Goal: Task Accomplishment & Management: Complete application form

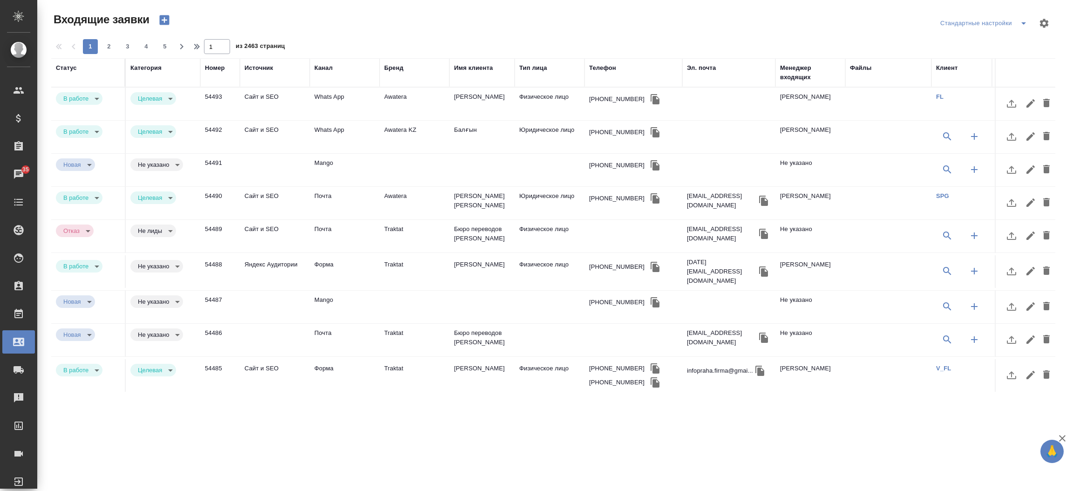
select select "RU"
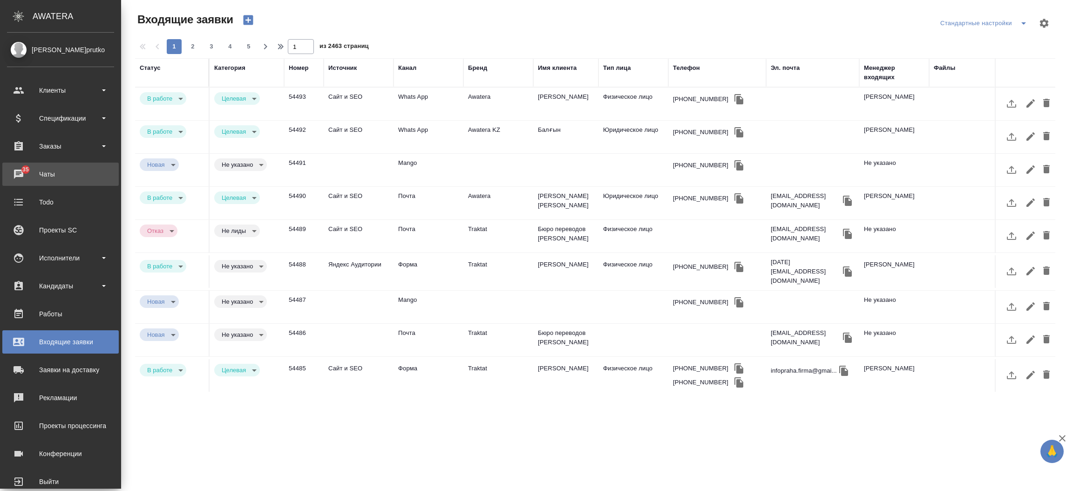
click at [18, 171] on div "Чаты" at bounding box center [60, 174] width 107 height 14
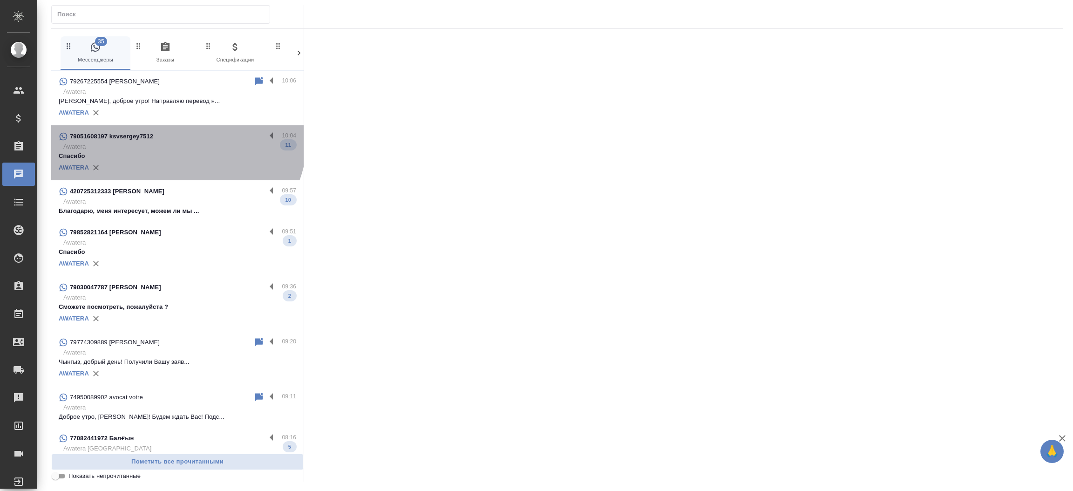
click at [175, 136] on div "79051608197 ksvsergey7512" at bounding box center [162, 136] width 207 height 11
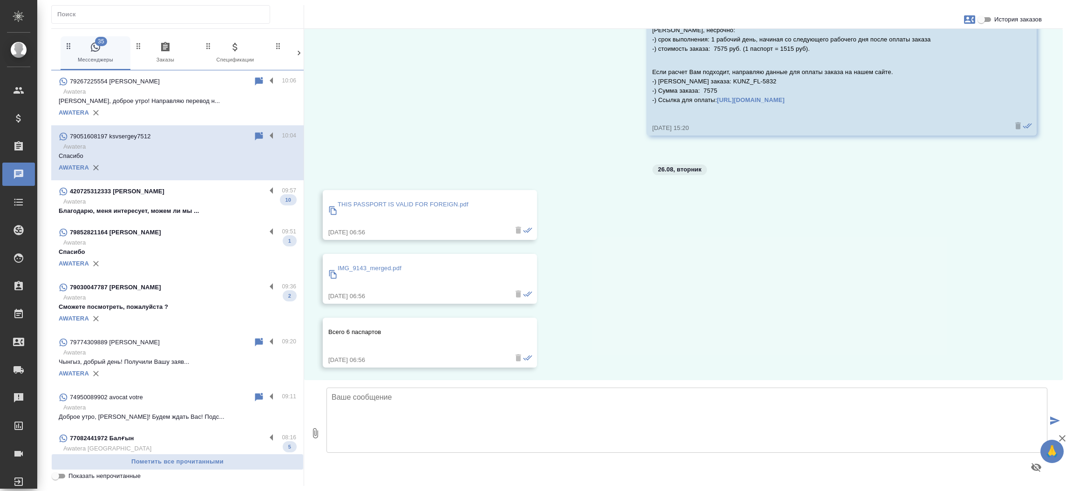
scroll to position [1615, 0]
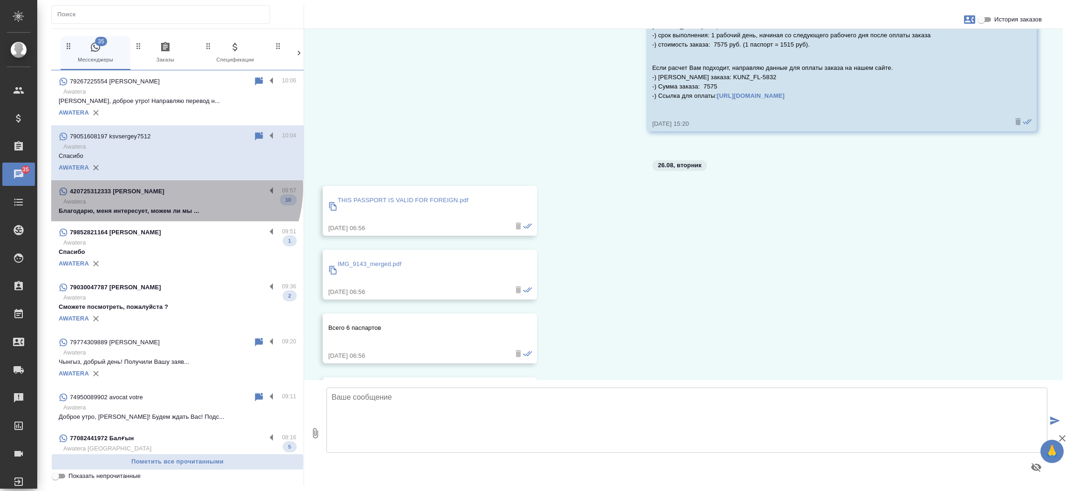
click at [175, 187] on div "420725312333 Евгения" at bounding box center [162, 191] width 207 height 11
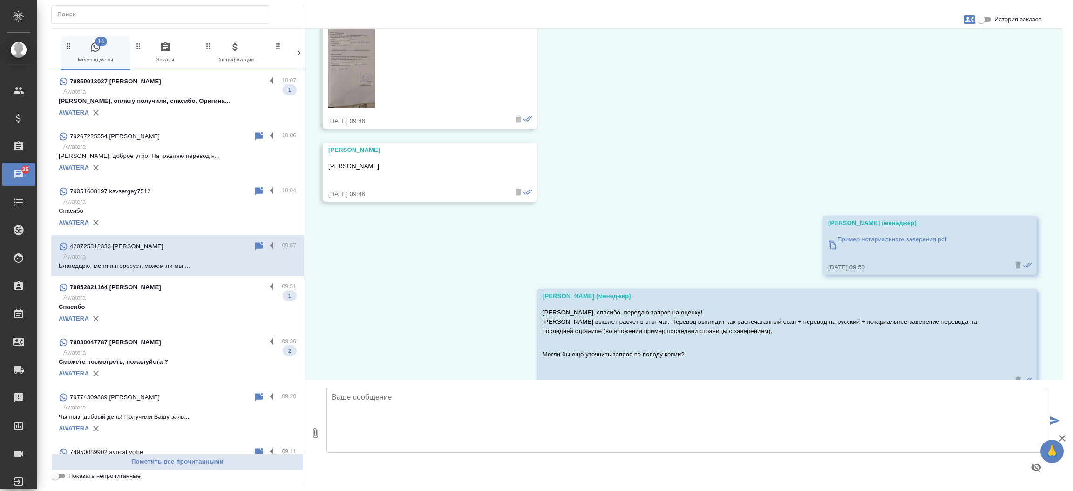
scroll to position [1073, 0]
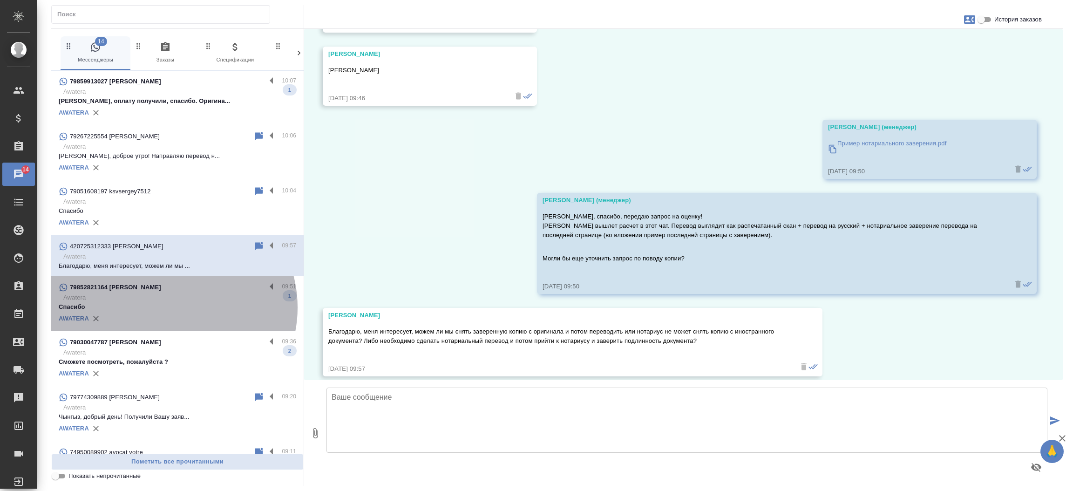
click at [171, 307] on p "Спасибо" at bounding box center [177, 306] width 237 height 9
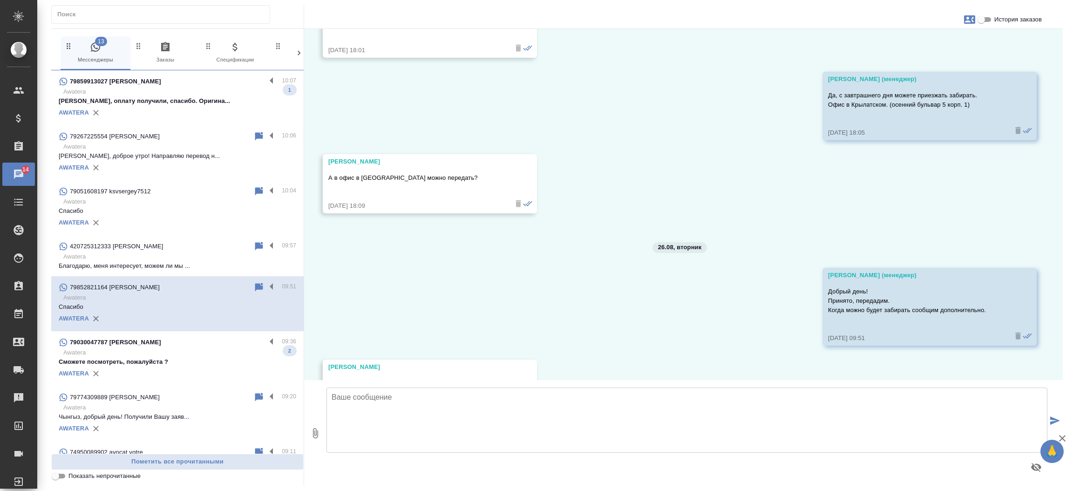
scroll to position [2450, 0]
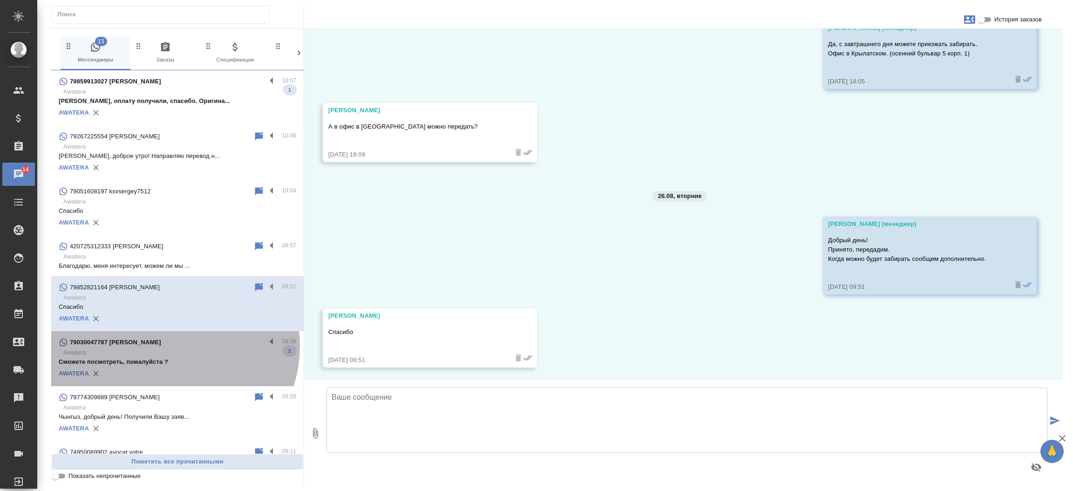
click at [167, 346] on div "79030047787 Евгения" at bounding box center [162, 342] width 207 height 11
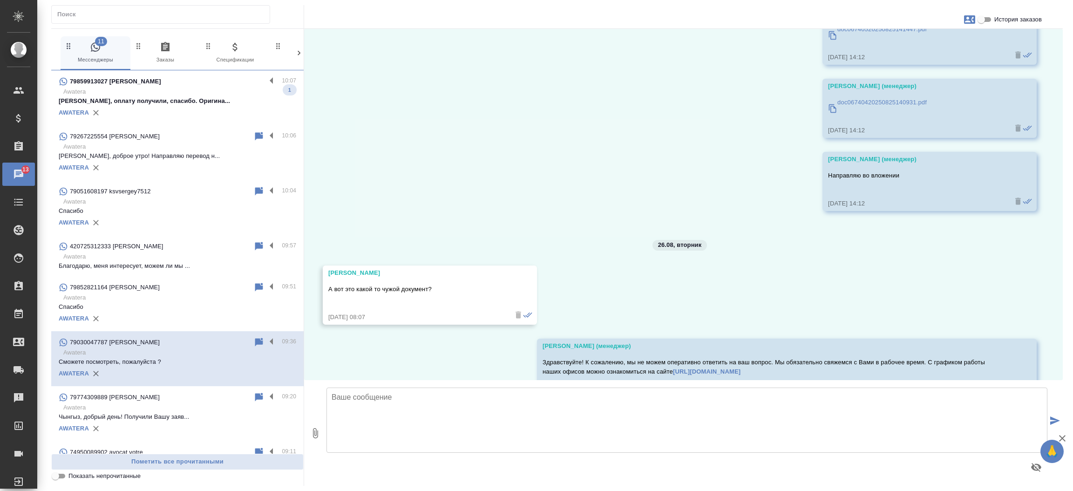
scroll to position [5644, 0]
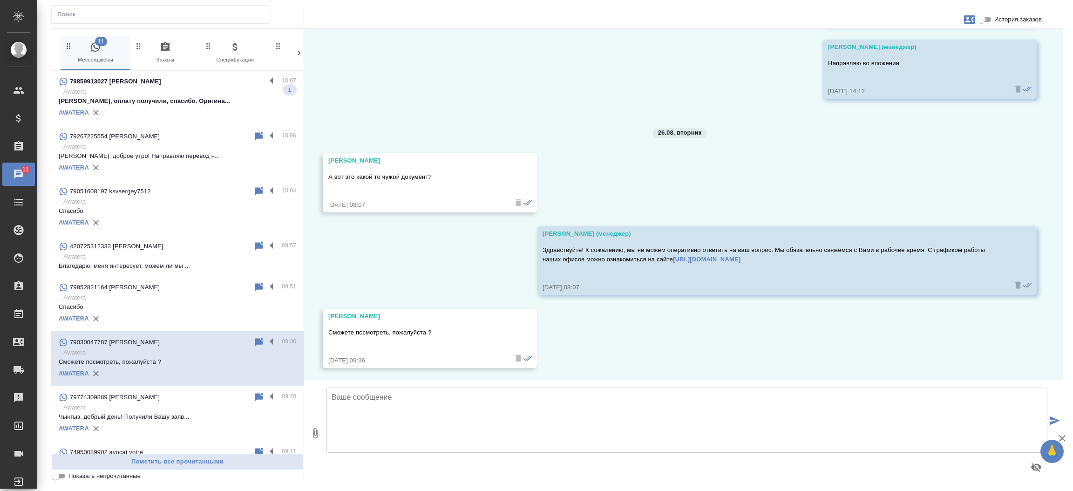
click at [983, 19] on input "История заказов" at bounding box center [981, 19] width 34 height 11
checkbox input "true"
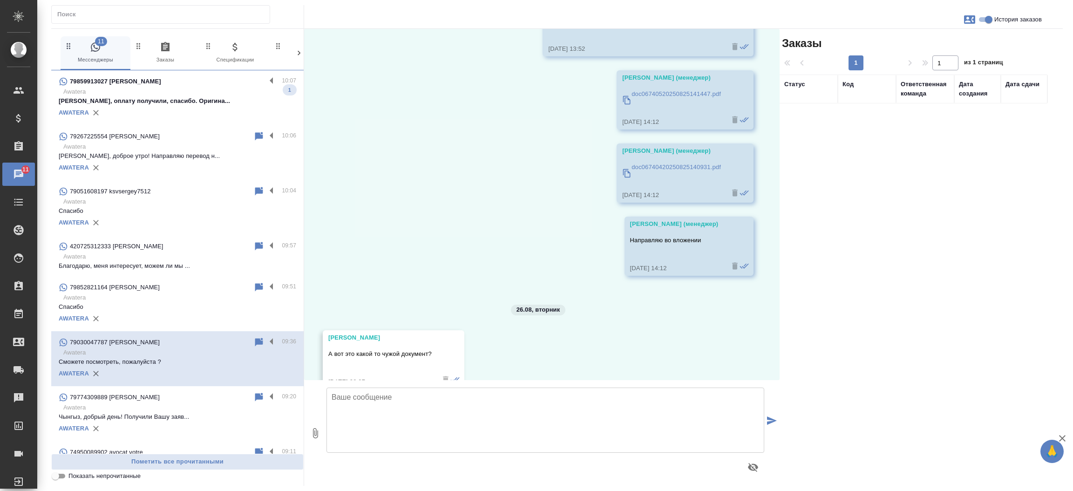
scroll to position [5830, 0]
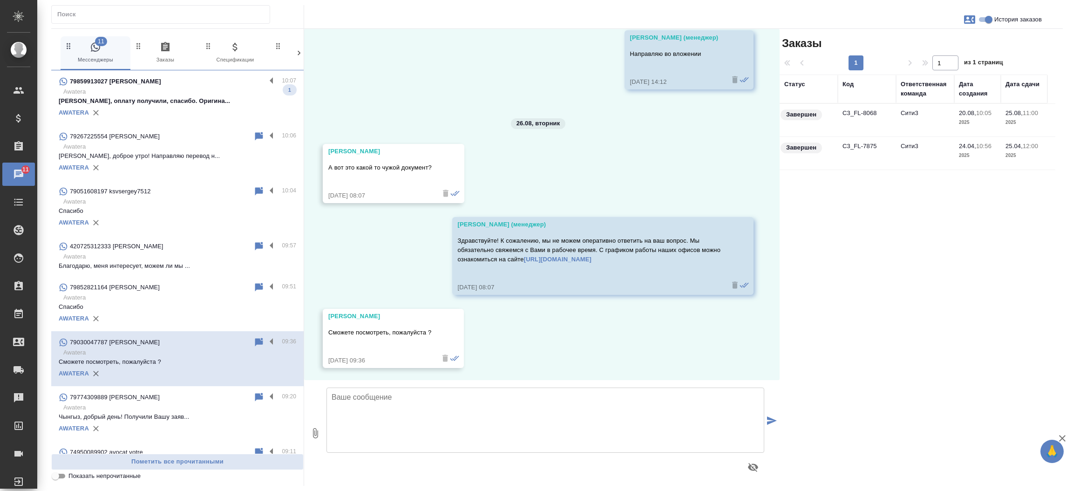
click at [855, 109] on td "C3_FL-8068" at bounding box center [867, 120] width 58 height 33
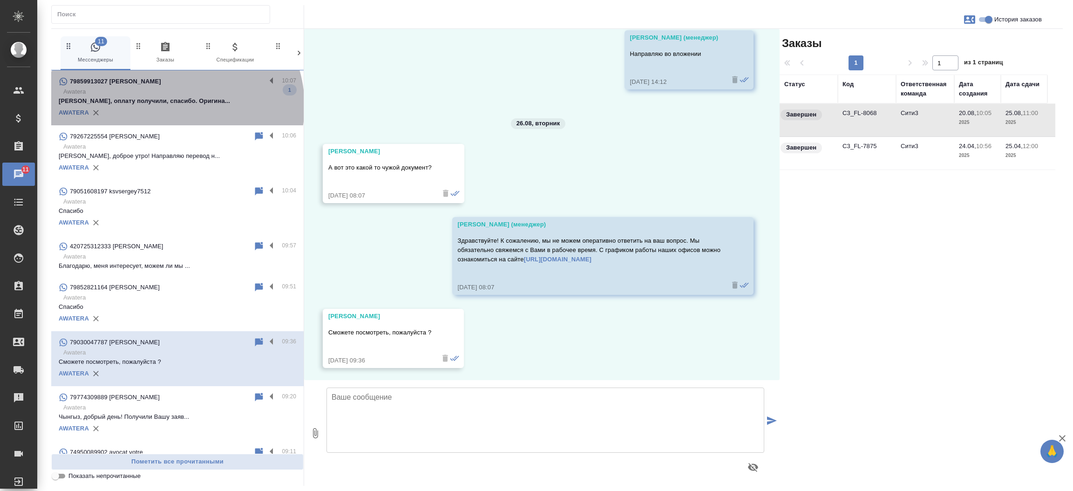
click at [175, 106] on div "AWATERA" at bounding box center [177, 113] width 237 height 14
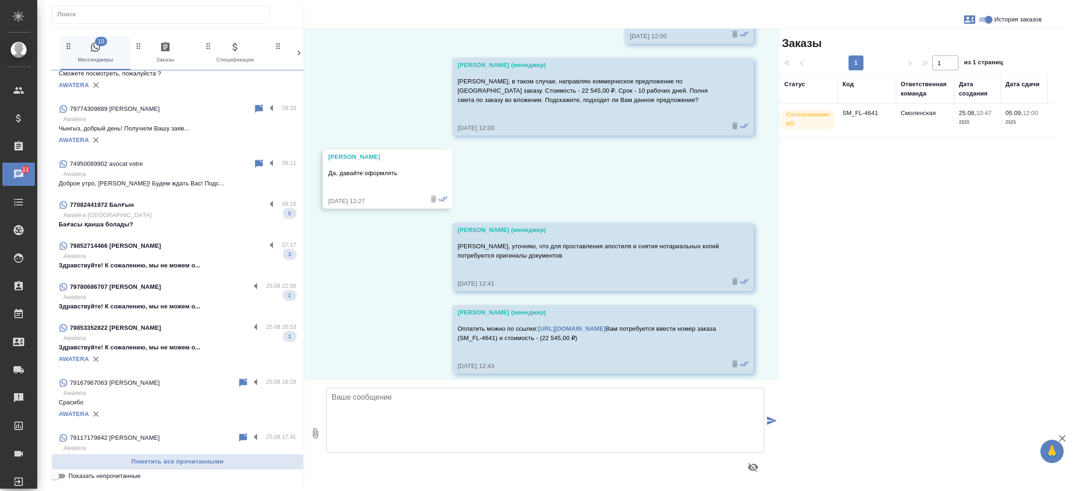
scroll to position [288, 0]
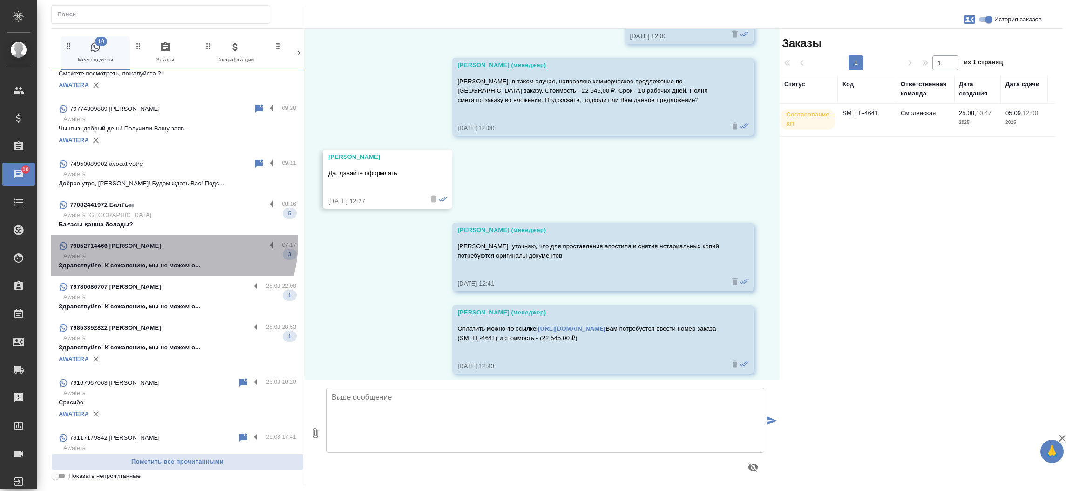
click at [161, 242] on p "79852714466 Константин Давыдов" at bounding box center [115, 245] width 91 height 9
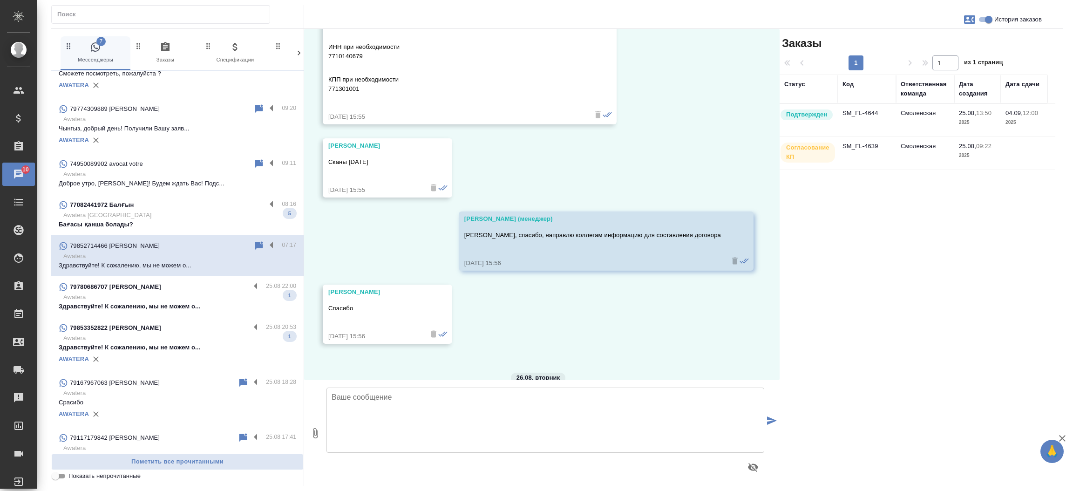
scroll to position [8641, 0]
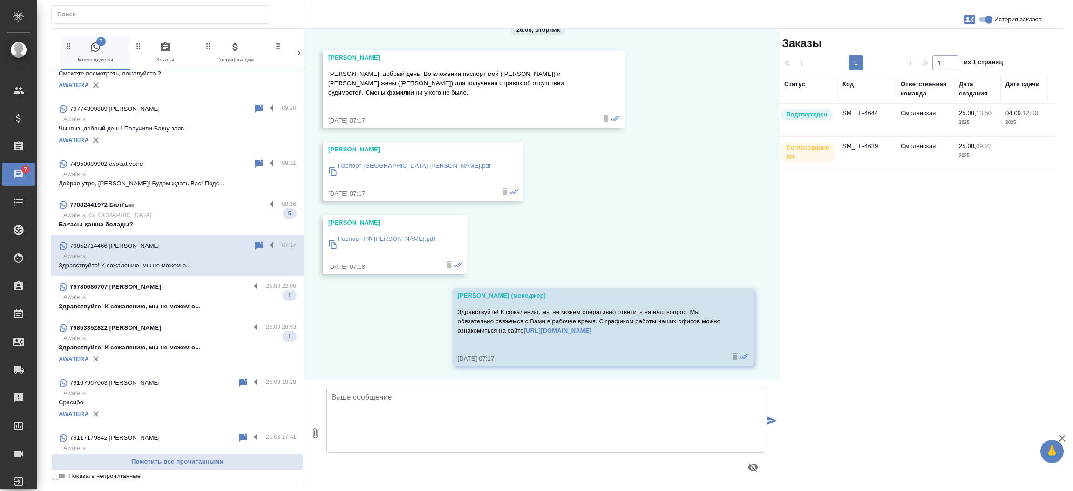
click at [865, 114] on td "SM_FL-4644" at bounding box center [867, 120] width 58 height 33
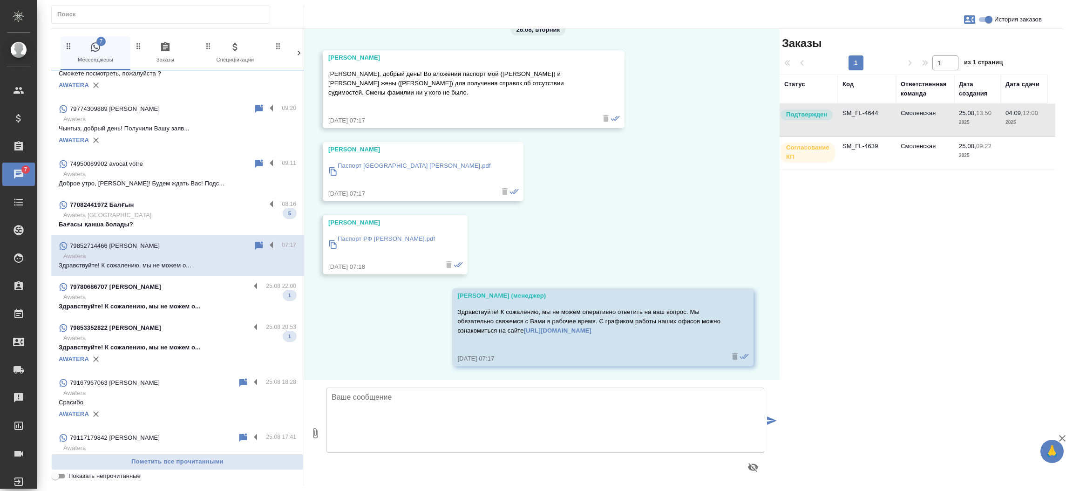
click at [865, 114] on td "SM_FL-4644" at bounding box center [867, 120] width 58 height 33
click at [209, 302] on p "Здравствуйте! К сожалению, мы не можем о..." at bounding box center [177, 306] width 237 height 9
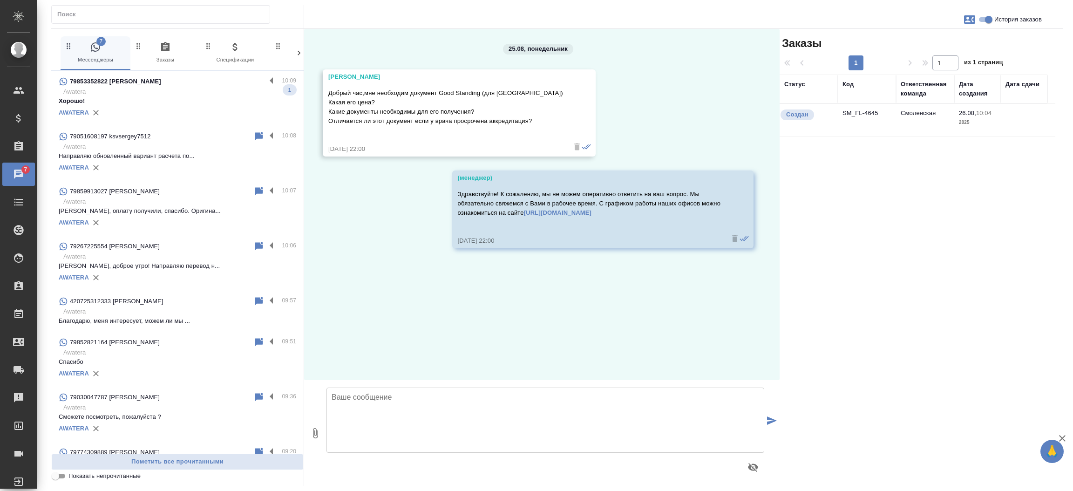
scroll to position [0, 0]
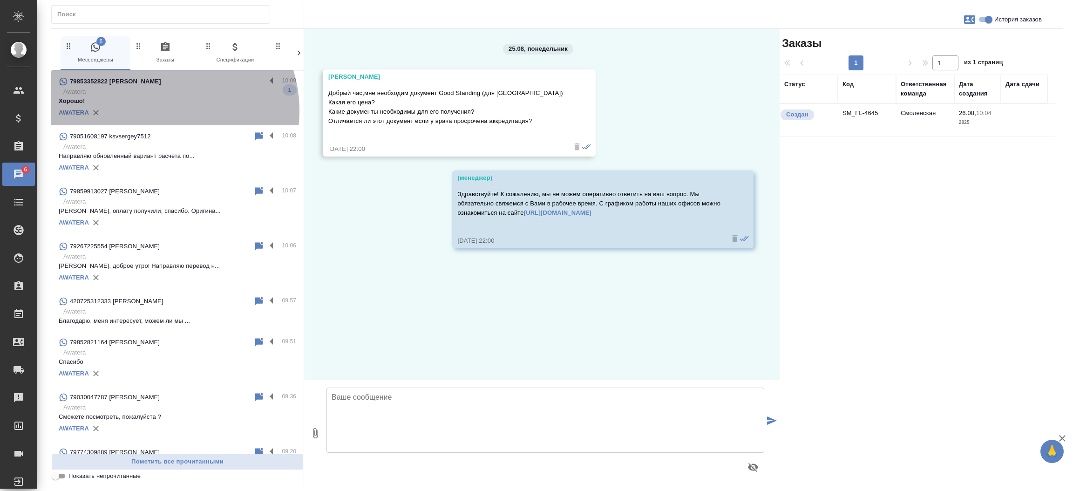
click at [164, 110] on div "AWATERA" at bounding box center [177, 113] width 237 height 14
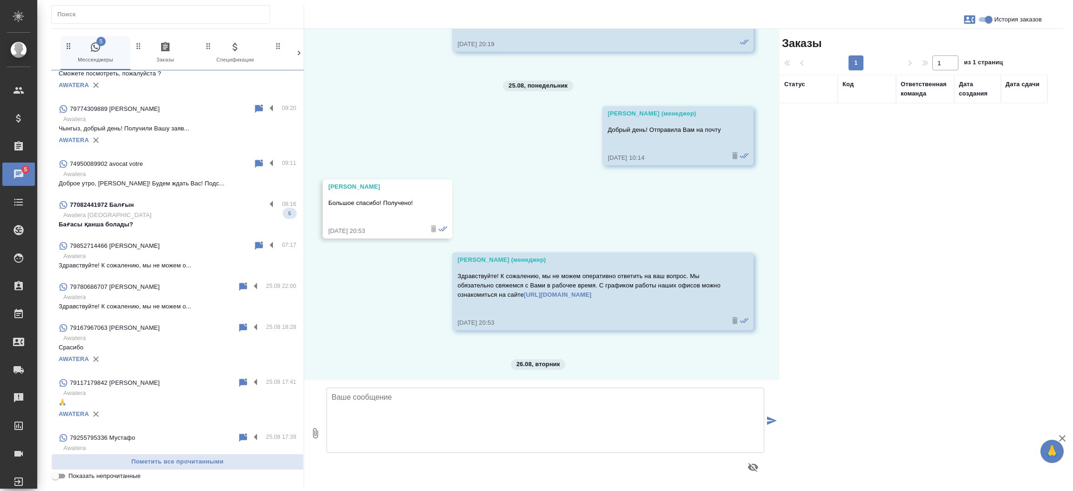
scroll to position [351, 0]
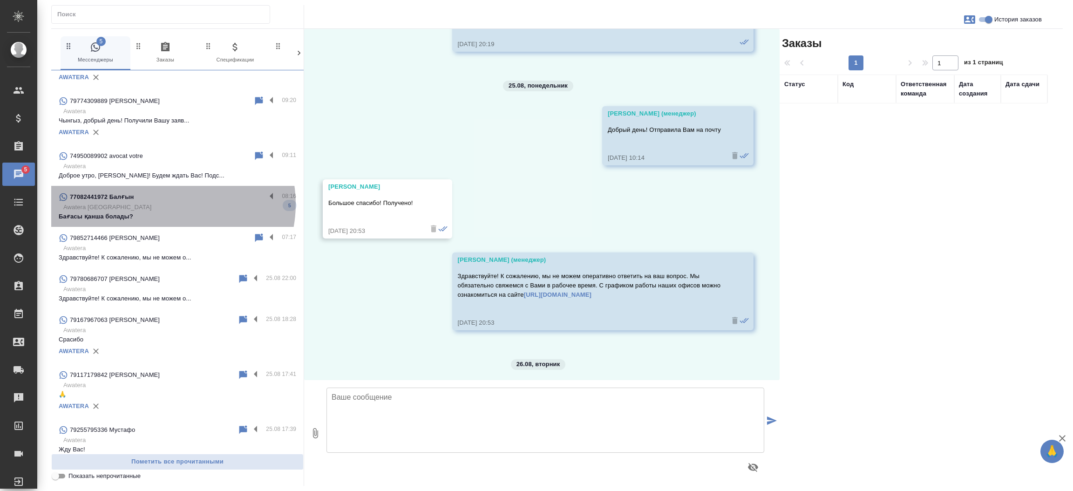
click at [169, 204] on p "Awatera Kazakhstan" at bounding box center [179, 207] width 233 height 9
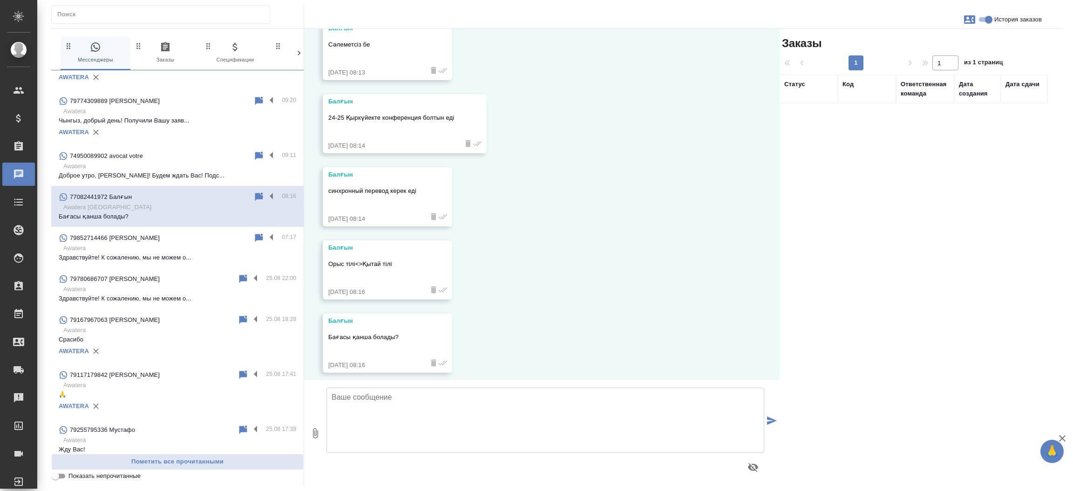
scroll to position [54, 0]
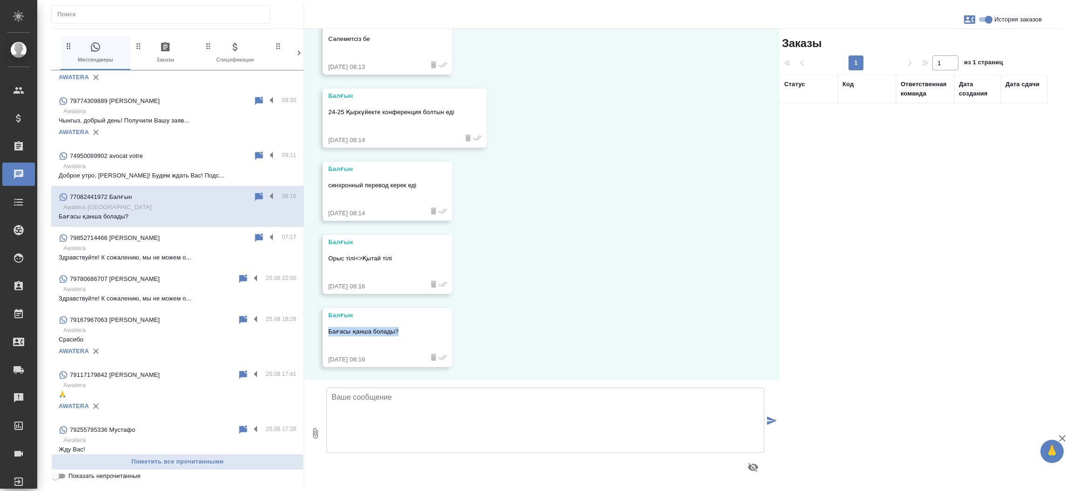
drag, startPoint x: 397, startPoint y: 329, endPoint x: 328, endPoint y: 333, distance: 69.1
click at [328, 333] on p "Бағасы қанша болады?" at bounding box center [373, 331] width 91 height 9
copy p "Бағасы қанша болады?"
drag, startPoint x: 356, startPoint y: 98, endPoint x: 323, endPoint y: 99, distance: 33.5
click at [323, 99] on div "Балғын 24-25 Қыркүйекте конференция болтын еді 26.08.25, 08:14" at bounding box center [405, 117] width 164 height 59
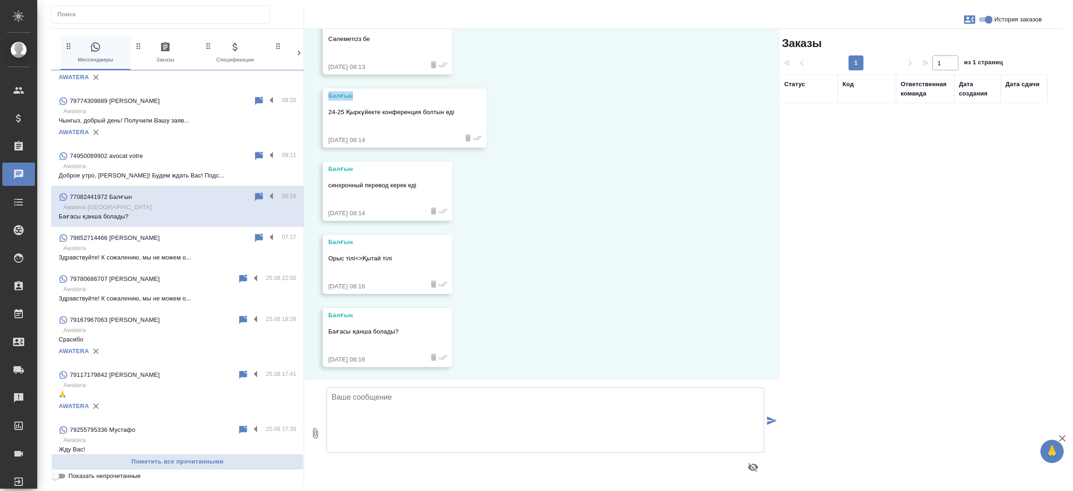
copy div "Балғын"
drag, startPoint x: 456, startPoint y: 109, endPoint x: 321, endPoint y: 115, distance: 135.2
click at [321, 115] on div "26.08, вторник Балғын Сәлеметсіз бе 26.08.25, 08:13 Балғын 24-25 Қыркүйекте кон…" at bounding box center [541, 204] width 475 height 351
copy p "24-25 Қыркүйекте конференция болтын еді"
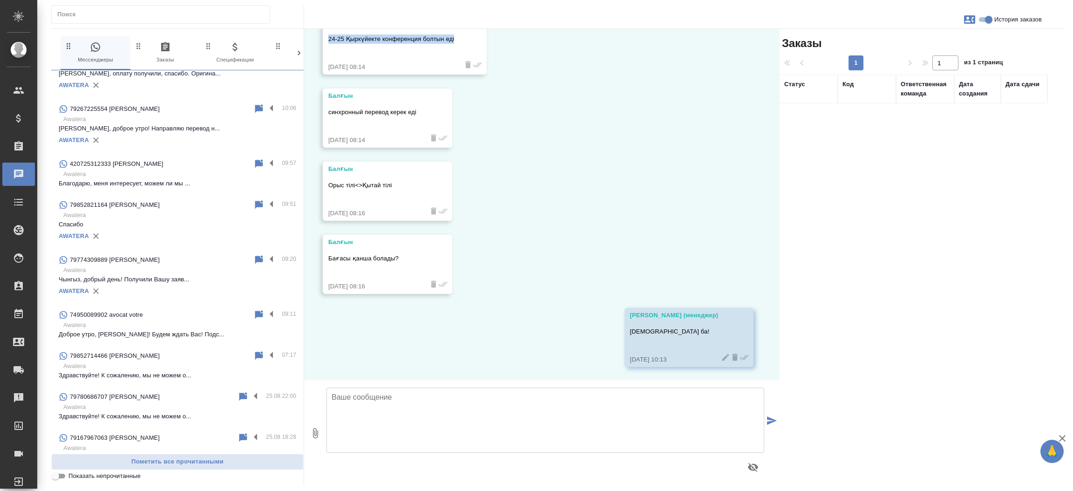
scroll to position [308, 0]
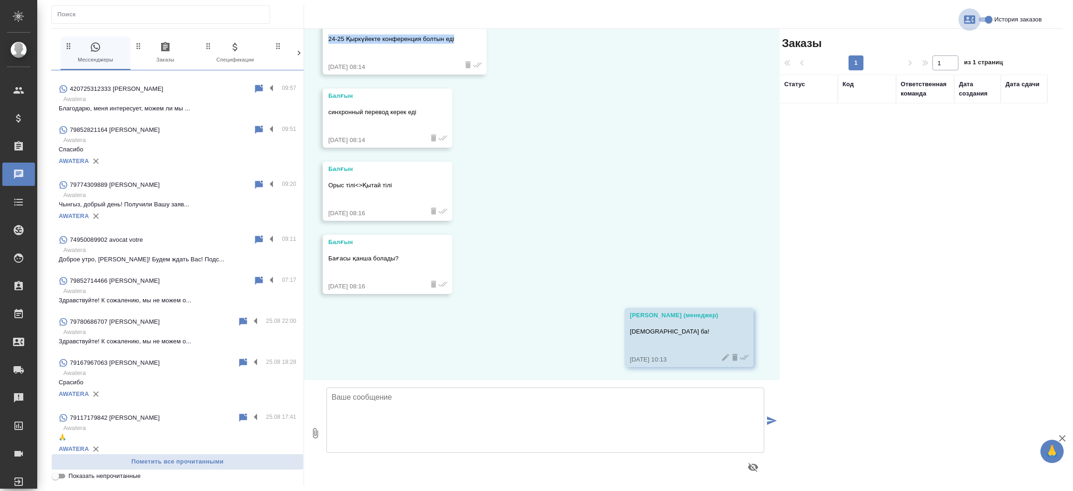
click at [966, 20] on icon "button" at bounding box center [969, 19] width 11 height 8
drag, startPoint x: 300, startPoint y: 144, endPoint x: 299, endPoint y: 129, distance: 15.5
click at [299, 129] on div at bounding box center [536, 245] width 1073 height 491
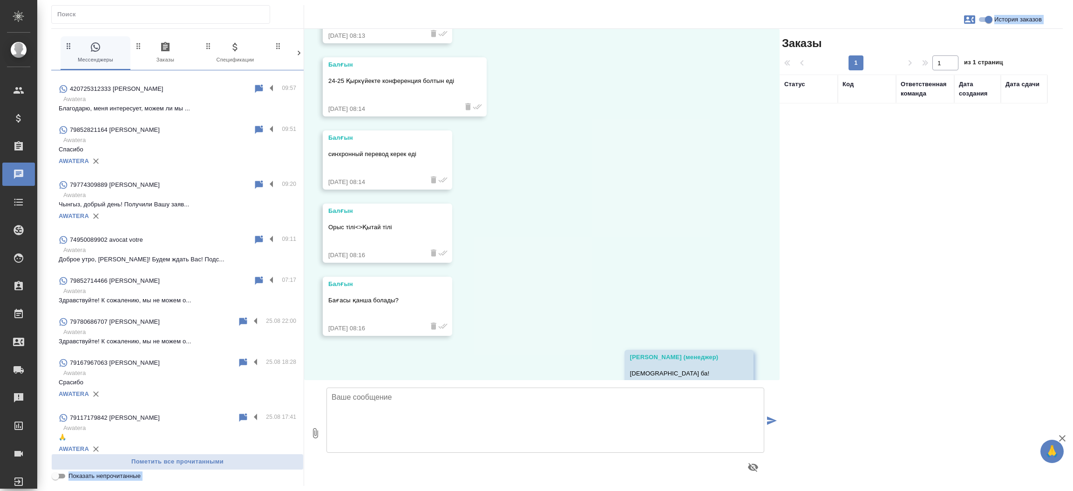
drag, startPoint x: 299, startPoint y: 129, endPoint x: 310, endPoint y: 34, distance: 94.7
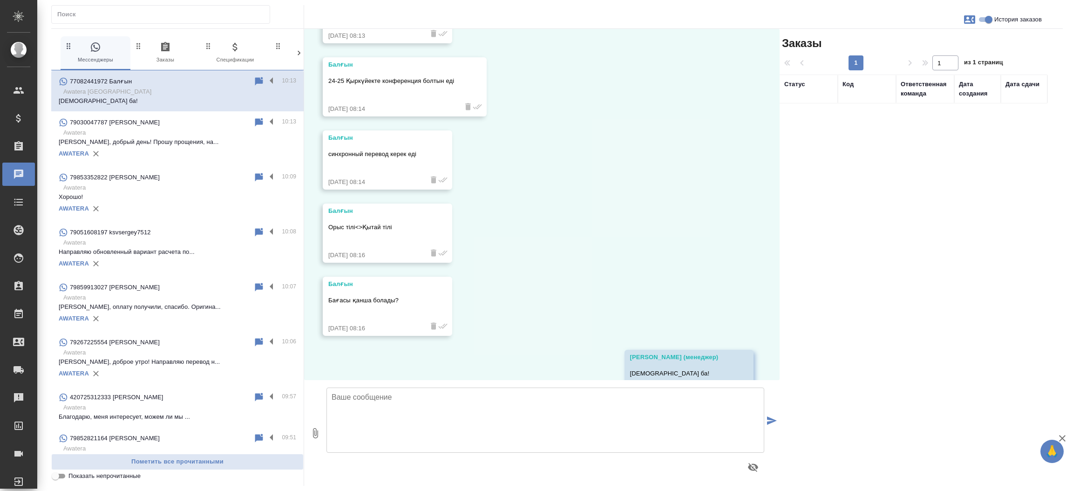
click at [585, 243] on div "26.08, вторник Балғын Сәлеметсіз бе 26.08.25, 08:13 Балғын 24-25 Қыркүйекте кон…" at bounding box center [541, 204] width 475 height 351
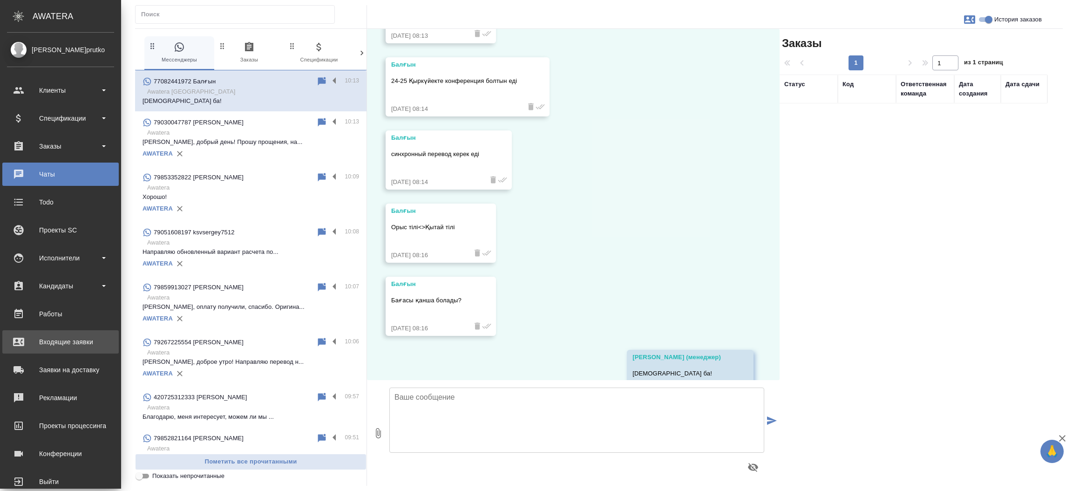
click at [27, 343] on div "Входящие заявки" at bounding box center [60, 342] width 107 height 14
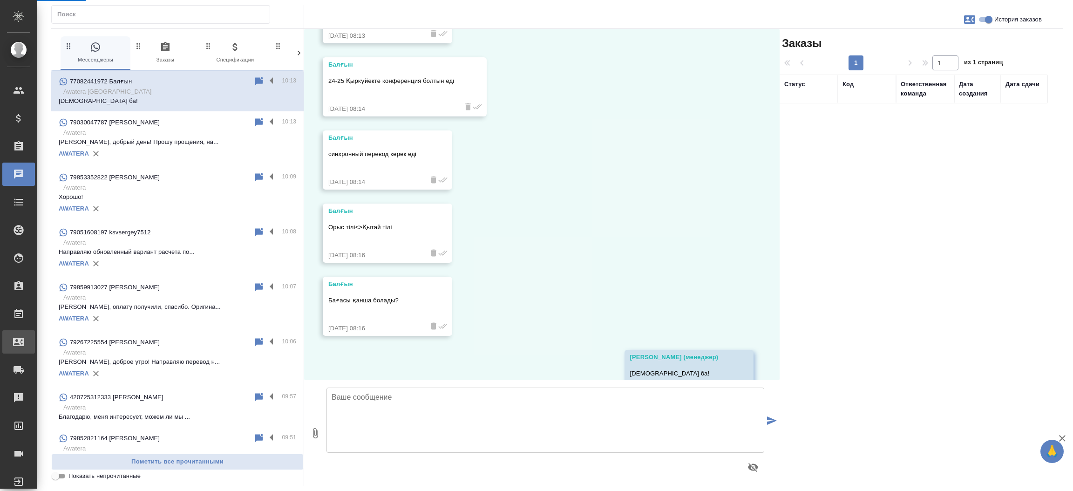
click at [19, 343] on div "Входящие заявки" at bounding box center [6, 342] width 23 height 14
select select "RU"
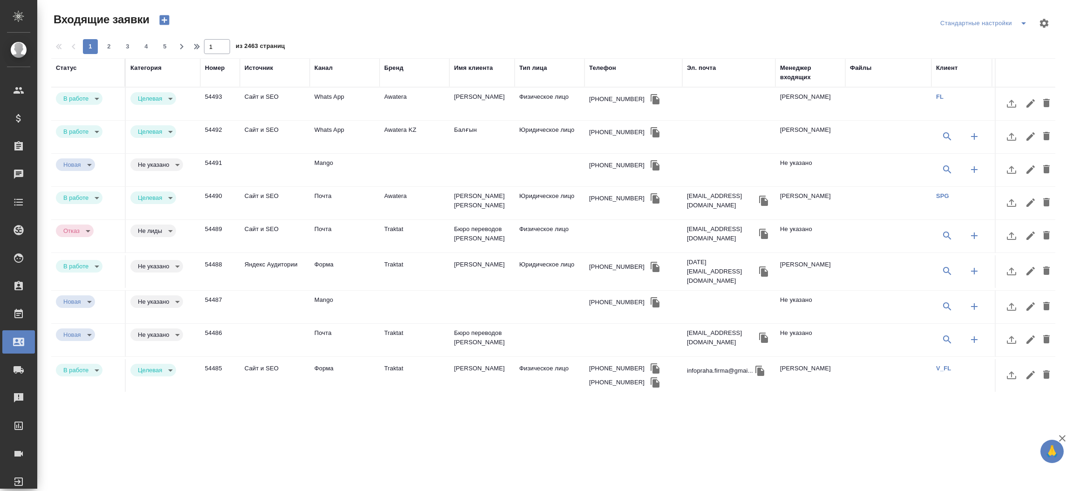
click at [595, 68] on div "Телефон" at bounding box center [602, 67] width 27 height 9
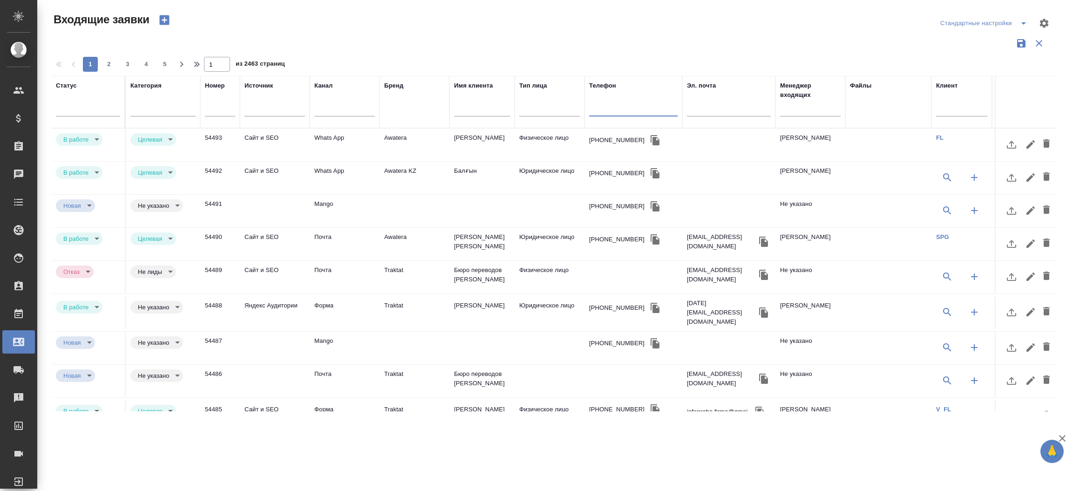
click at [611, 106] on input "text" at bounding box center [633, 110] width 88 height 12
paste input "79914427887"
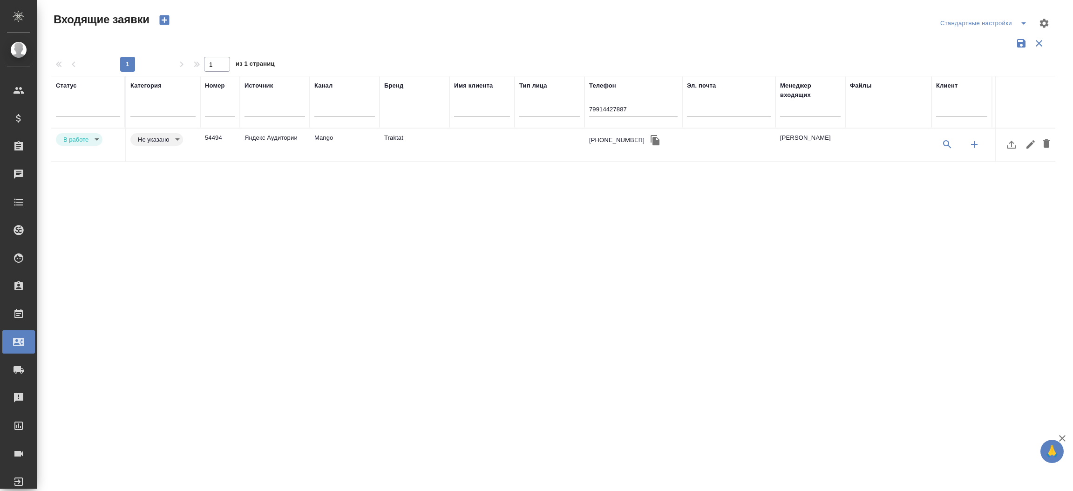
click at [265, 142] on td "Яндекс Аудитории" at bounding box center [275, 145] width 70 height 33
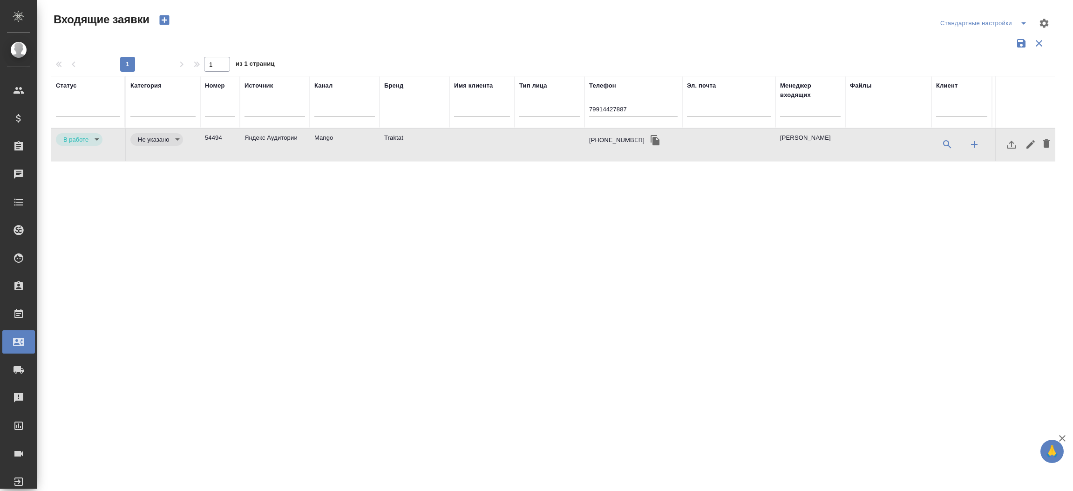
click at [265, 142] on td "Яндекс Аудитории" at bounding box center [275, 145] width 70 height 33
click at [614, 110] on input "79914427887" at bounding box center [633, 110] width 88 height 12
paste input "916 210 02 41"
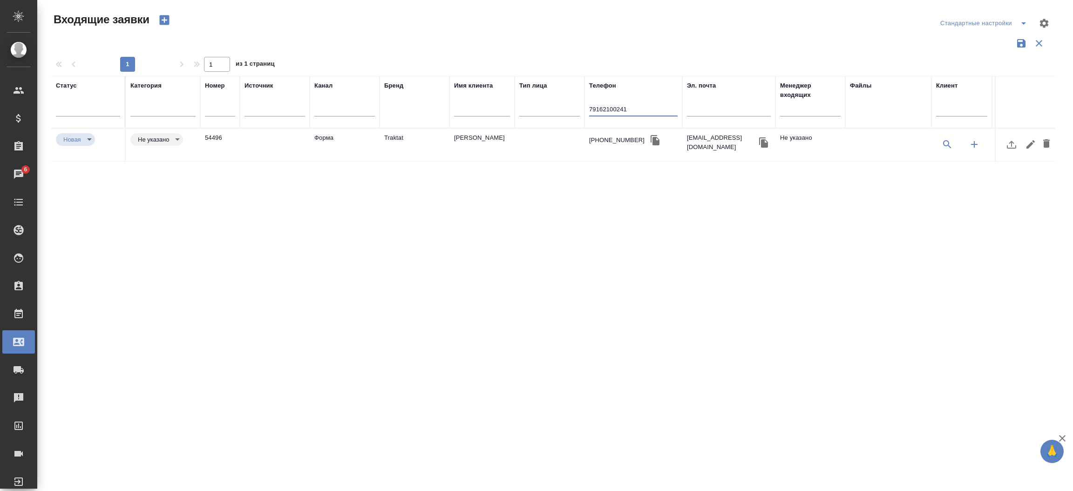
type input "79162100241"
click at [341, 142] on td "Форма" at bounding box center [345, 145] width 70 height 33
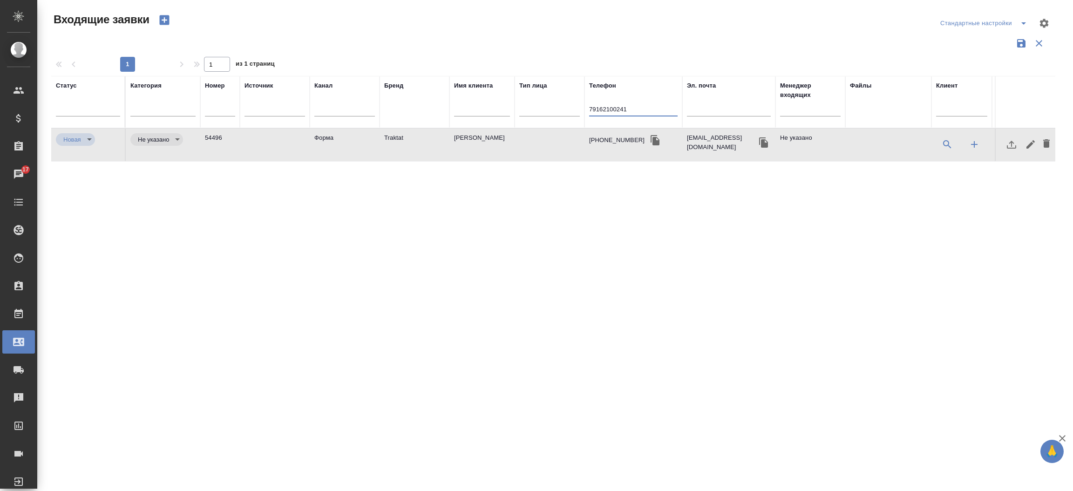
click at [661, 112] on input "79162100241" at bounding box center [633, 110] width 88 height 12
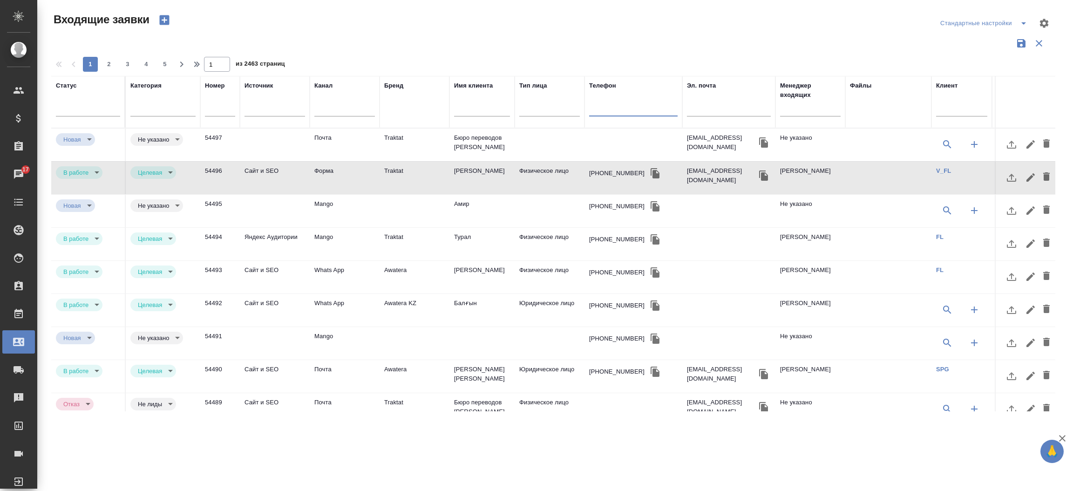
type input "79162100241"
click at [1042, 145] on button "button" at bounding box center [1046, 144] width 16 height 22
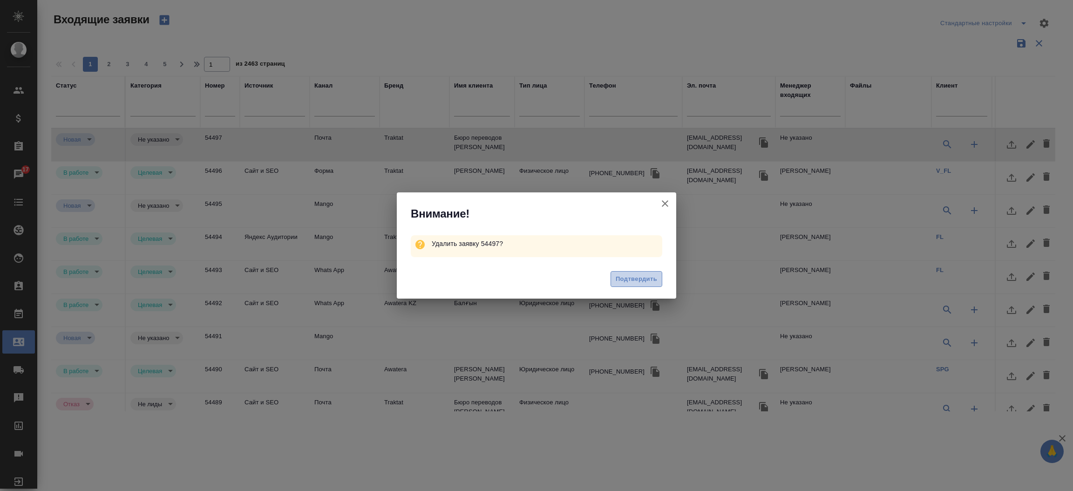
click at [651, 277] on span "Подтвердить" at bounding box center [636, 279] width 41 height 11
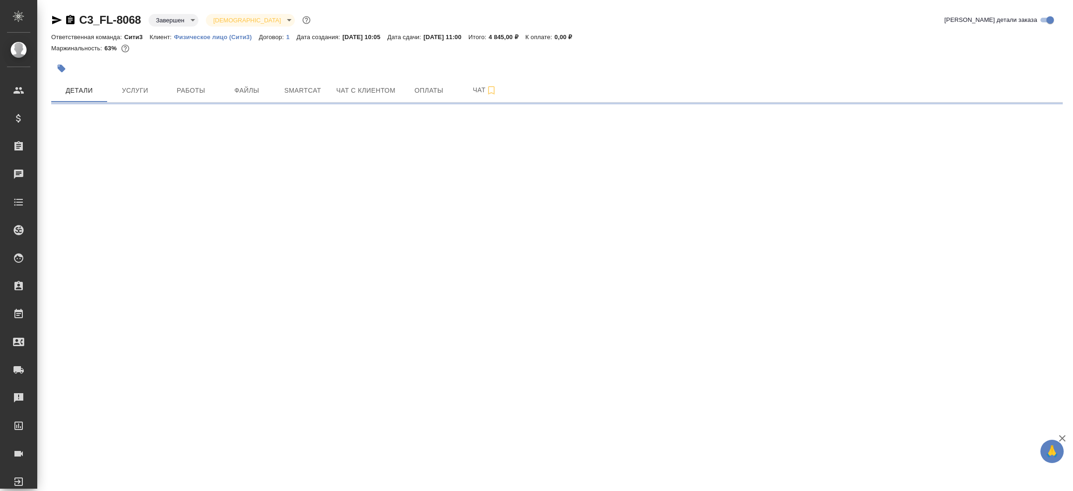
select select "RU"
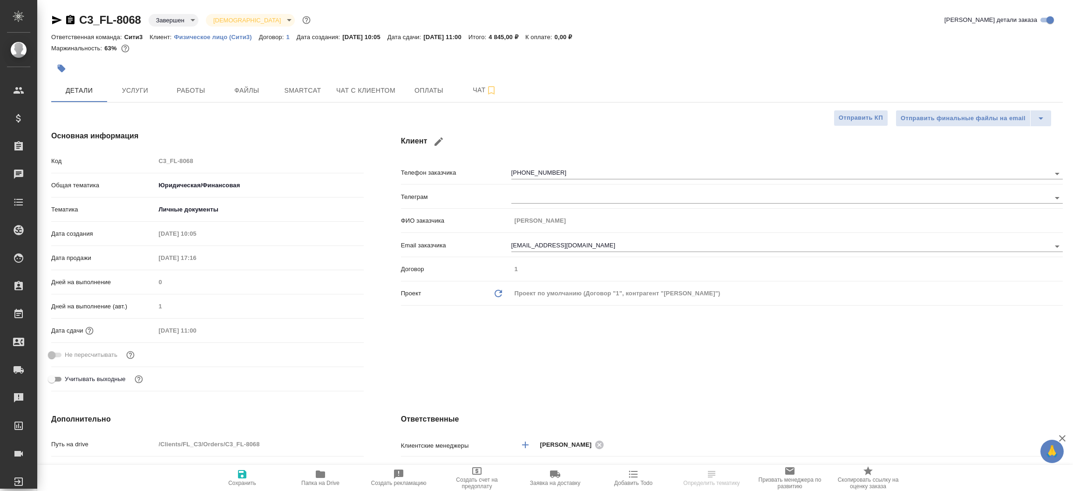
type textarea "x"
click at [56, 22] on icon "button" at bounding box center [56, 19] width 11 height 11
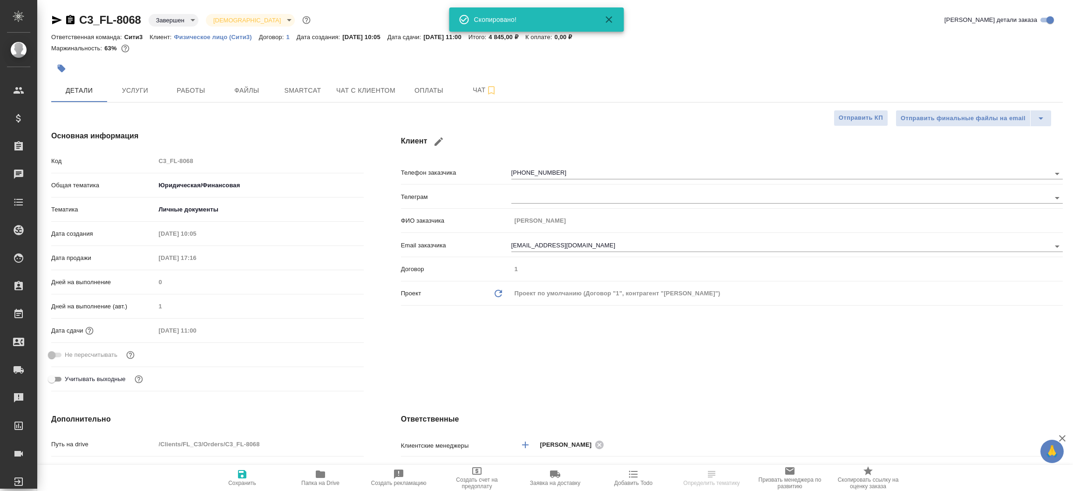
type input "Тарабановская Анастасия"
type input "Никитина Татьяна"
type textarea "x"
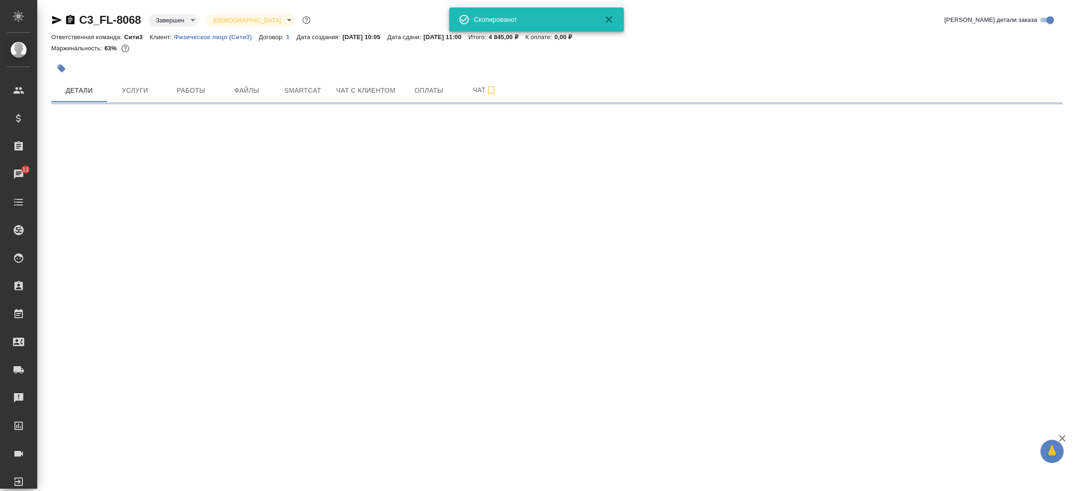
select select "RU"
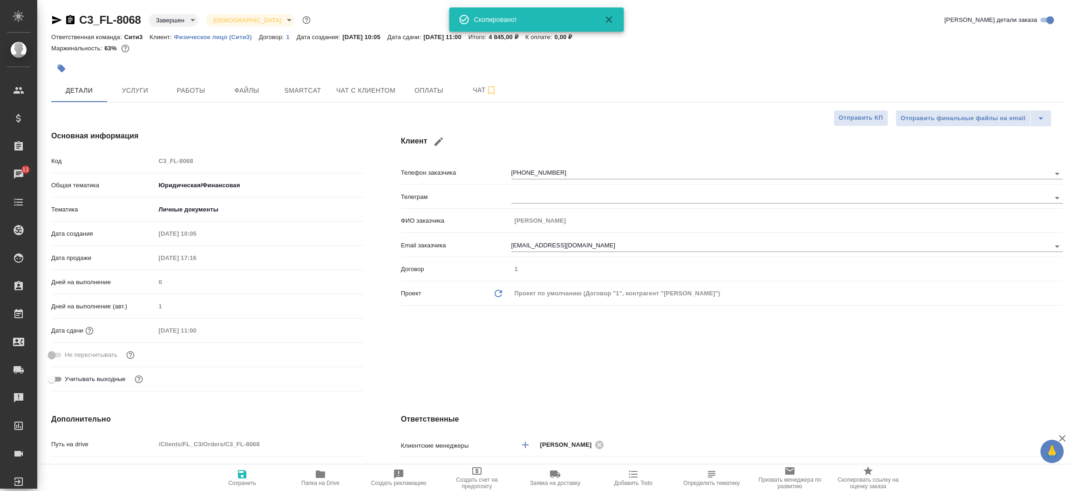
type textarea "x"
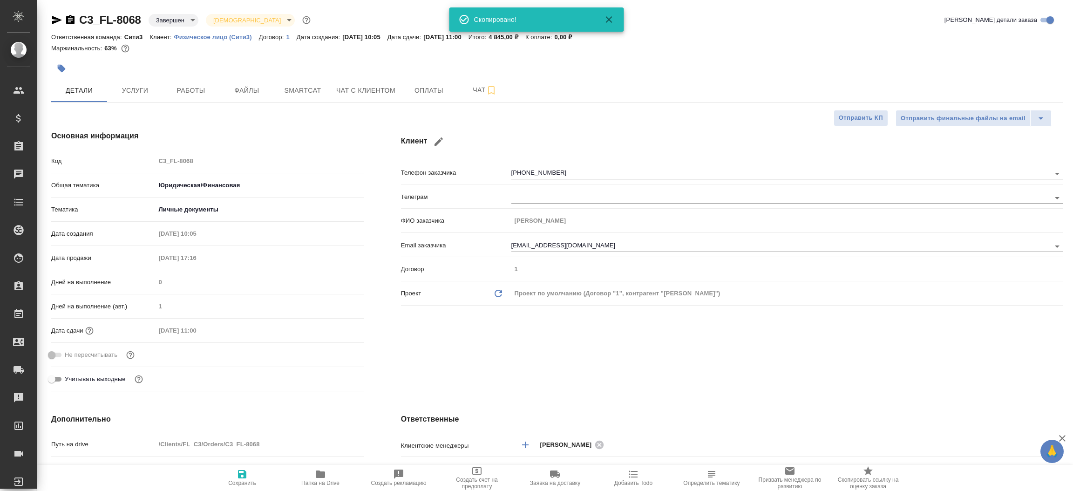
type textarea "x"
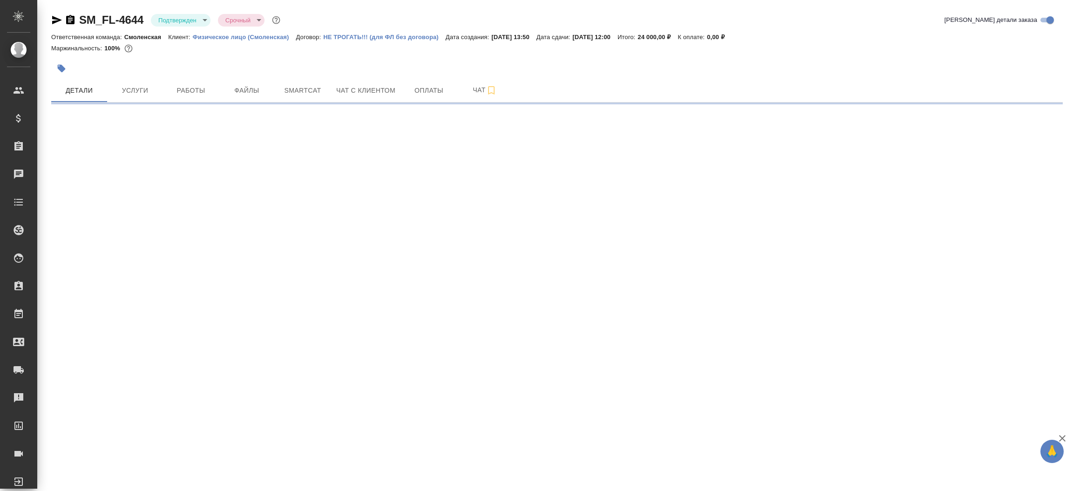
select select "RU"
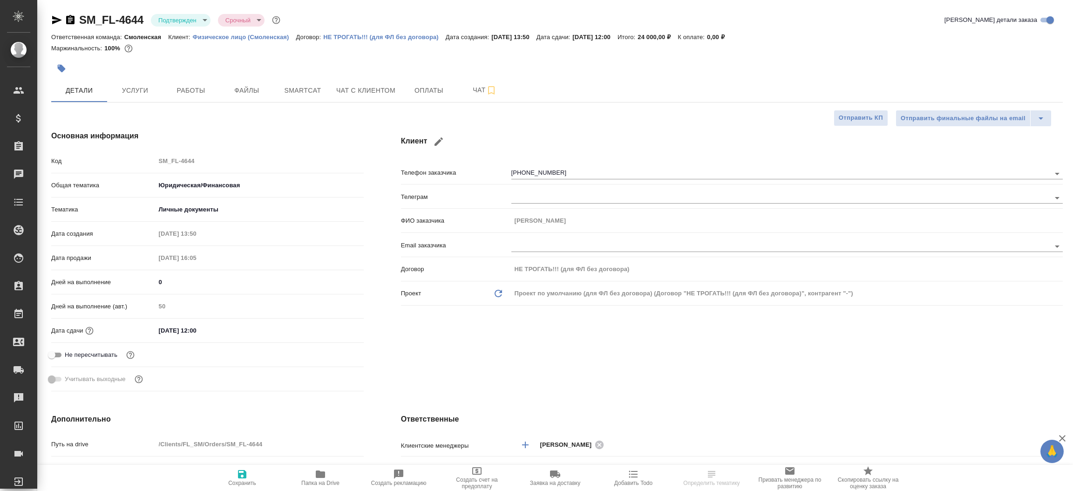
type textarea "x"
click at [60, 19] on icon "button" at bounding box center [57, 20] width 10 height 8
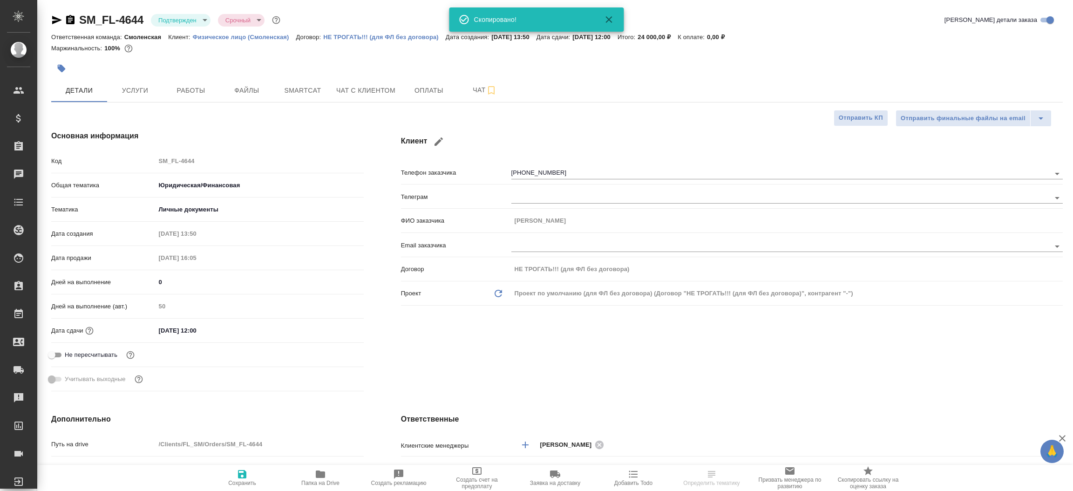
type textarea "x"
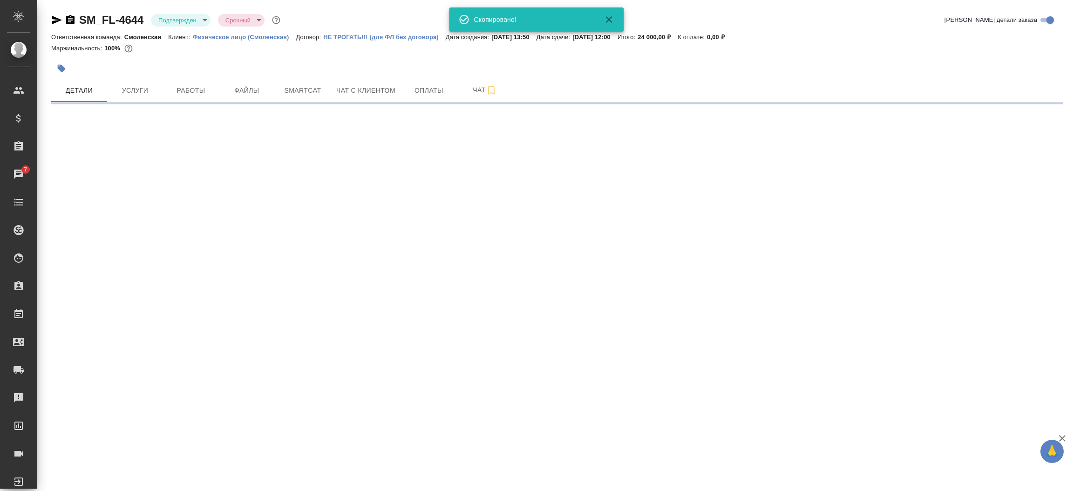
select select "RU"
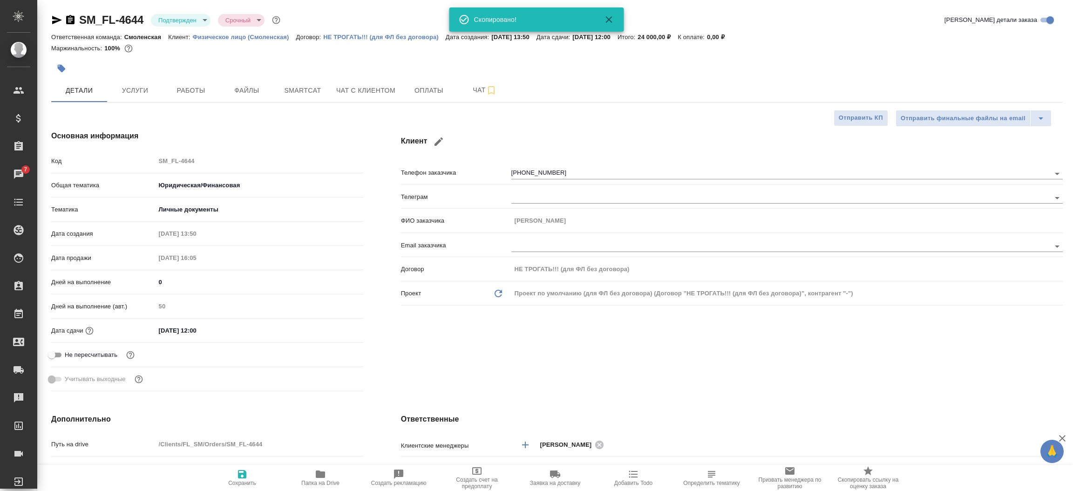
type textarea "x"
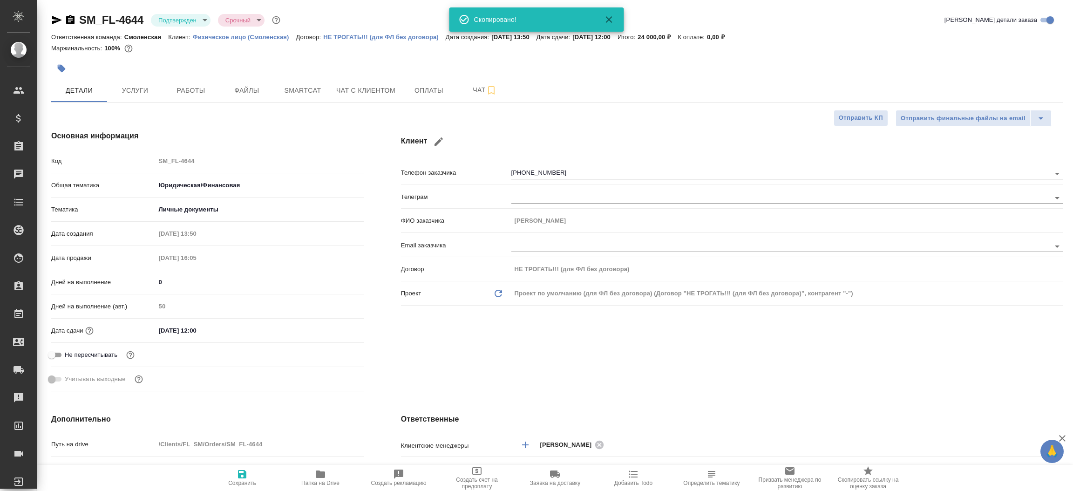
type textarea "x"
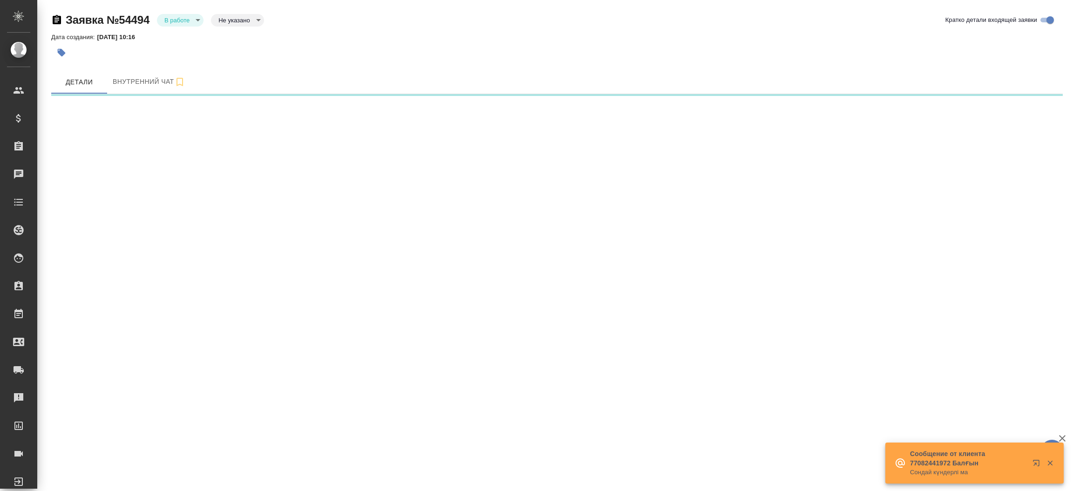
select select "RU"
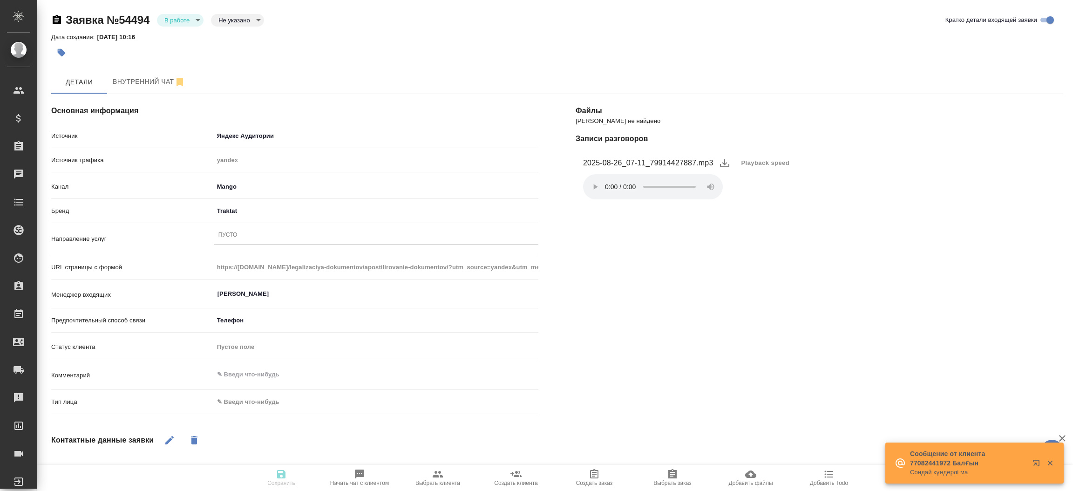
type textarea "x"
click at [267, 235] on div "Пусто" at bounding box center [376, 236] width 325 height 14
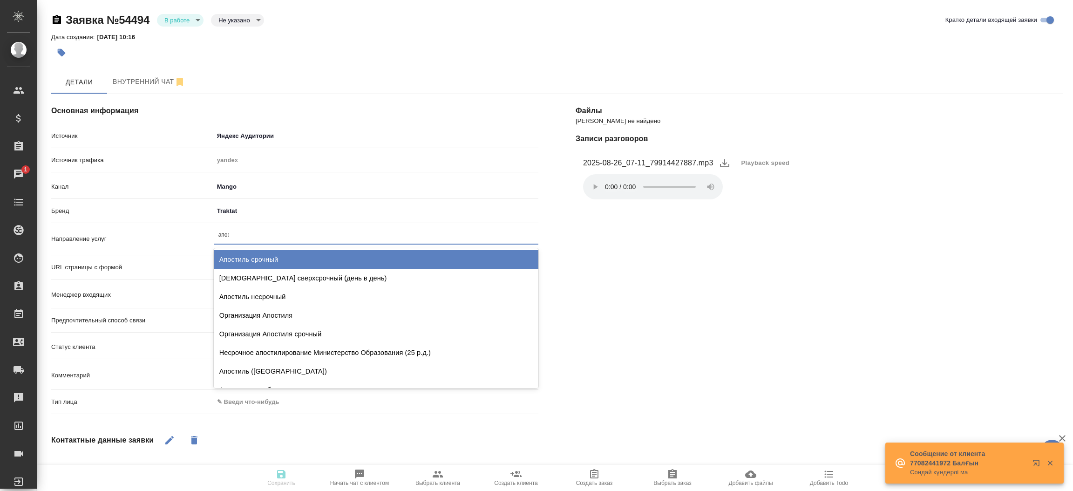
type input "апост"
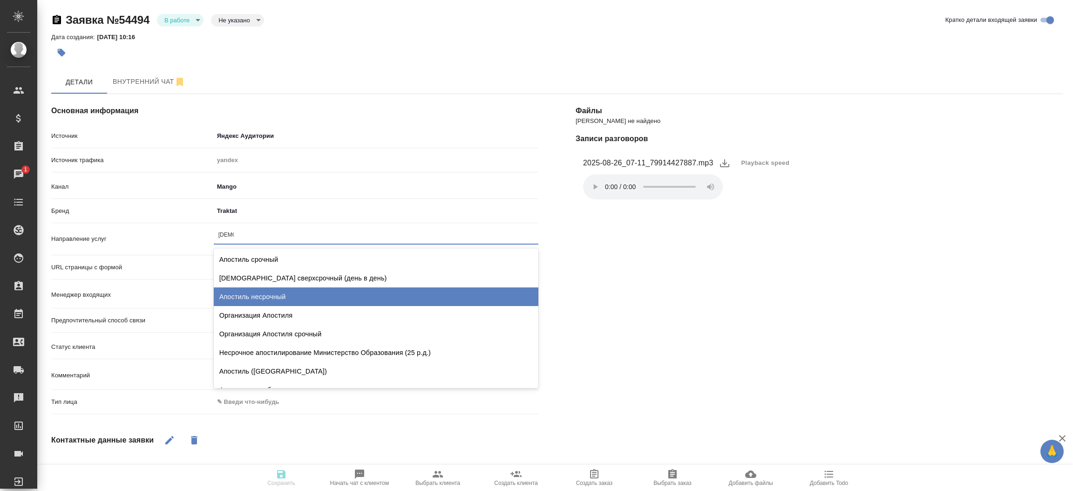
click at [266, 299] on div "Апостиль несрочный" at bounding box center [376, 296] width 325 height 19
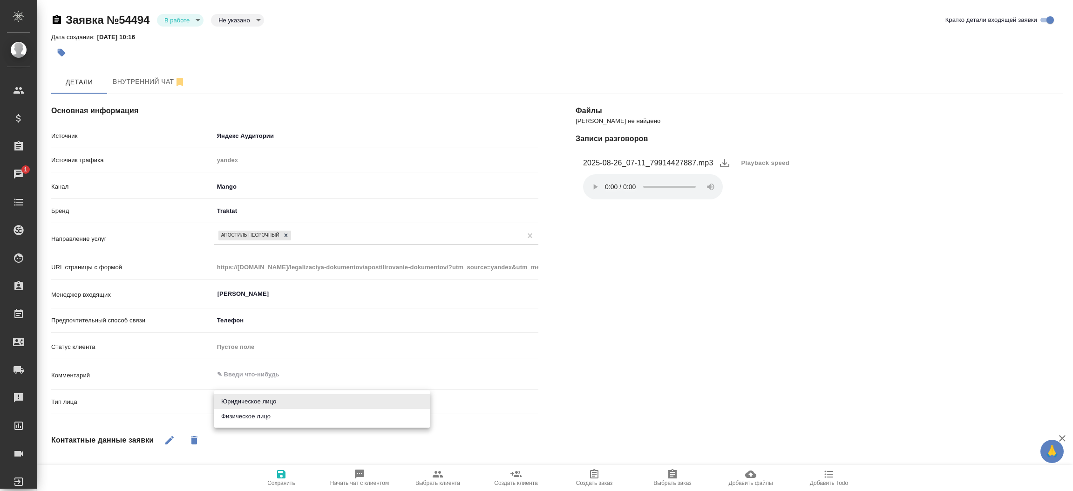
click at [236, 404] on body "🙏 .cls-1 fill:#fff; AWATERA Прутько Ирина i.prutko Клиенты Спецификации Заказы …" at bounding box center [536, 245] width 1073 height 491
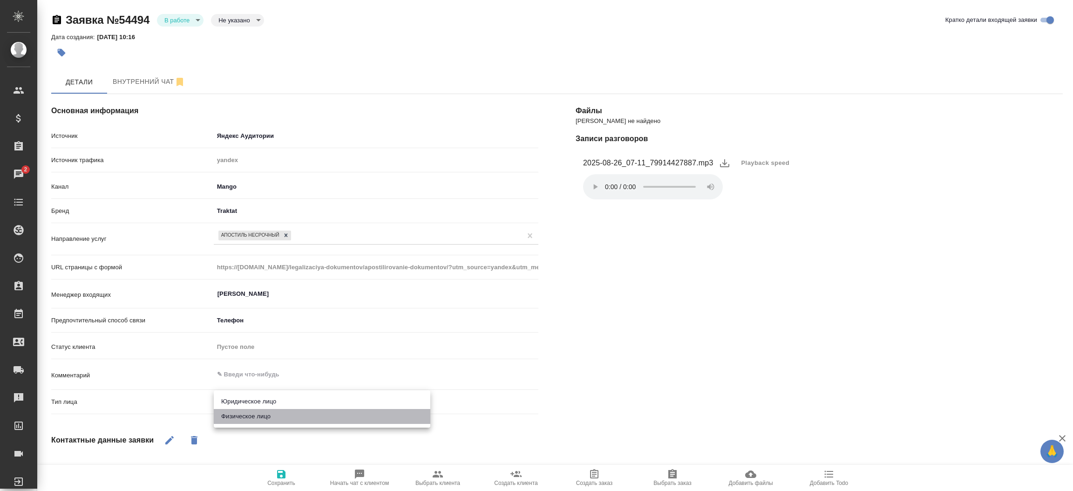
click at [236, 418] on li "Физическое лицо" at bounding box center [322, 416] width 217 height 15
type textarea "x"
type input "private"
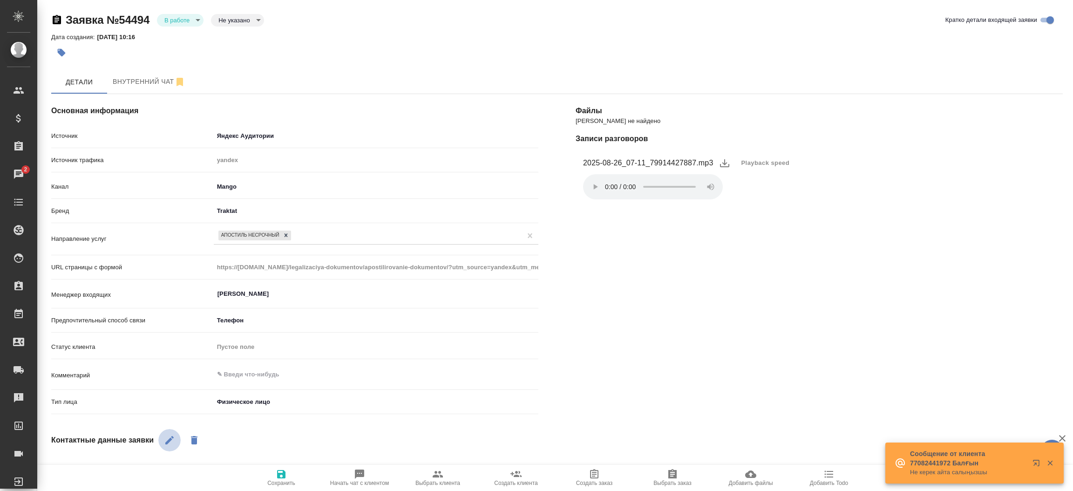
click at [171, 438] on icon "button" at bounding box center [169, 440] width 8 height 8
click at [650, 354] on div "Файлы Файлов не найдено Записи разговоров 2025-08-26_07-11_79914427887.mp3 Play…" at bounding box center [819, 381] width 524 height 612
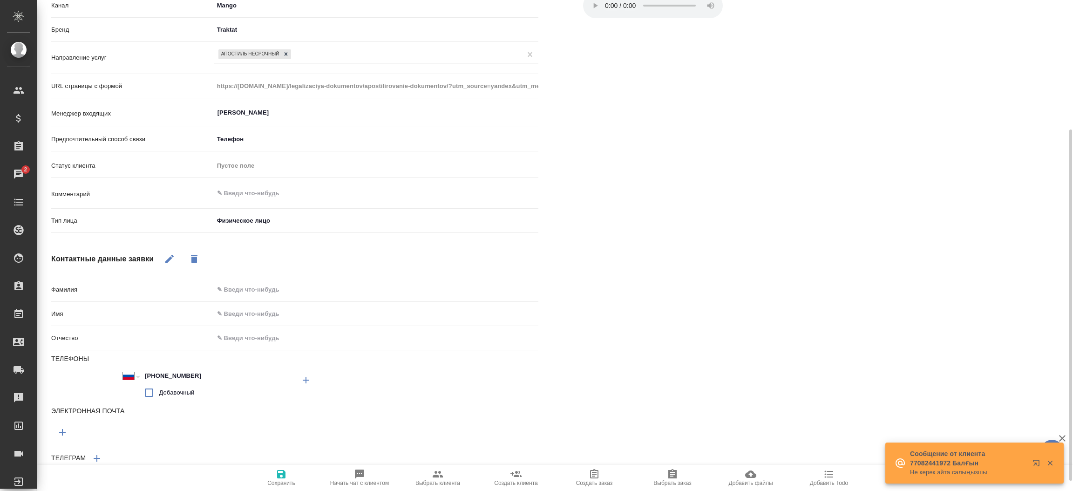
scroll to position [196, 0]
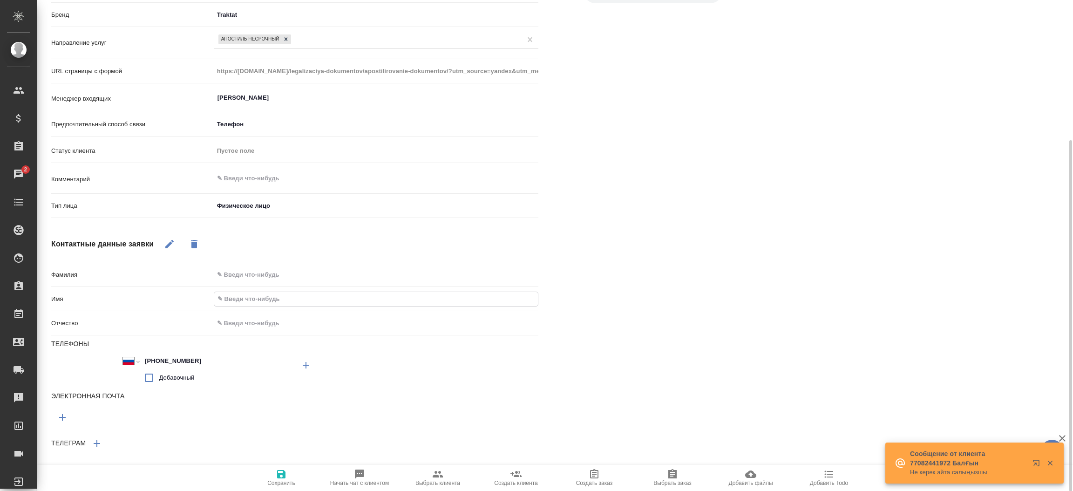
click at [300, 296] on input "text" at bounding box center [376, 299] width 324 height 14
type input "Т"
type textarea "x"
type input "Ту"
type textarea "x"
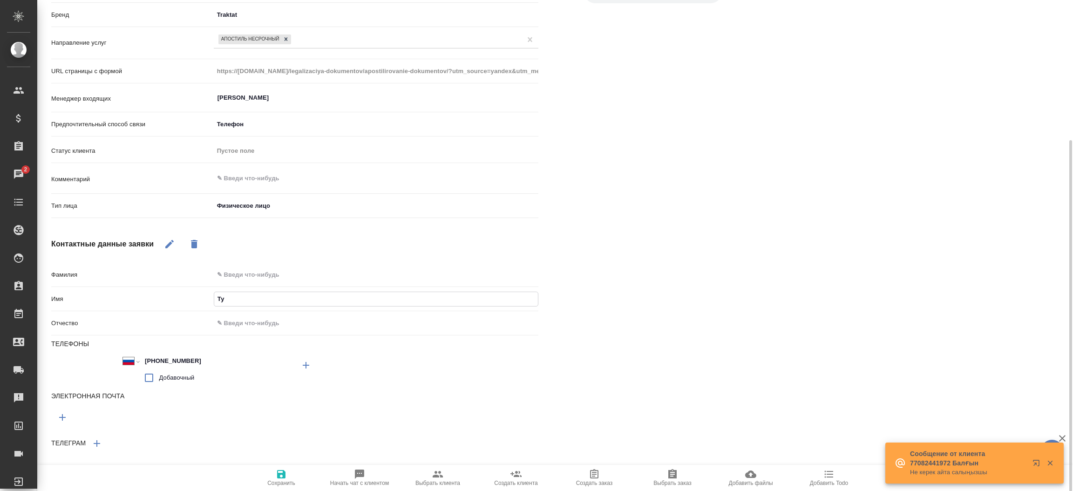
type input "Тур"
type textarea "x"
type input "Тура"
type textarea "x"
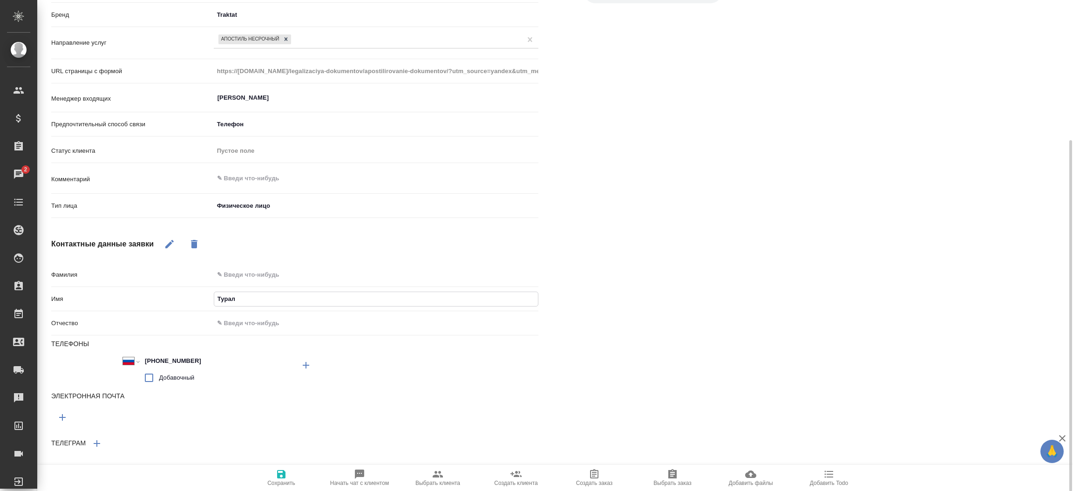
type input "Турал"
click at [275, 464] on div "Фамилия Имя Турал Отчество Телефоны Международный Австралия Австрия Азербайджан…" at bounding box center [294, 369] width 487 height 206
click at [278, 477] on icon "button" at bounding box center [281, 474] width 8 height 8
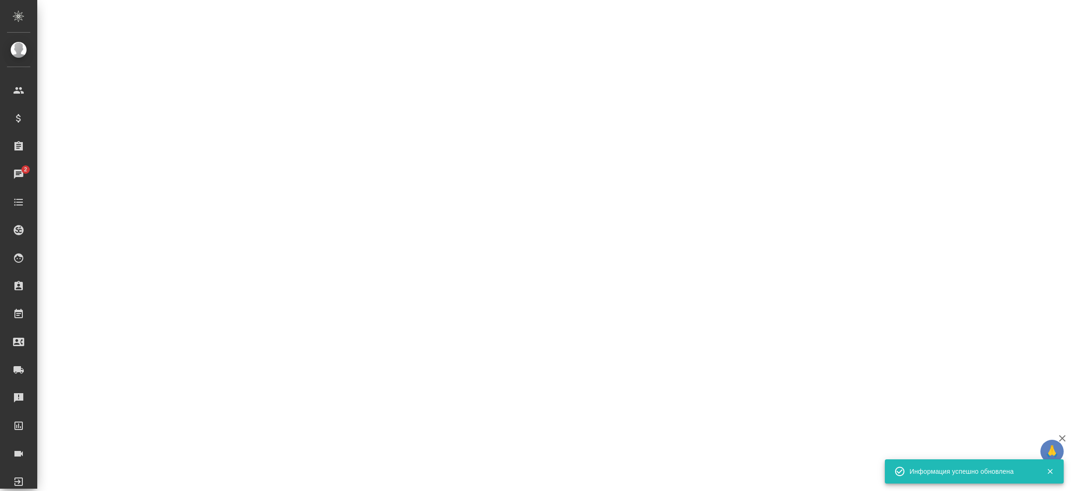
select select "RU"
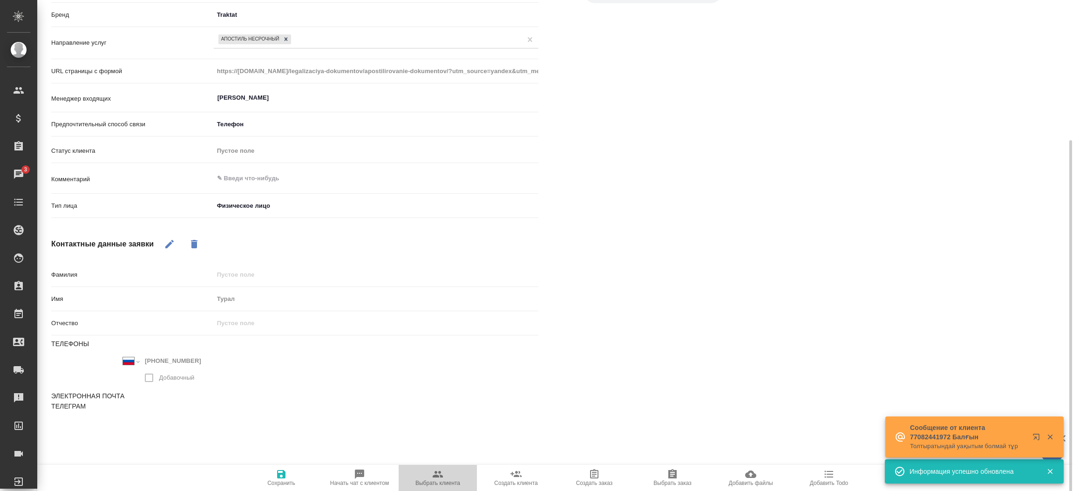
click at [434, 477] on icon "button" at bounding box center [438, 474] width 10 height 7
type textarea "x"
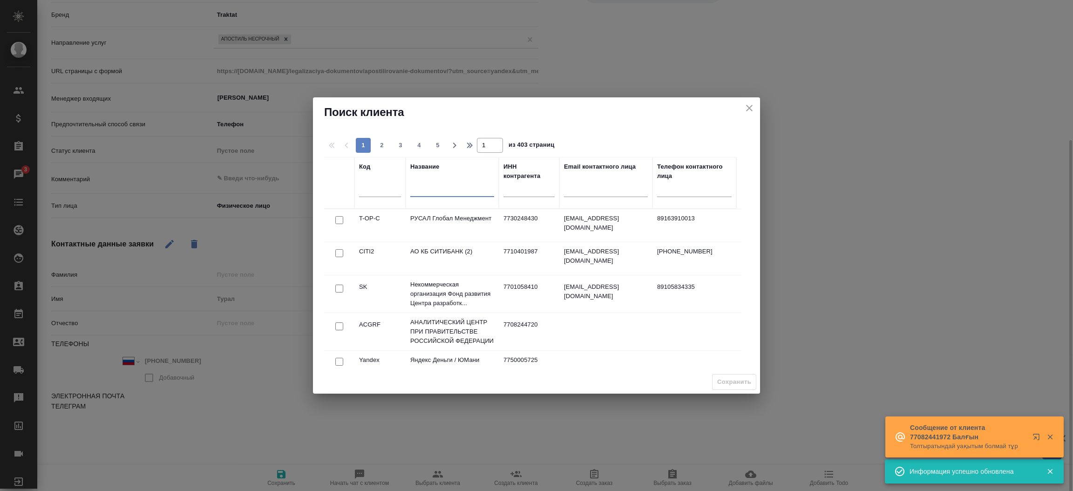
click at [424, 192] on input "text" at bounding box center [452, 191] width 84 height 12
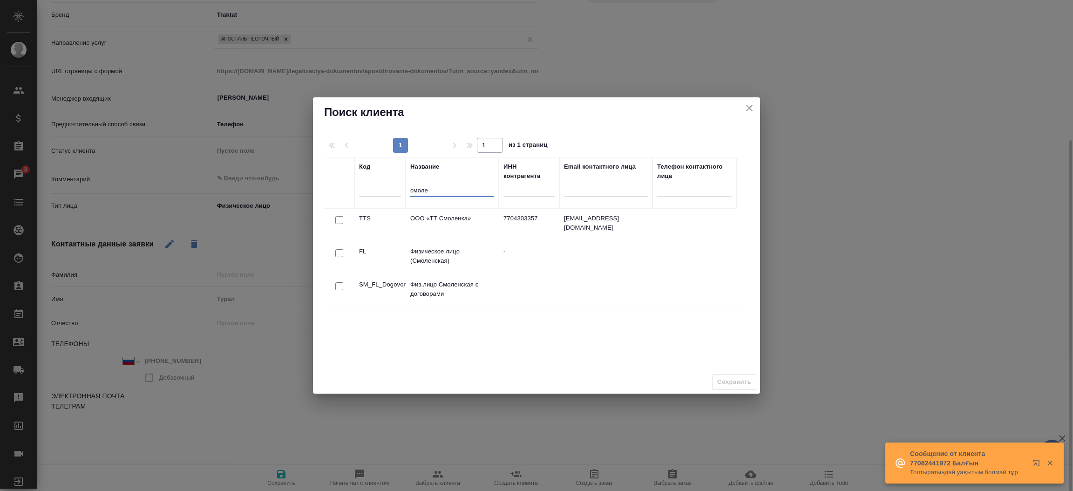
type input "смоле"
click at [342, 251] on input "checkbox" at bounding box center [339, 253] width 8 height 8
checkbox input "true"
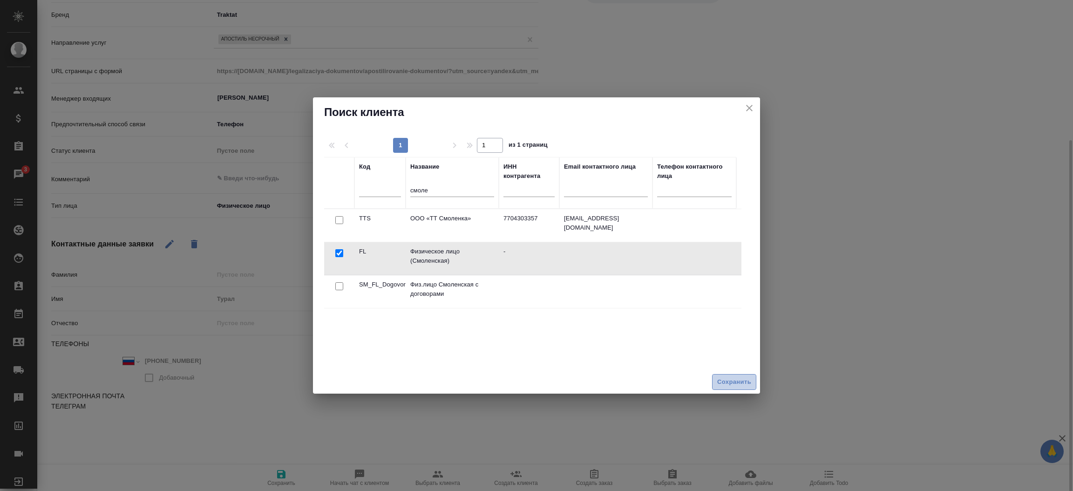
click at [728, 382] on span "Сохранить" at bounding box center [734, 382] width 34 height 11
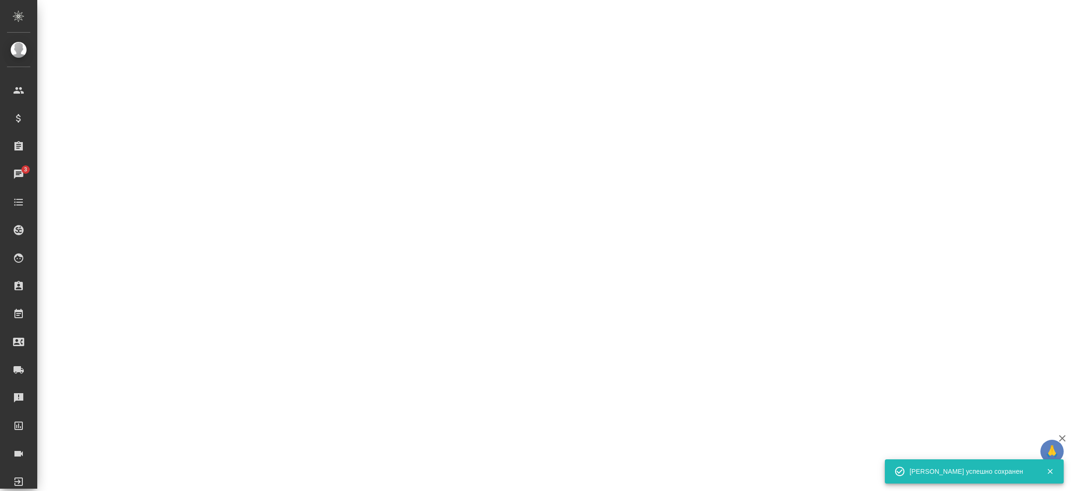
select select "RU"
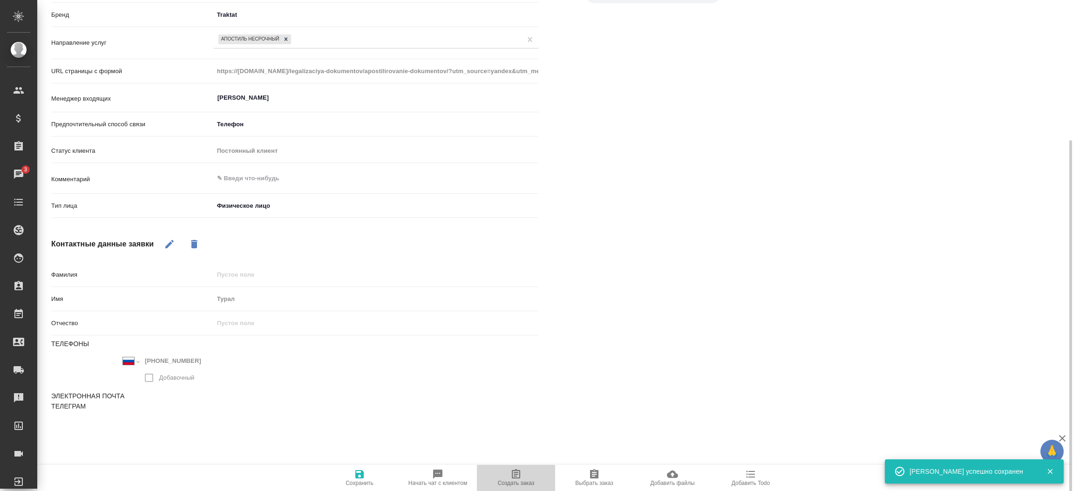
click at [516, 472] on icon "button" at bounding box center [515, 473] width 11 height 11
type textarea "x"
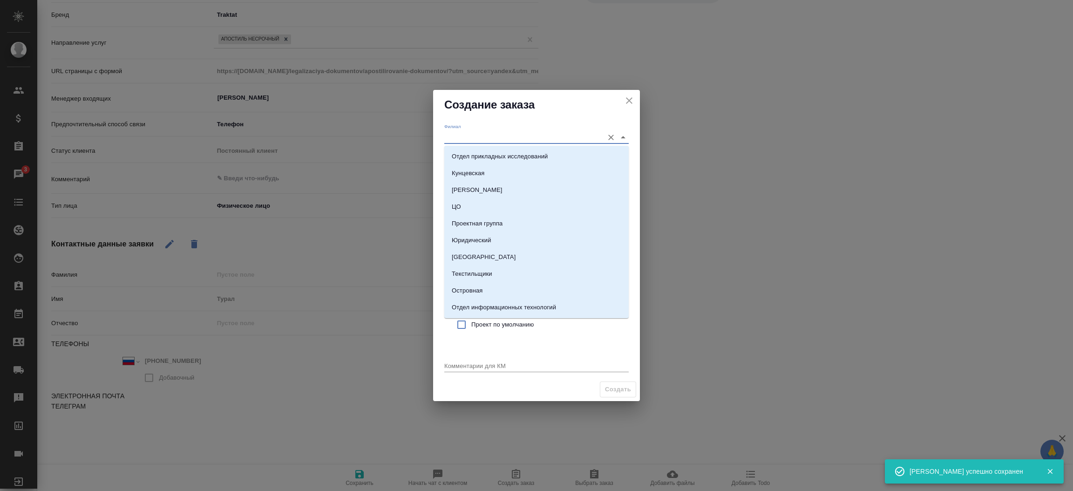
click at [475, 140] on input "Филиал" at bounding box center [521, 137] width 155 height 13
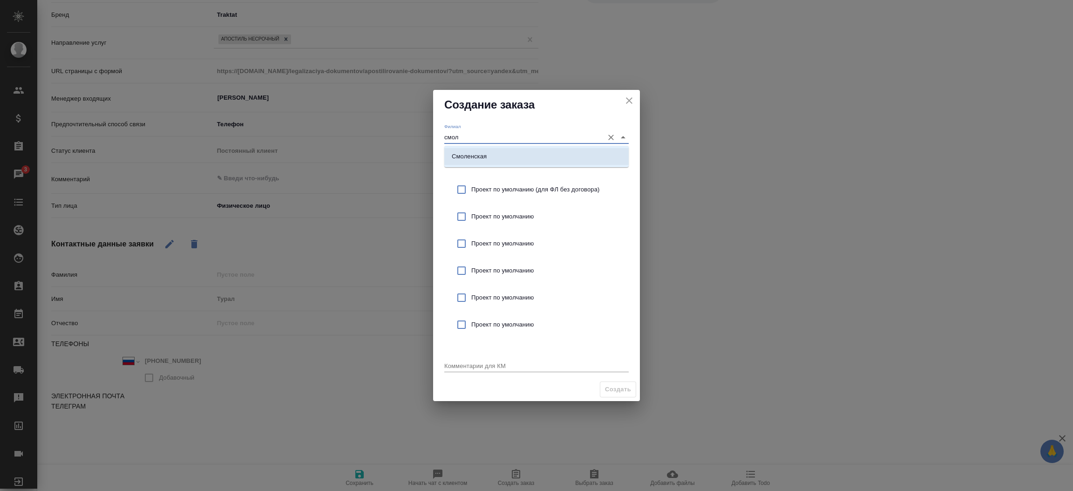
click at [477, 148] on li "Смоленская" at bounding box center [536, 156] width 184 height 17
type input "Смоленская"
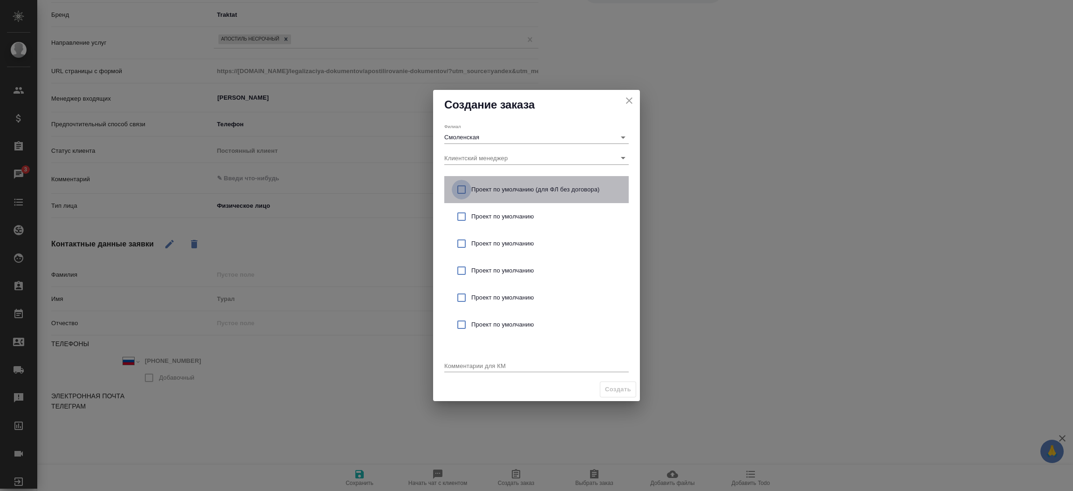
click at [461, 186] on input "checkbox" at bounding box center [462, 190] width 20 height 20
checkbox input "true"
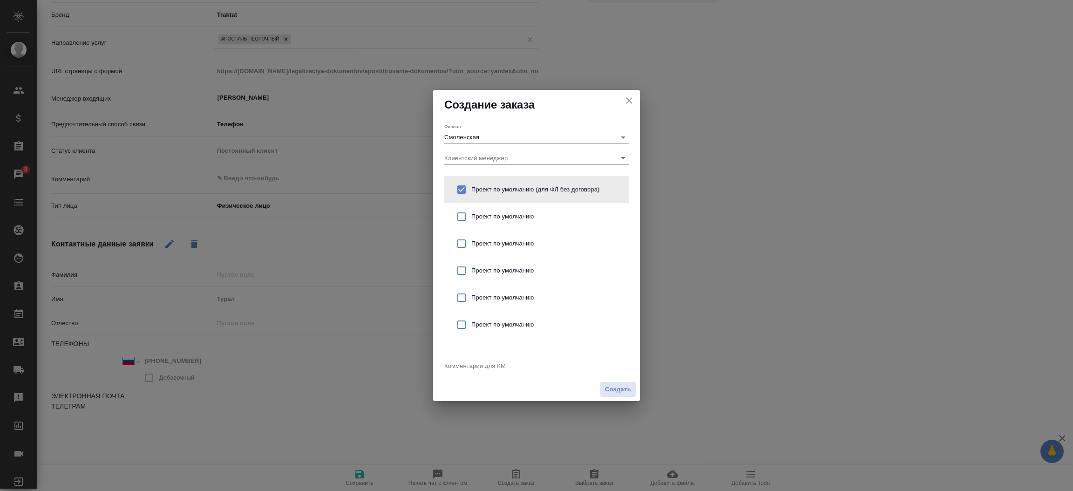
click at [456, 365] on textarea at bounding box center [536, 365] width 184 height 7
type textarea "от КВ: апостиль на мед документы"
click at [604, 390] on button "Создать" at bounding box center [618, 389] width 36 height 16
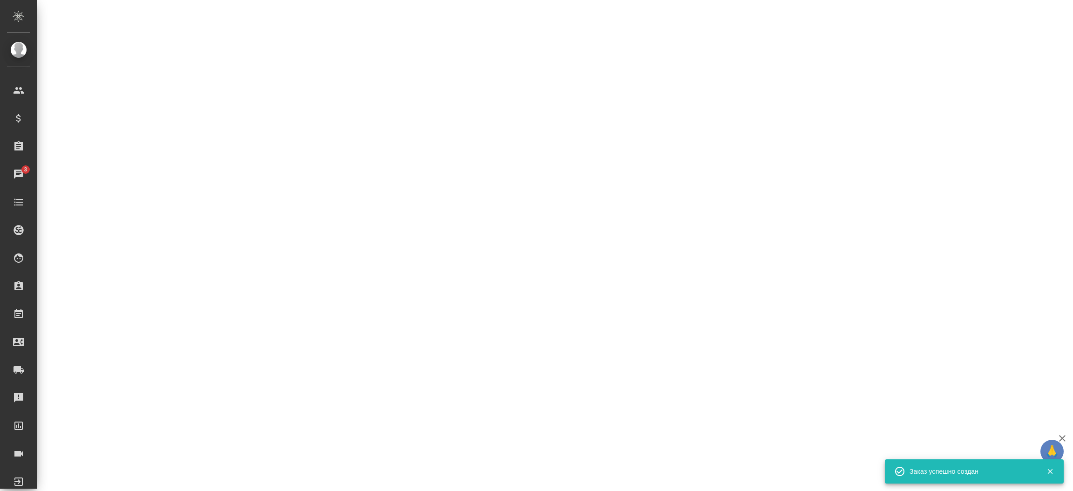
select select "RU"
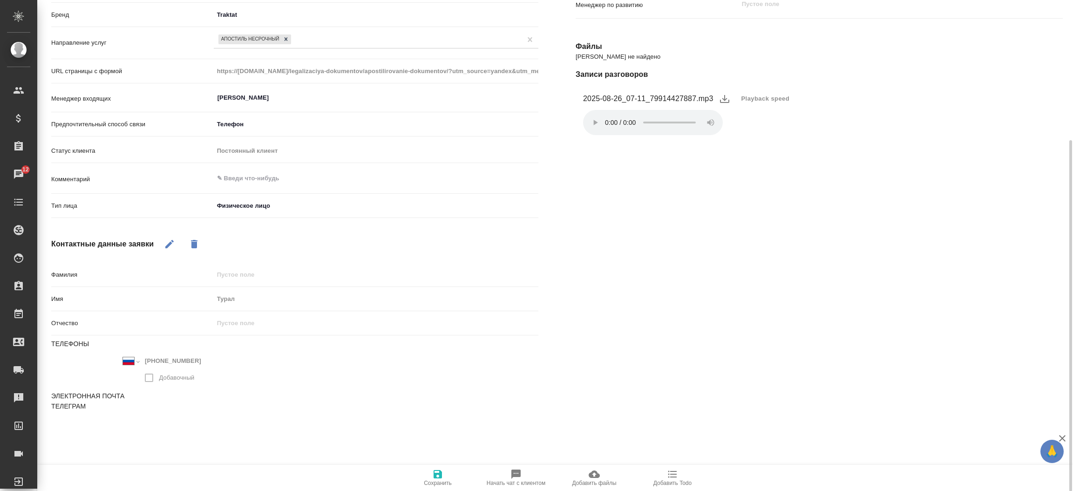
type textarea "x"
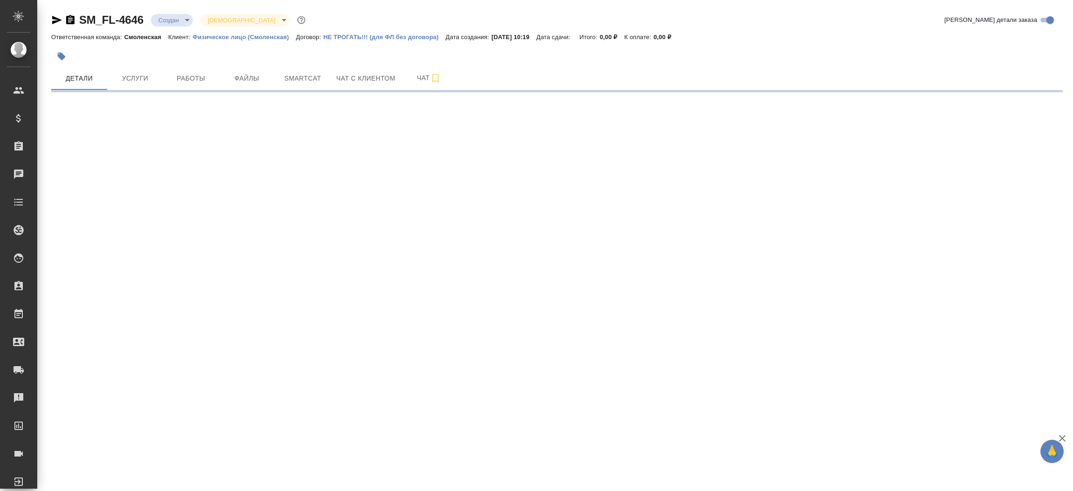
select select "RU"
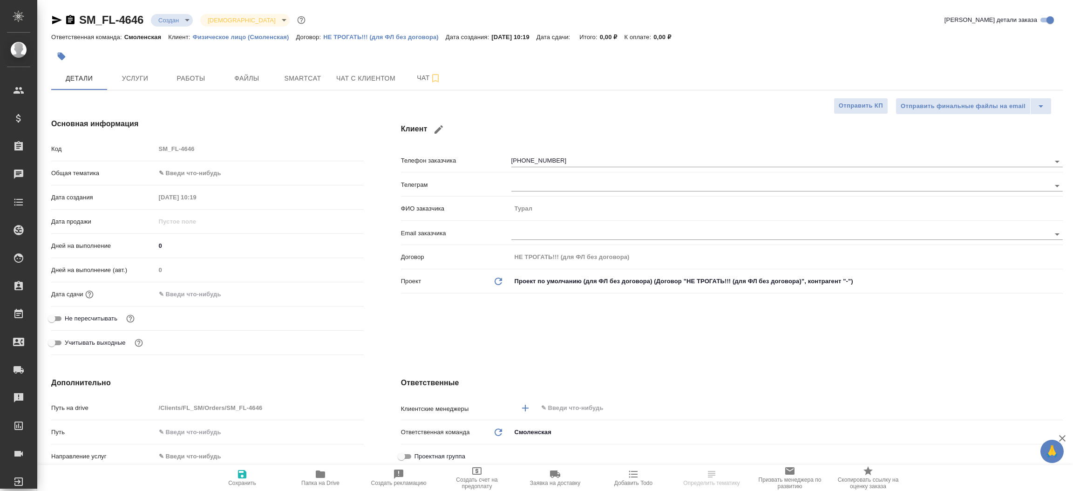
type textarea "x"
click at [52, 18] on icon "button" at bounding box center [56, 19] width 11 height 11
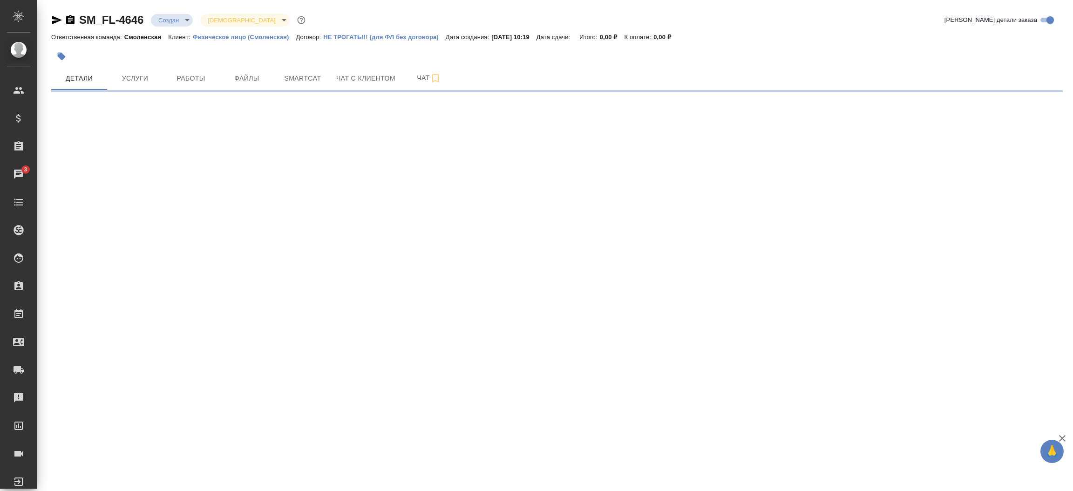
select select "RU"
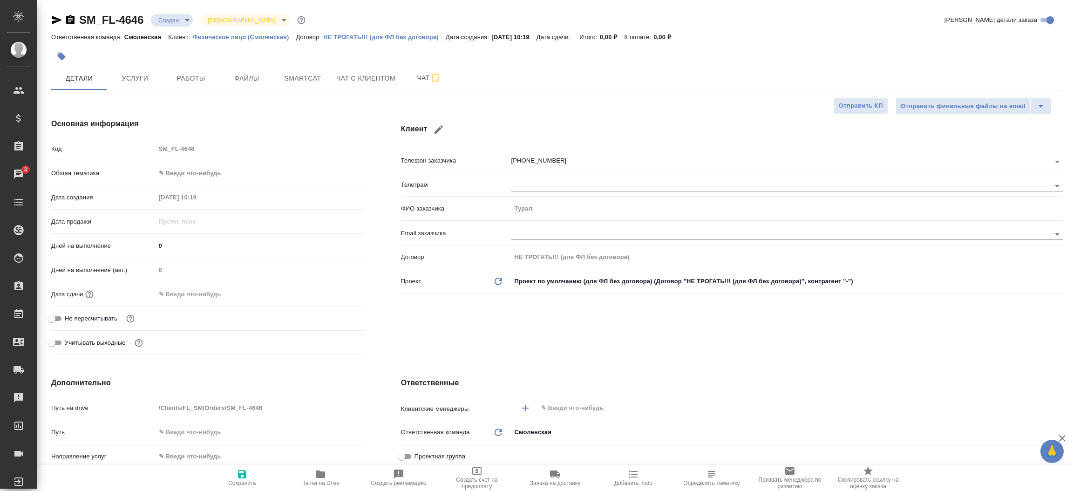
type textarea "x"
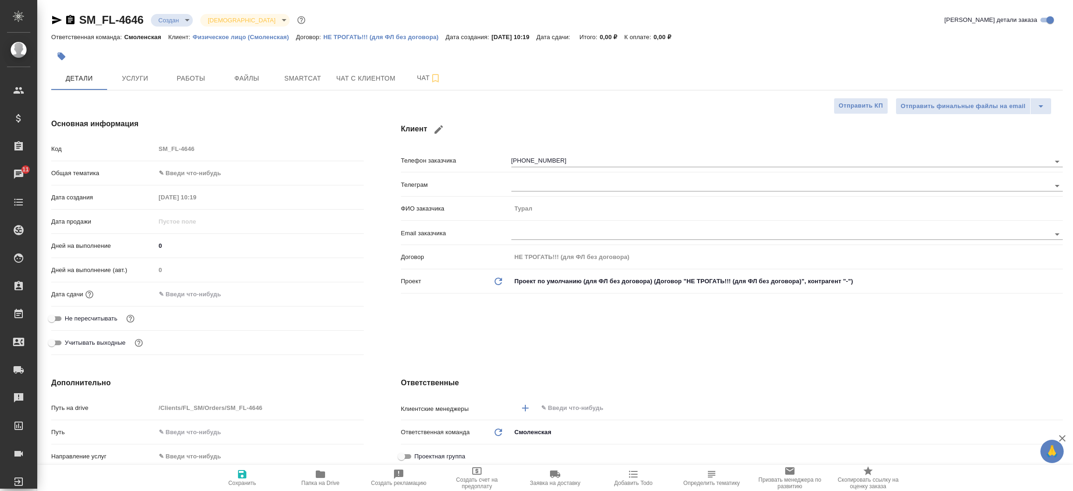
type textarea "x"
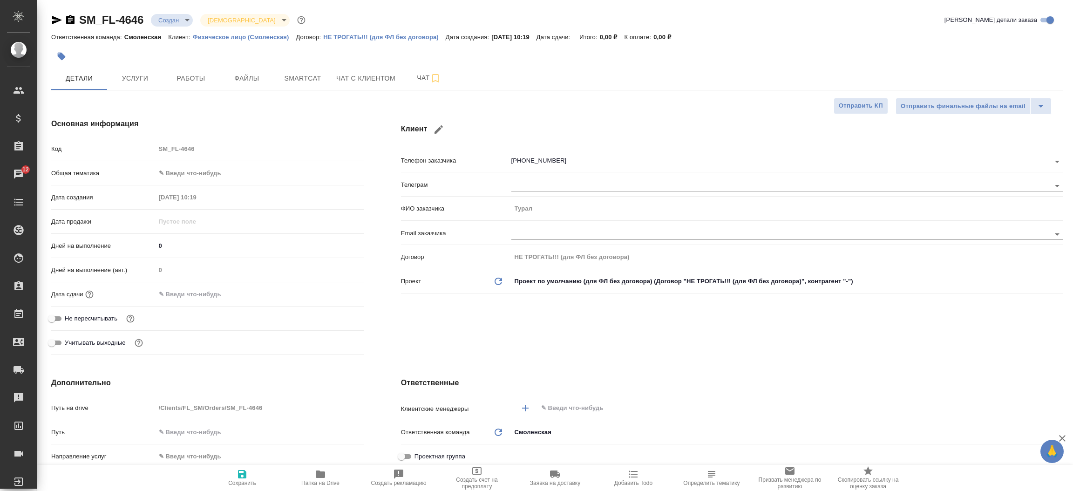
type textarea "x"
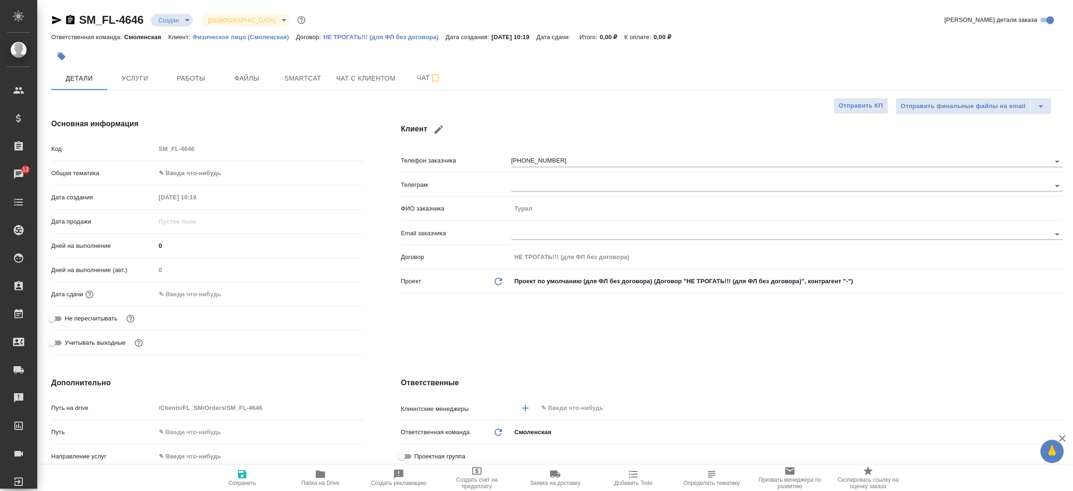
type textarea "x"
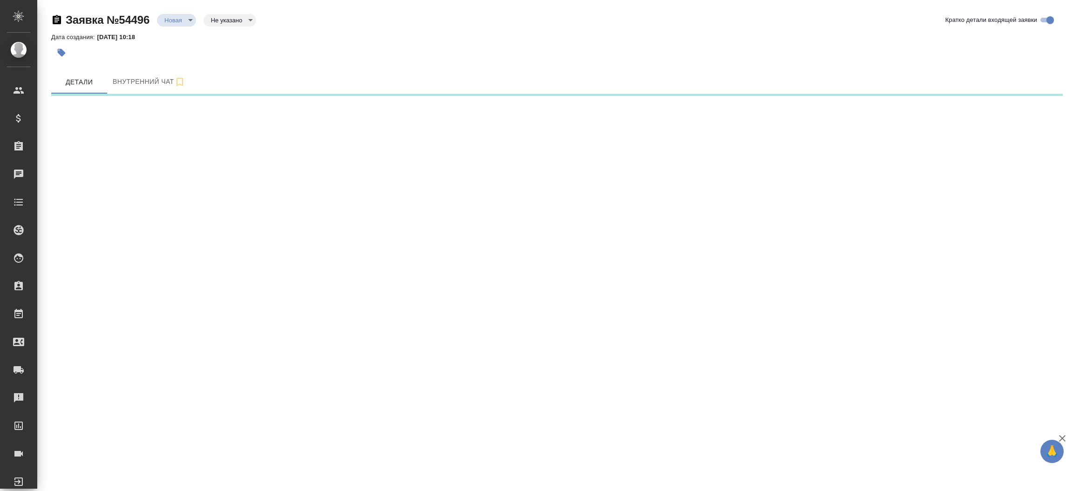
select select "RU"
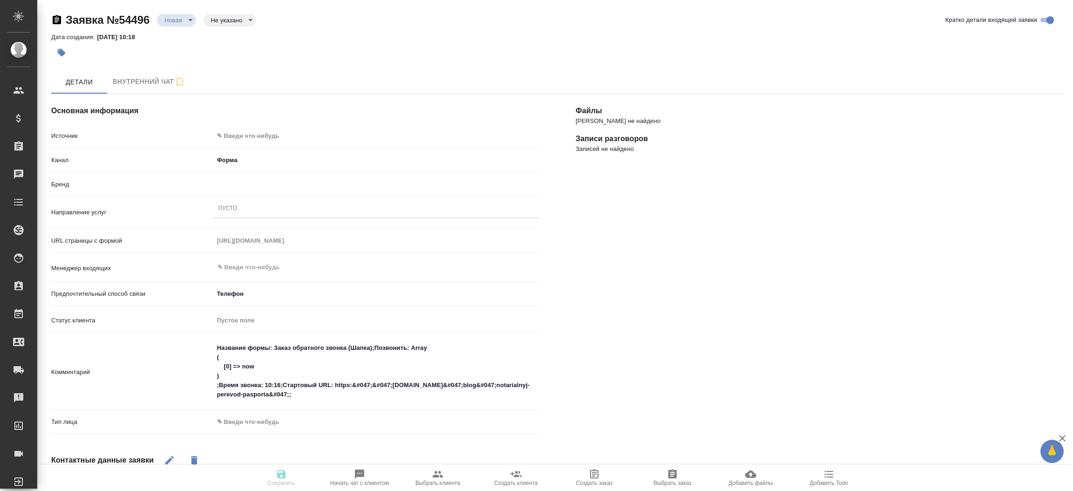
type textarea "x"
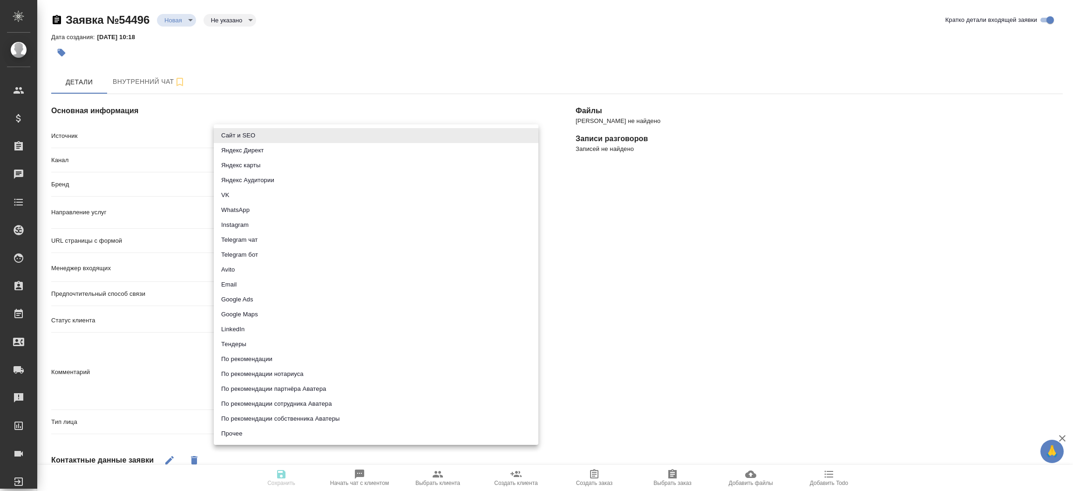
click at [287, 131] on body "🙏 .cls-1 fill:#fff; AWATERA [PERSON_NAME]prutko Клиенты Спецификации Заказы Чат…" at bounding box center [536, 245] width 1073 height 491
click at [287, 131] on li "Сайт и SEO" at bounding box center [376, 135] width 325 height 15
type input "seo"
type textarea "x"
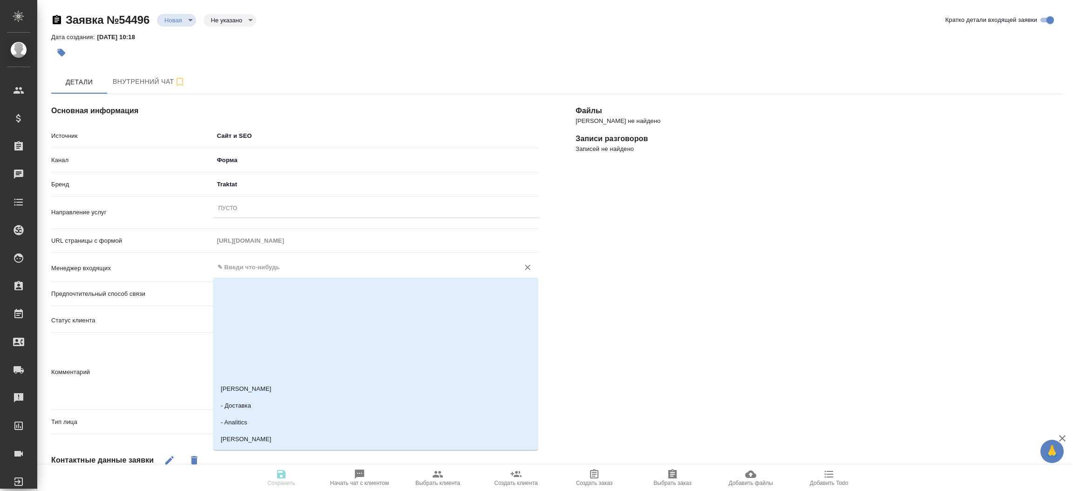
click at [272, 267] on input "text" at bounding box center [361, 267] width 288 height 11
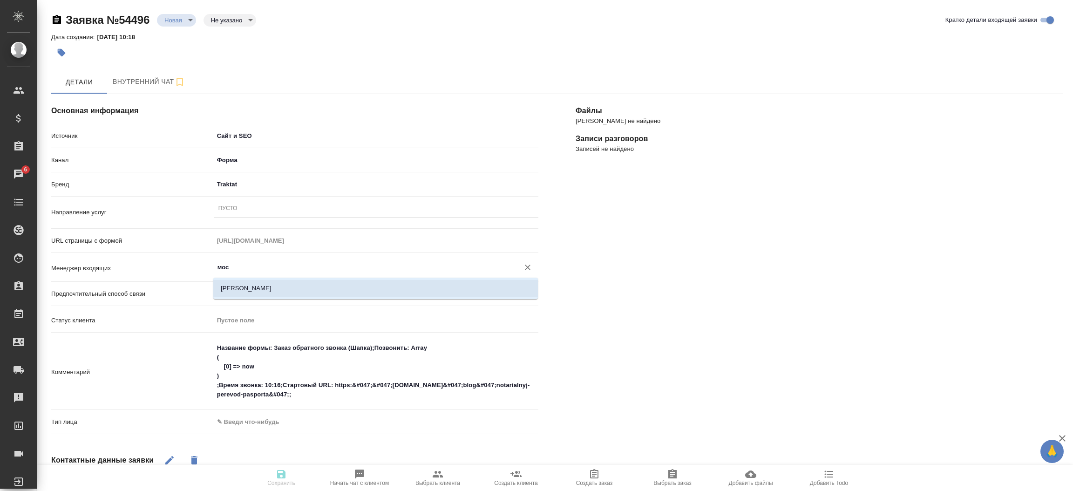
click at [271, 292] on li "[PERSON_NAME]" at bounding box center [375, 288] width 325 height 17
type input "[PERSON_NAME]"
type textarea "x"
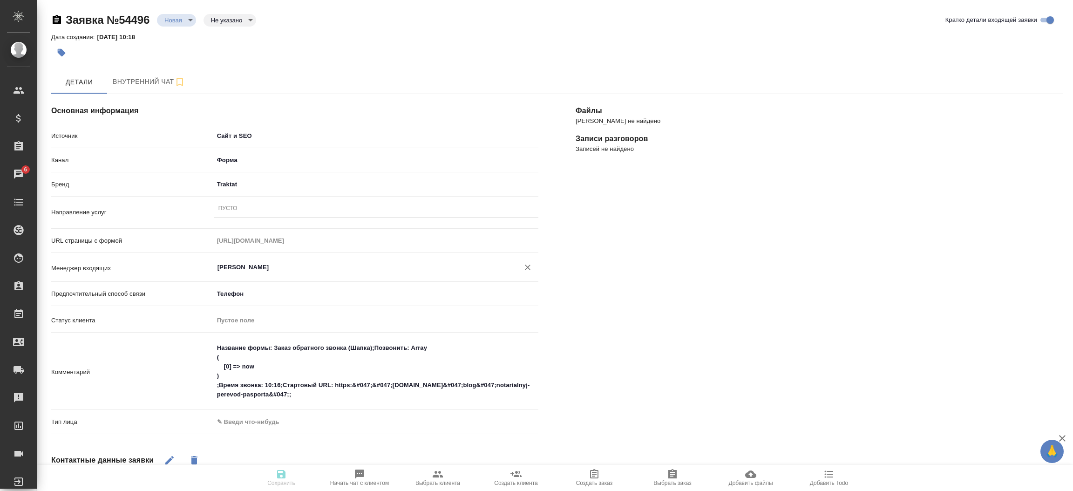
type input "[PERSON_NAME]"
click at [252, 432] on div "Тип лица ✎ Введи что-нибудь" at bounding box center [294, 426] width 487 height 24
click at [252, 424] on body "🙏 .cls-1 fill:#fff; AWATERA Прутько Ирина i.prutko Клиенты Спецификации Заказы …" at bounding box center [536, 245] width 1073 height 491
click at [250, 438] on li "Физическое лицо" at bounding box center [322, 436] width 217 height 15
type textarea "x"
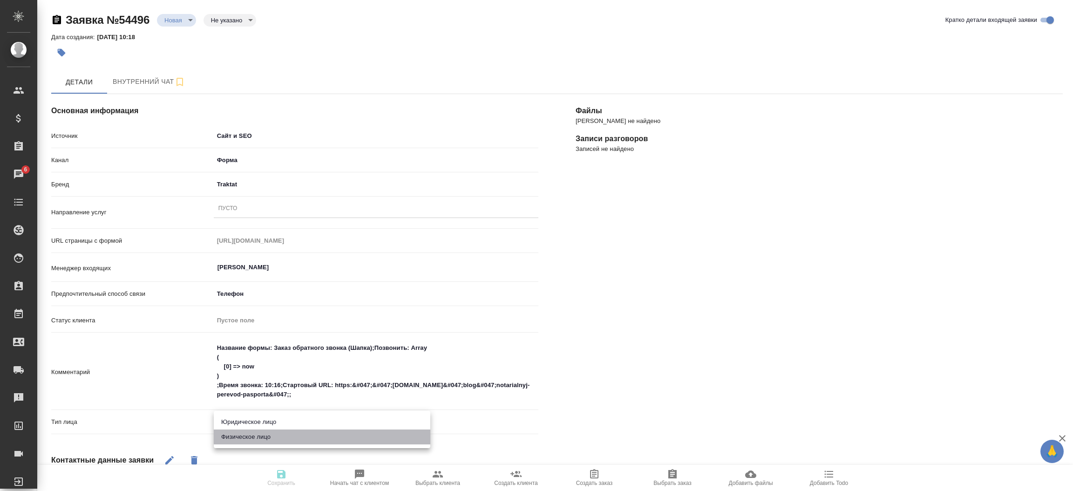
type input "private"
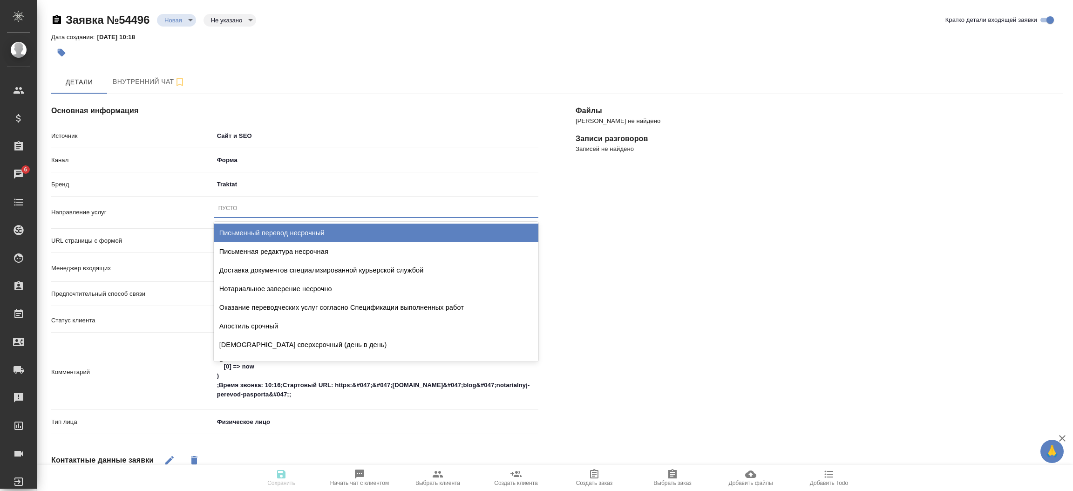
click at [233, 206] on div "Пусто" at bounding box center [227, 208] width 19 height 8
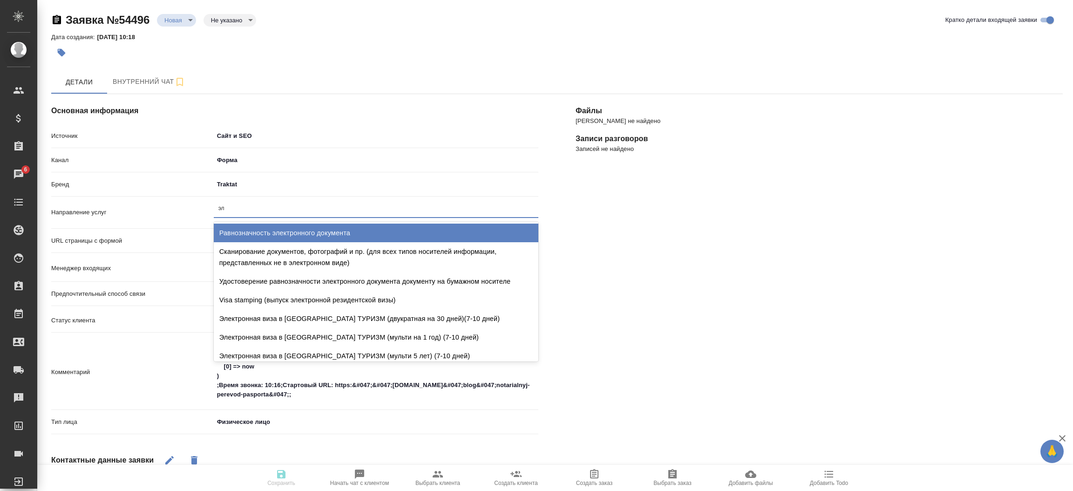
type input "э"
type textarea "x"
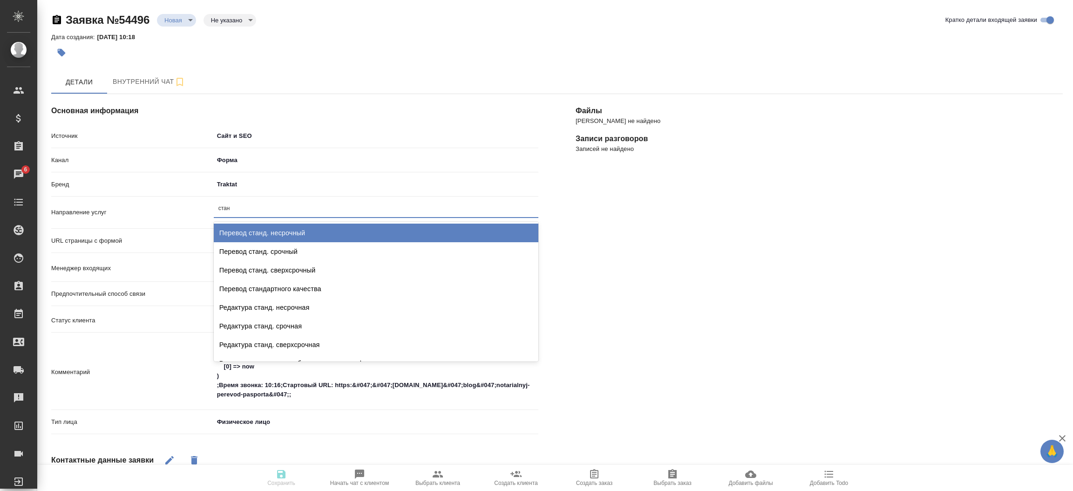
type input "станд"
click at [270, 234] on div "Перевод станд. несрочный" at bounding box center [376, 233] width 325 height 19
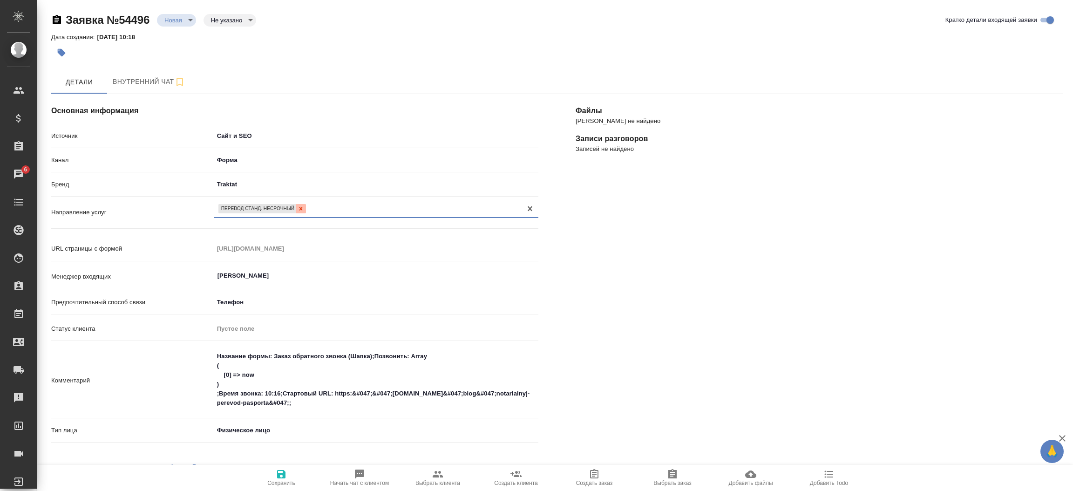
click at [301, 210] on icon at bounding box center [300, 208] width 3 height 3
type textarea "x"
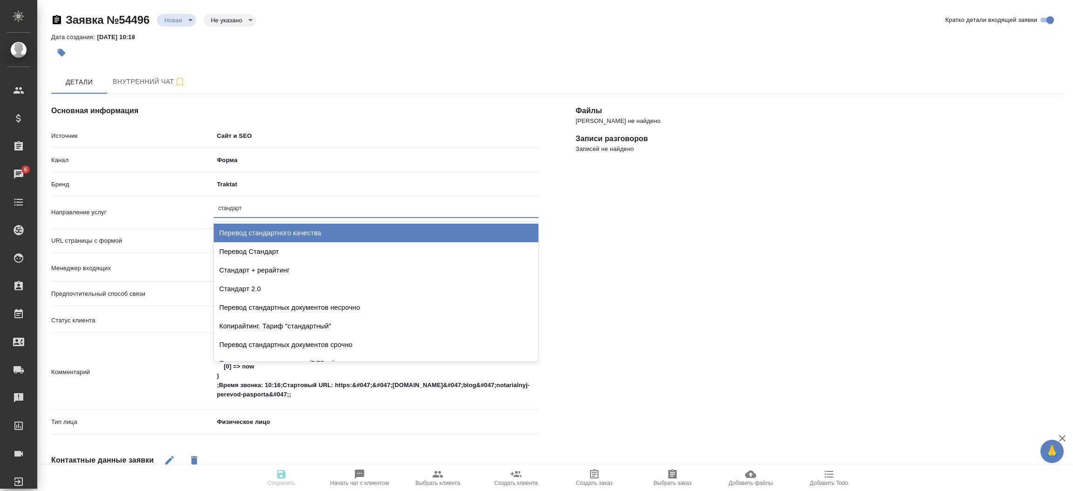
type input "стандартн"
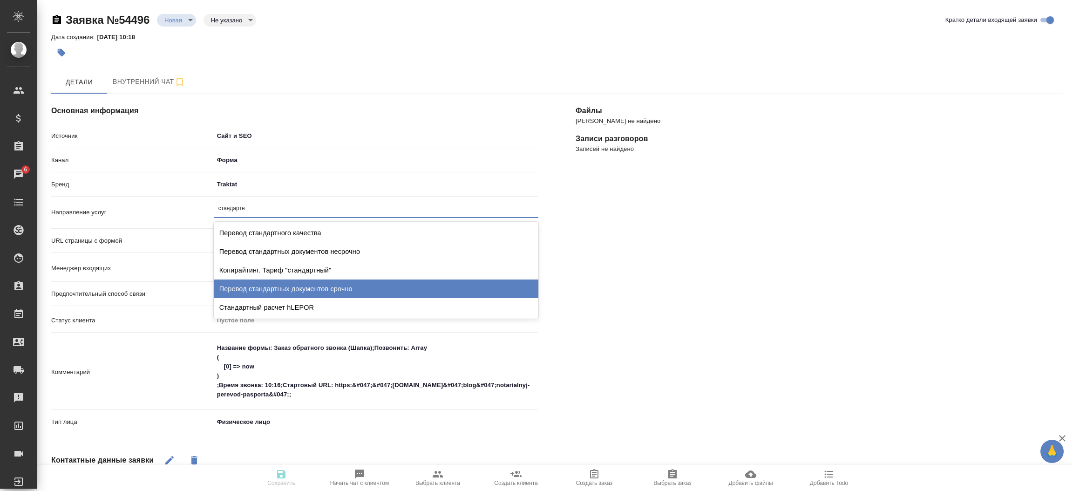
click at [303, 289] on div "Перевод стандартных документов срочно" at bounding box center [376, 288] width 325 height 19
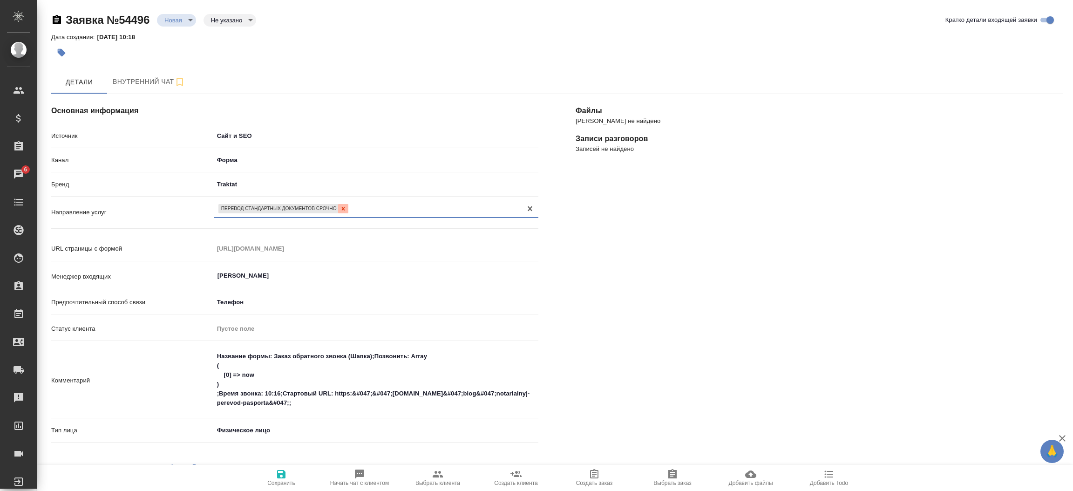
click at [347, 210] on div at bounding box center [343, 209] width 10 height 10
type textarea "x"
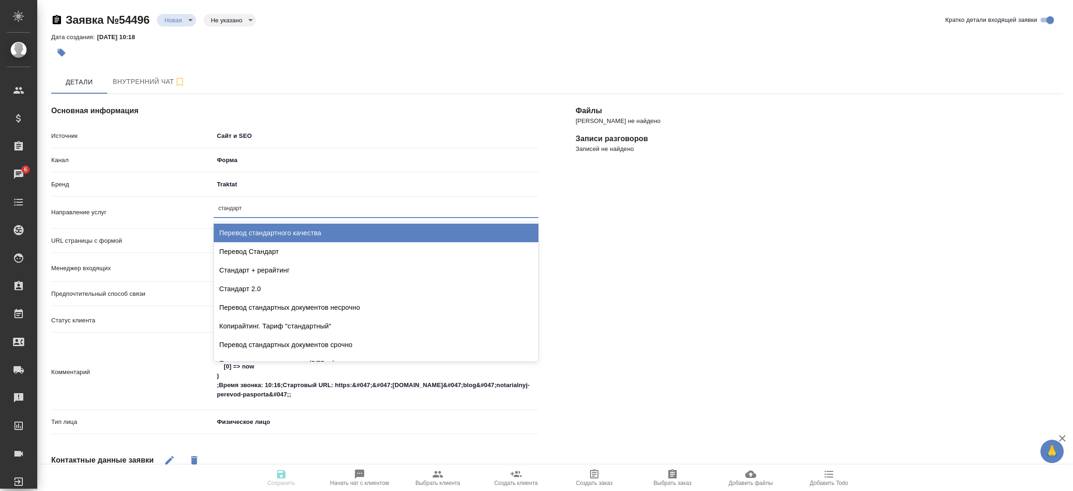
type input "стандартн"
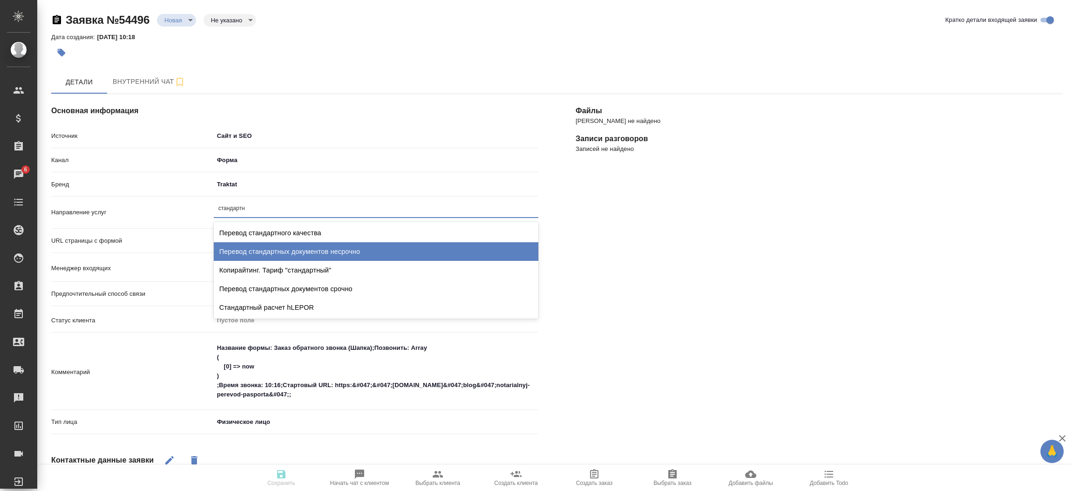
click at [345, 247] on div "Перевод стандартных документов несрочно" at bounding box center [376, 251] width 325 height 19
type textarea "x"
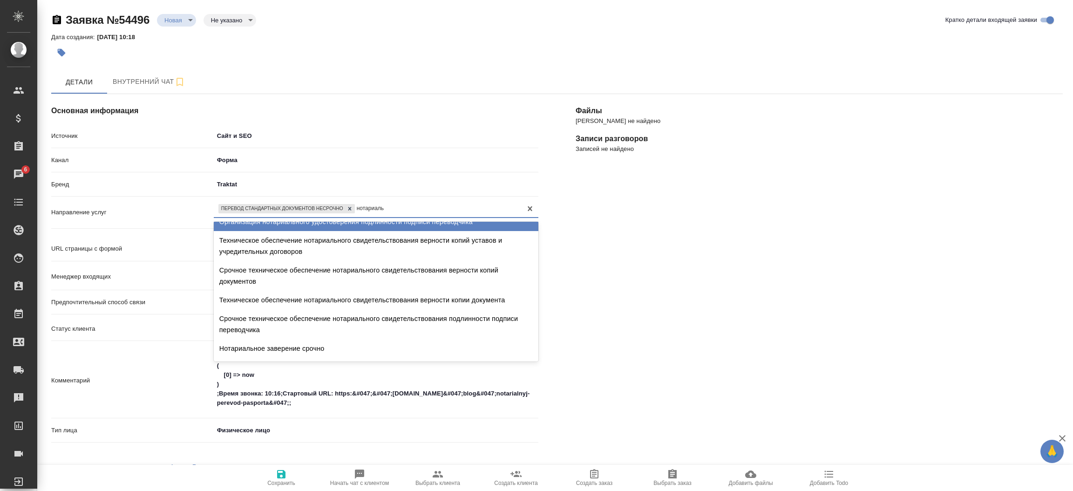
scroll to position [35, 0]
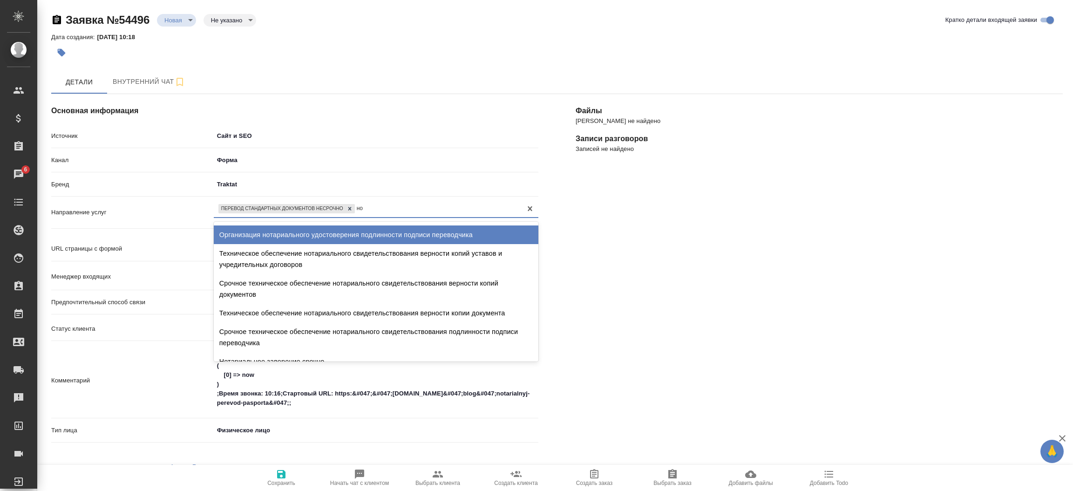
type input "н"
type textarea "x"
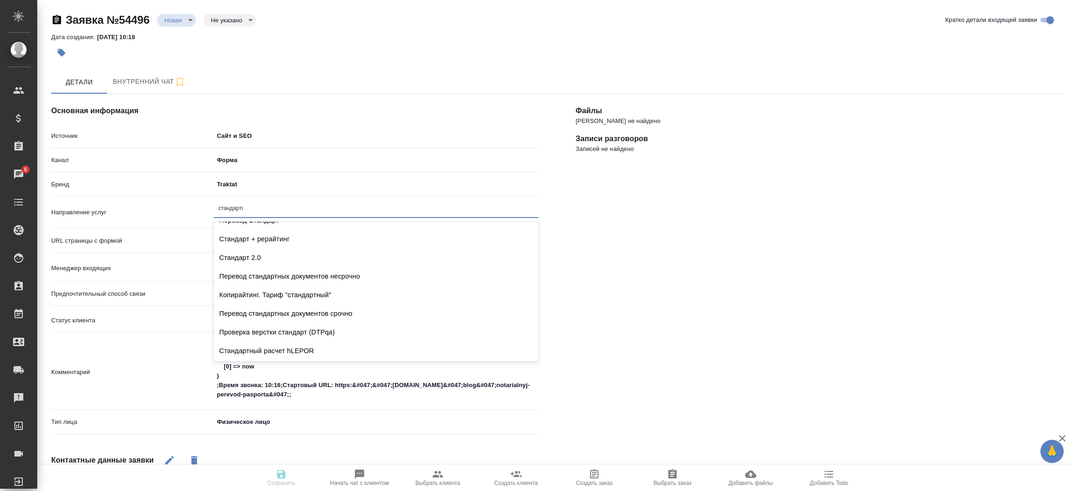
scroll to position [0, 0]
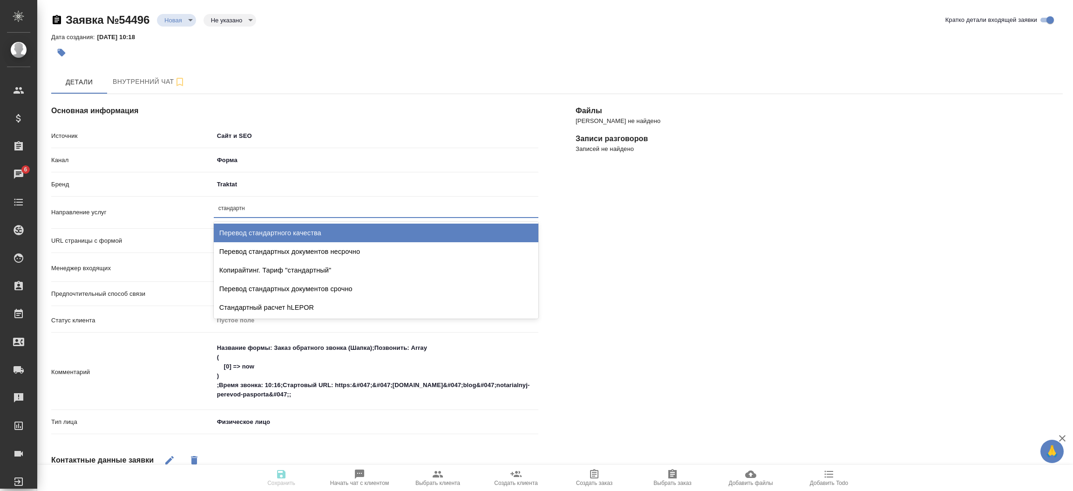
type input "стандартны"
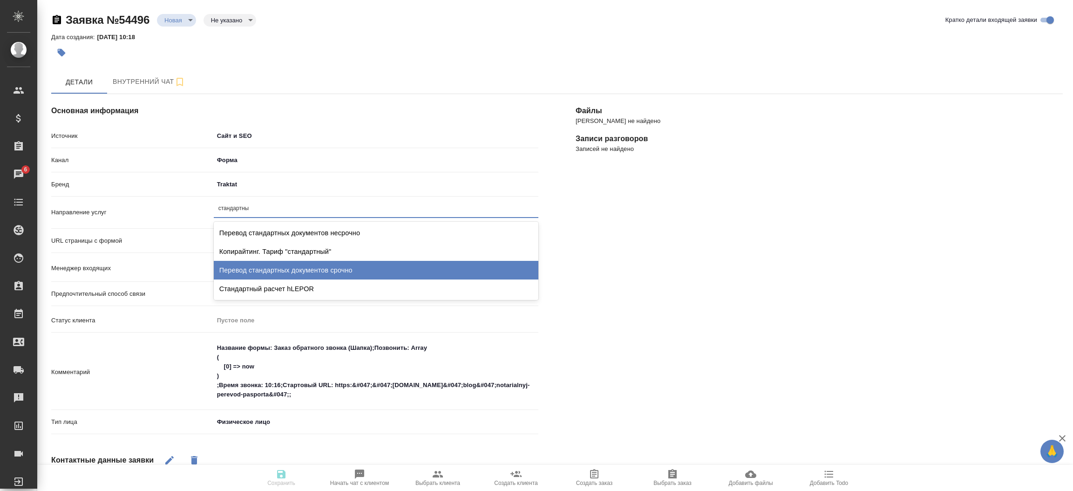
click at [412, 266] on div "Перевод стандартных документов срочно" at bounding box center [376, 270] width 325 height 19
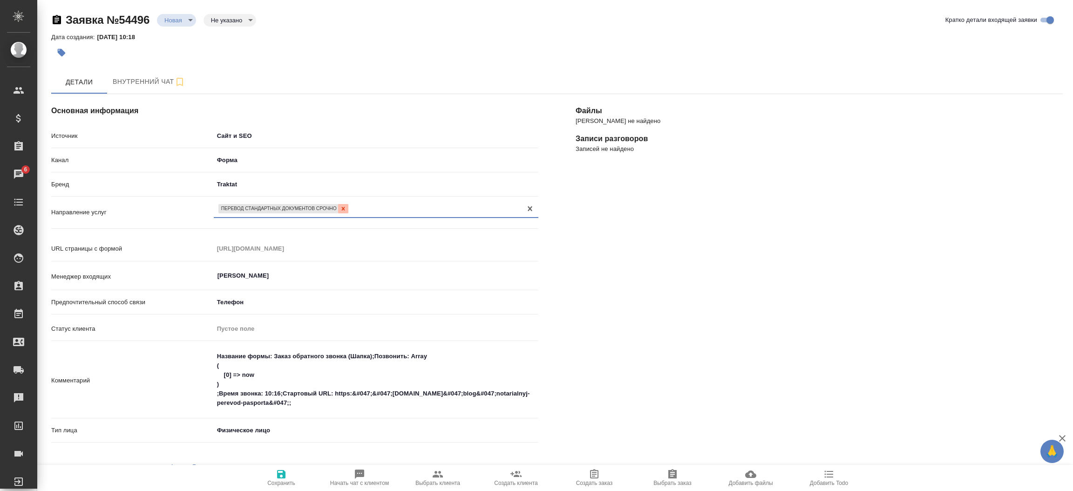
click at [347, 208] on div at bounding box center [343, 209] width 10 height 10
type textarea "x"
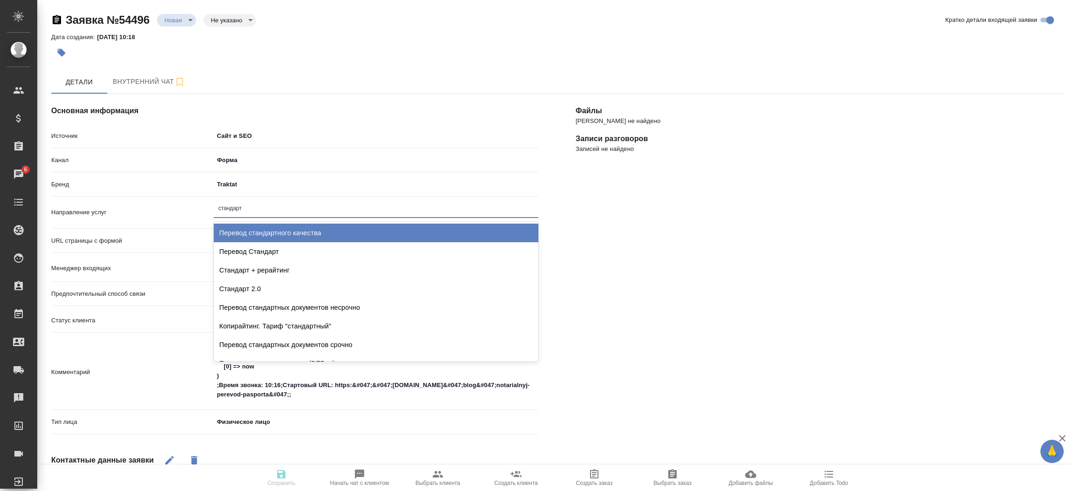
type input "стандартн"
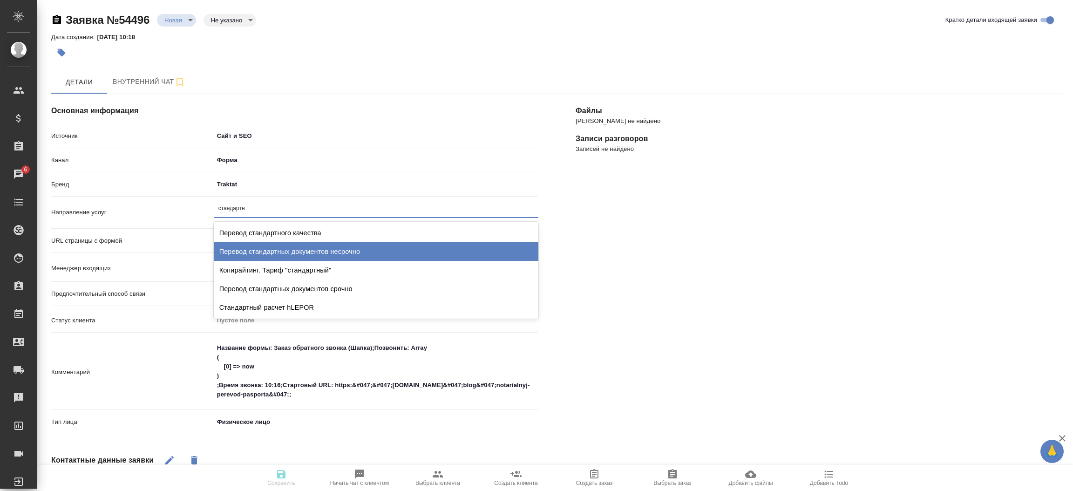
click at [356, 254] on div "Перевод стандартных документов несрочно" at bounding box center [376, 251] width 325 height 19
type textarea "x"
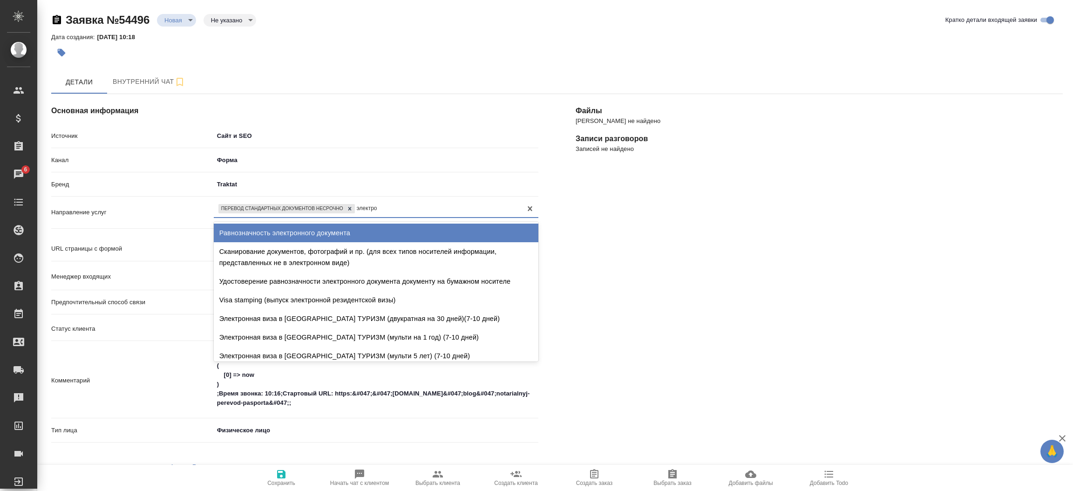
type input "электрон"
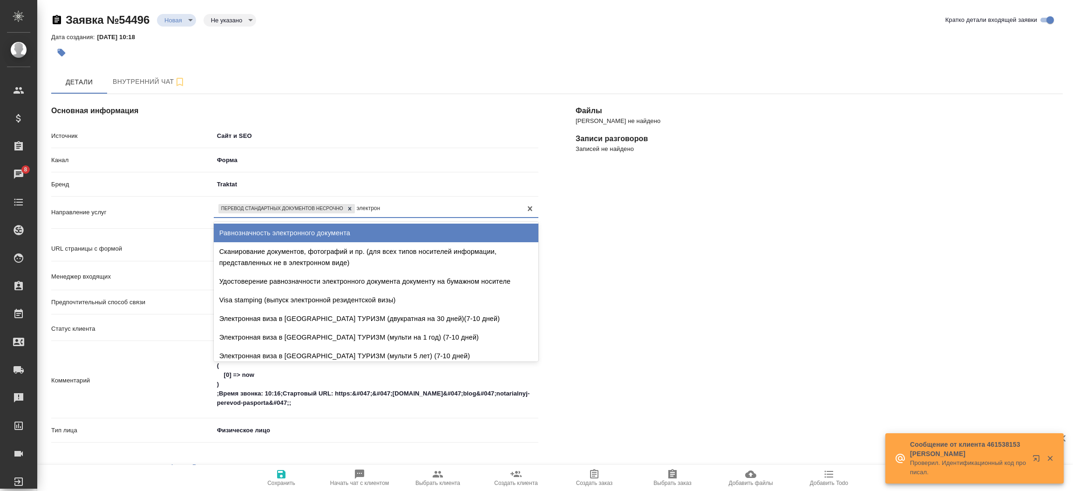
click at [462, 222] on div "Равнозначность электронного документа Сканирование документов, фотографий и пр.…" at bounding box center [376, 292] width 325 height 140
click at [447, 224] on div "Равнозначность электронного документа" at bounding box center [376, 233] width 325 height 19
type textarea "x"
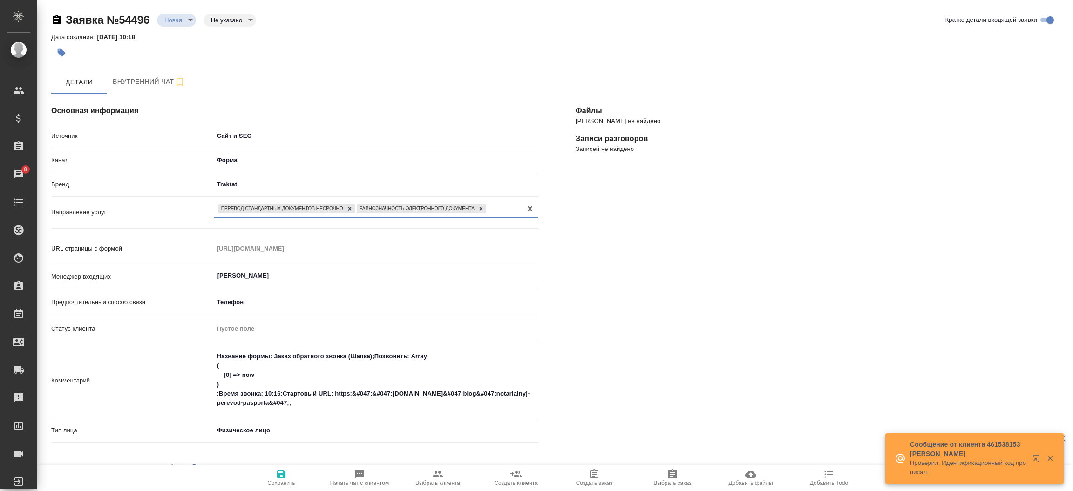
click at [297, 476] on span "Сохранить" at bounding box center [281, 477] width 67 height 18
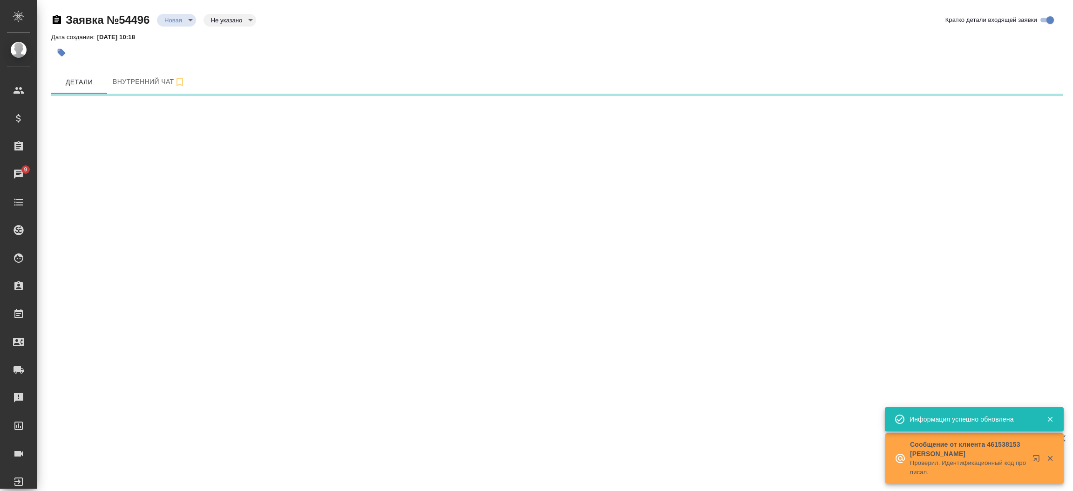
select select "RU"
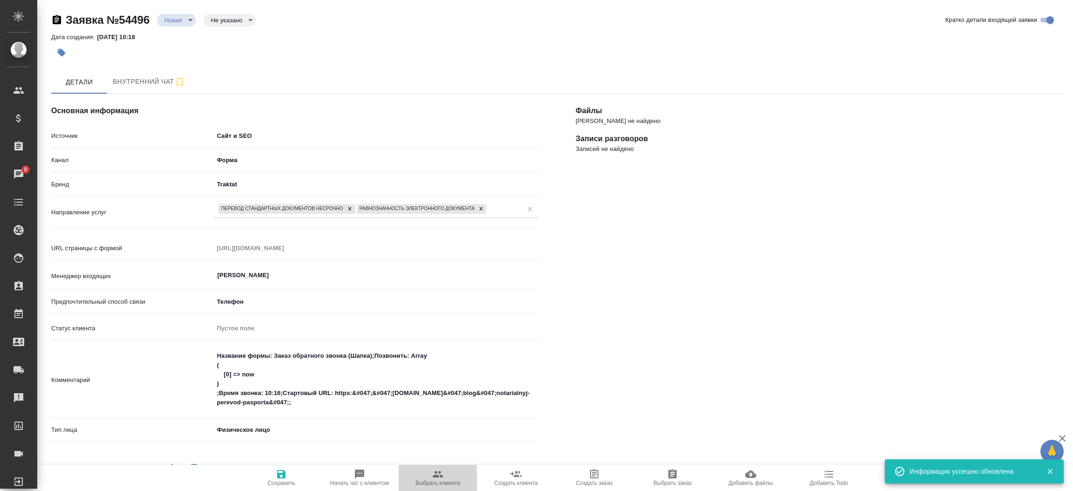
click at [444, 477] on span "Выбрать клиента" at bounding box center [437, 477] width 67 height 18
type textarea "x"
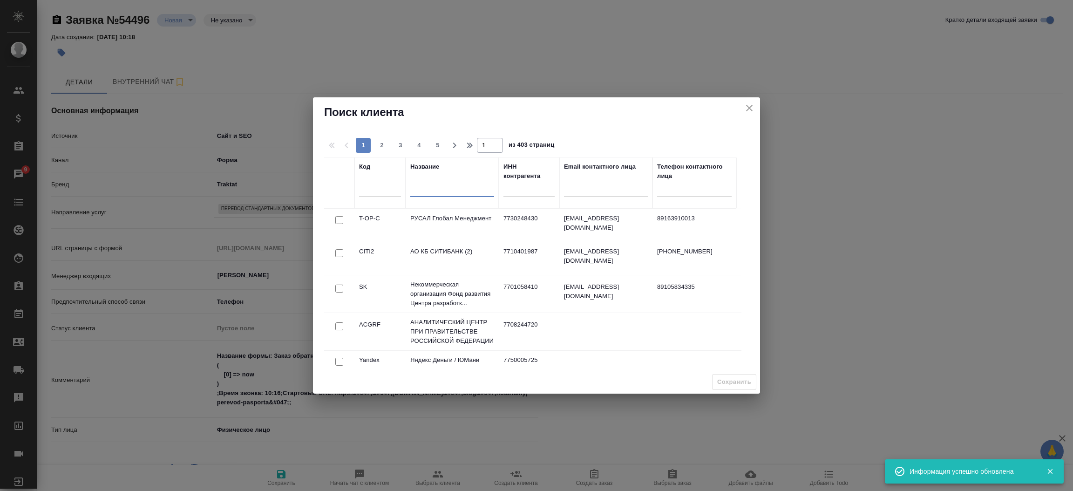
click at [434, 192] on input "text" at bounding box center [452, 191] width 84 height 12
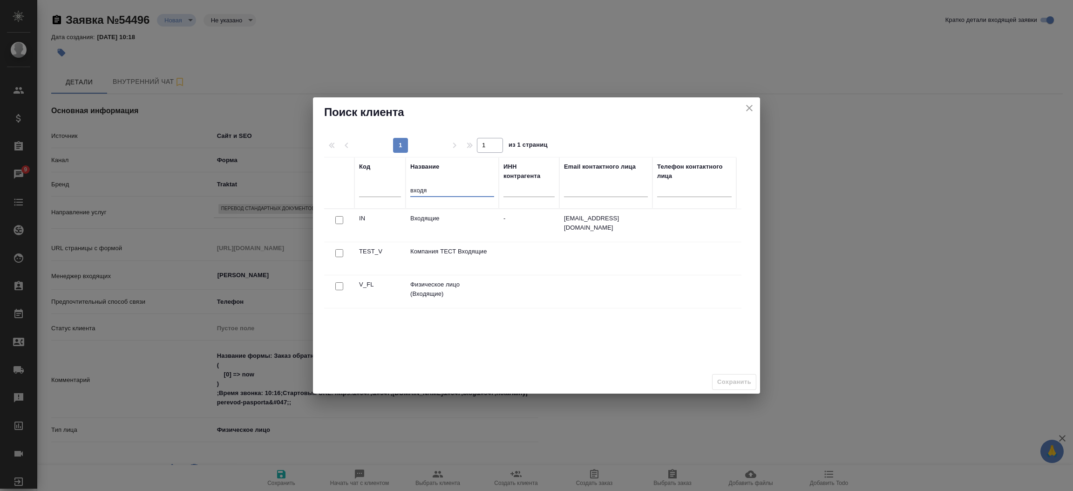
type input "входя"
click at [337, 282] on div at bounding box center [339, 286] width 21 height 13
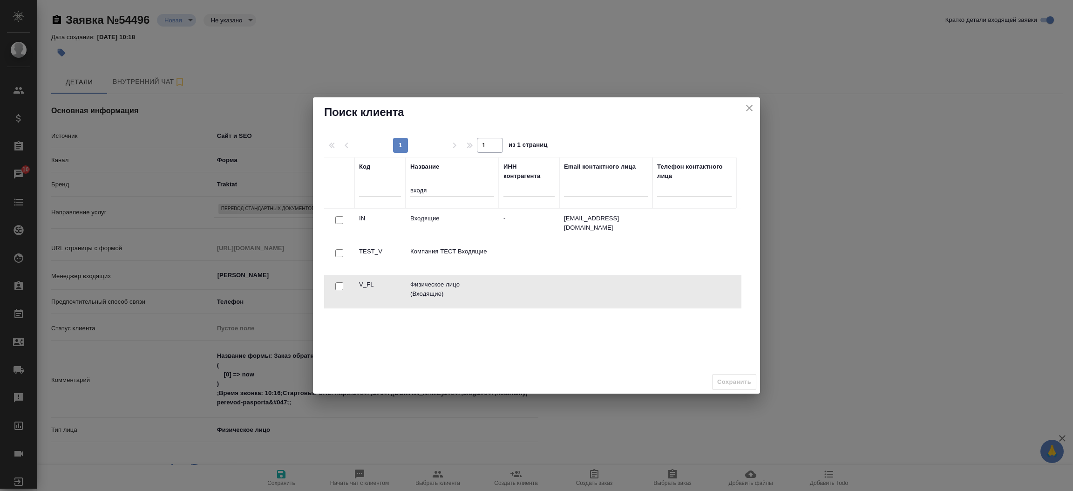
click at [338, 284] on input "checkbox" at bounding box center [339, 286] width 8 height 8
checkbox input "true"
click at [730, 376] on button "Сохранить" at bounding box center [734, 382] width 44 height 16
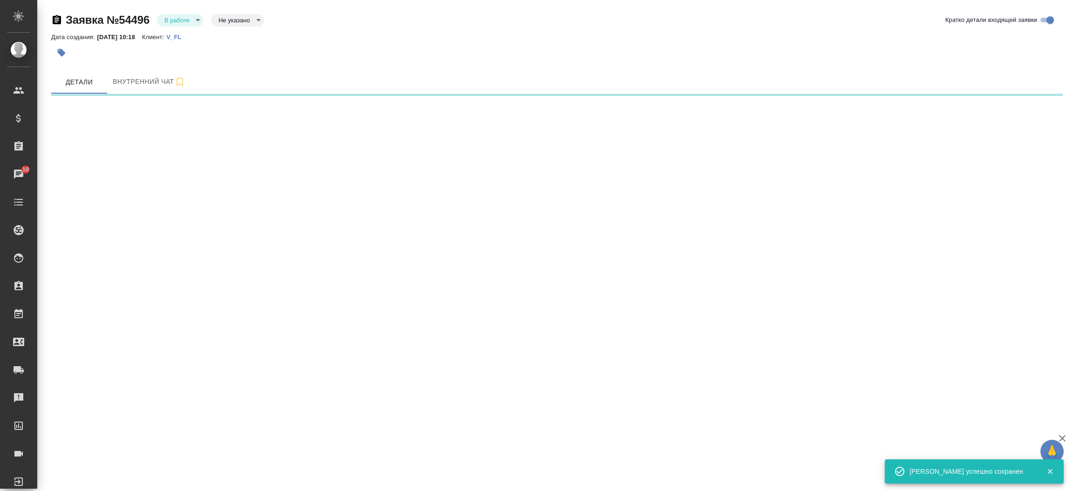
select select "RU"
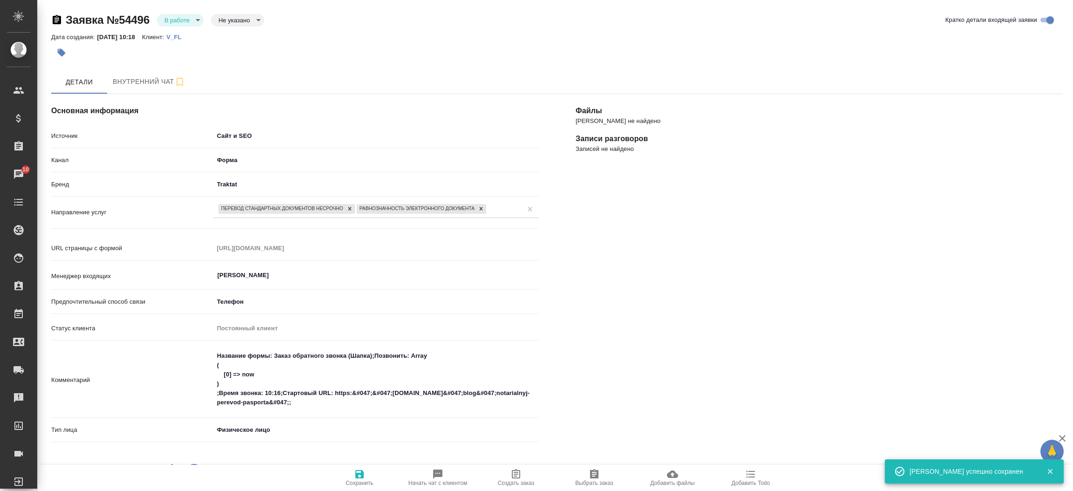
click at [435, 475] on icon "button" at bounding box center [437, 473] width 9 height 9
type textarea "x"
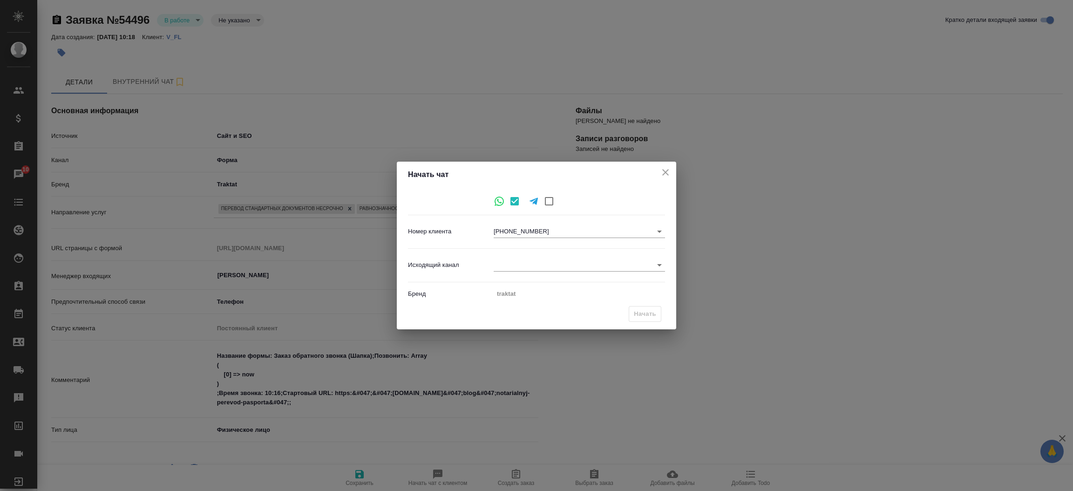
click at [566, 270] on body "🙏 .cls-1 fill:#fff; AWATERA Прутько Ирина i.prutko Клиенты Спецификации Заказы …" at bounding box center [536, 245] width 1073 height 491
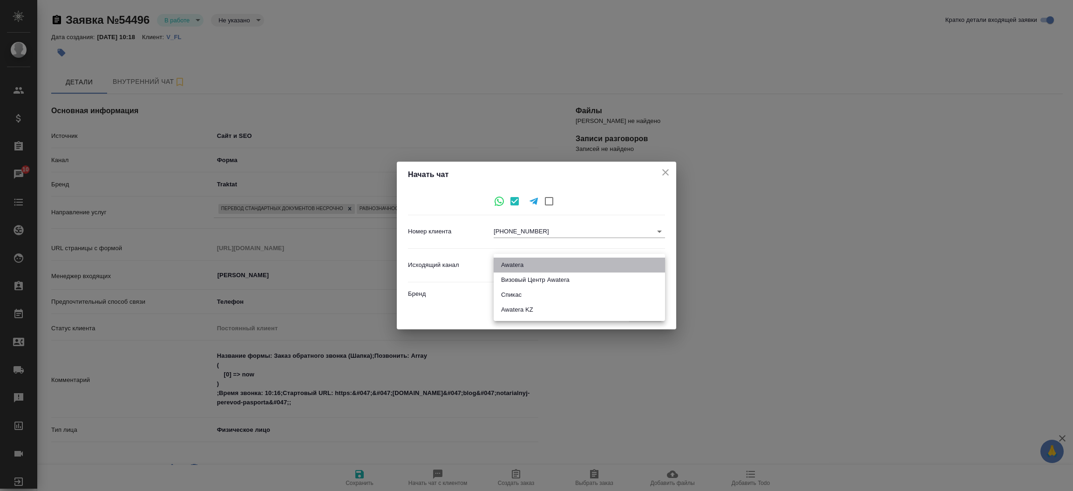
click at [543, 263] on li "Awatera" at bounding box center [579, 265] width 171 height 15
type input "2"
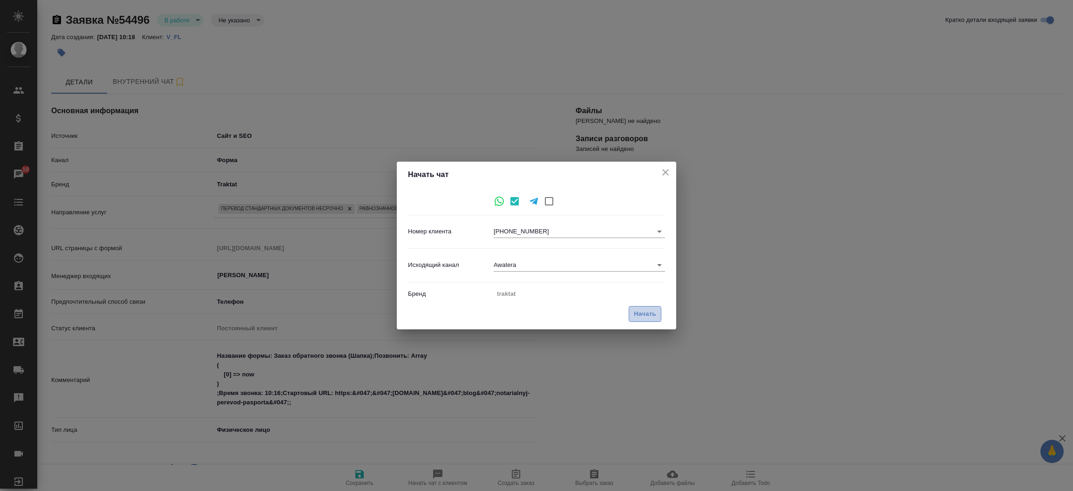
click at [642, 315] on span "Начать" at bounding box center [645, 314] width 22 height 11
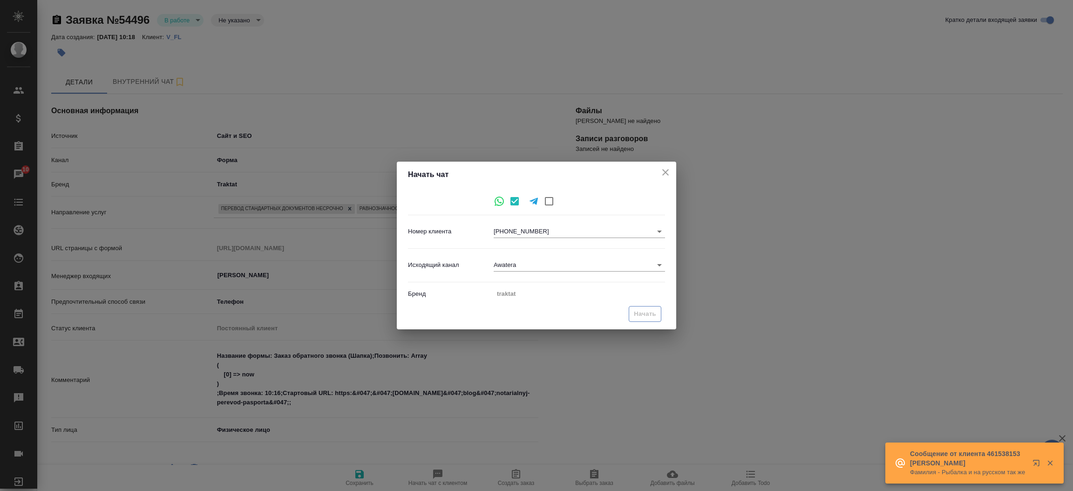
type textarea "x"
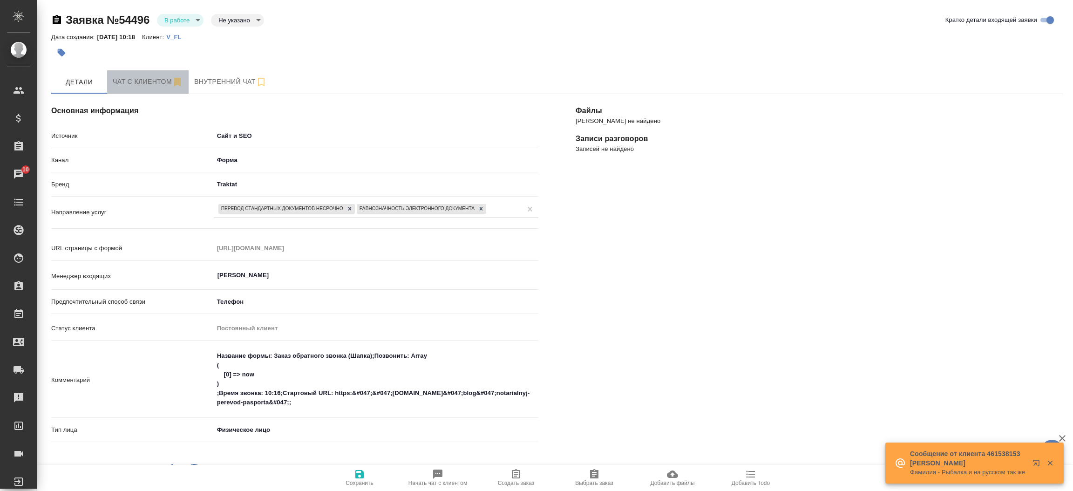
click at [145, 76] on span "Чат с клиентом" at bounding box center [148, 82] width 70 height 12
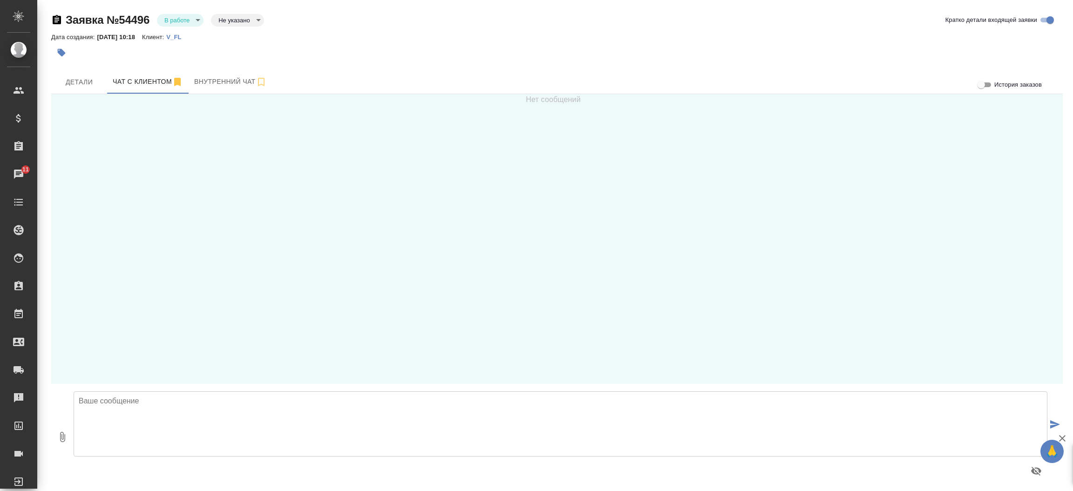
click at [163, 390] on div at bounding box center [560, 436] width 981 height 98
click at [159, 410] on textarea at bounding box center [561, 423] width 974 height 65
type textarea "Добрый день, Ксения! Направьте пожалуйста документ для расчета стоимости и срок…"
click at [81, 82] on span "Детали" at bounding box center [79, 82] width 45 height 12
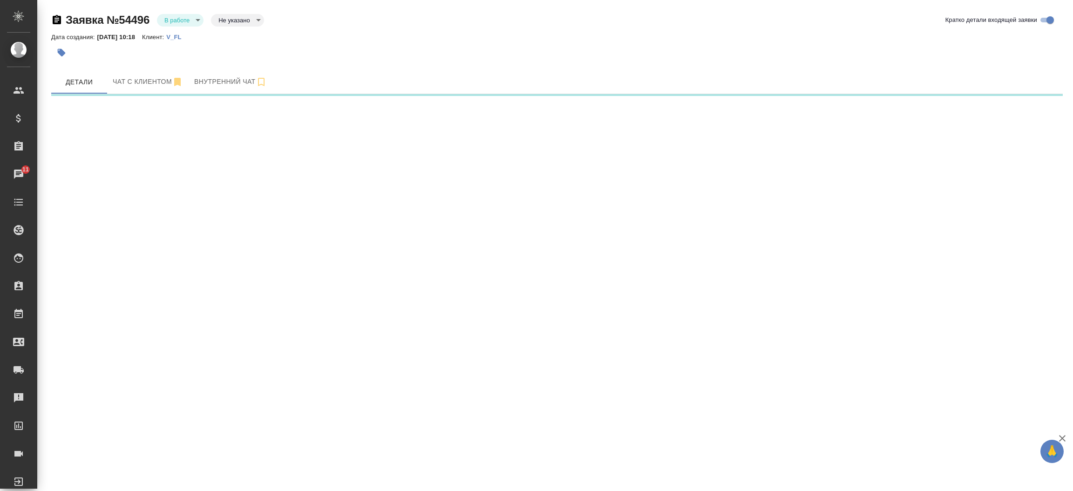
select select "RU"
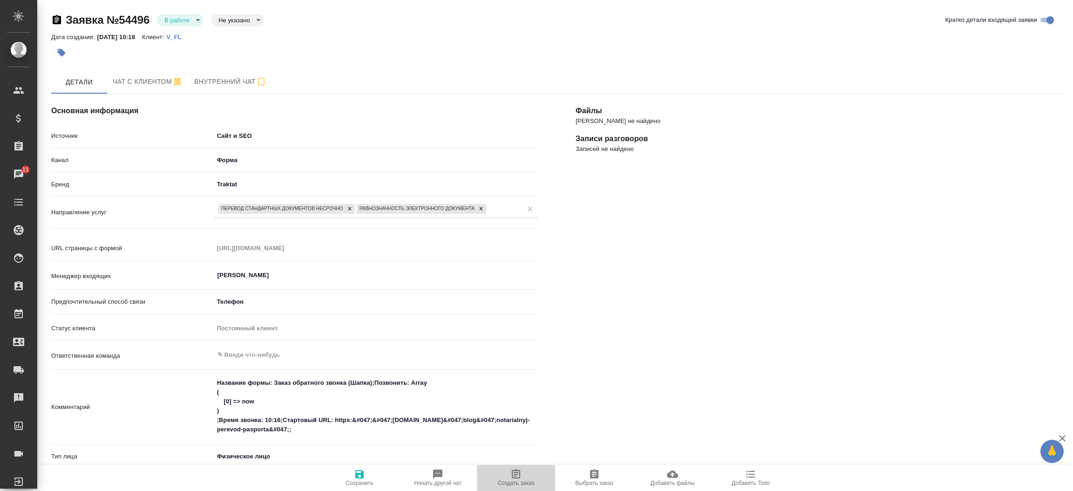
click at [529, 469] on span "Создать заказ" at bounding box center [515, 477] width 67 height 18
type textarea "x"
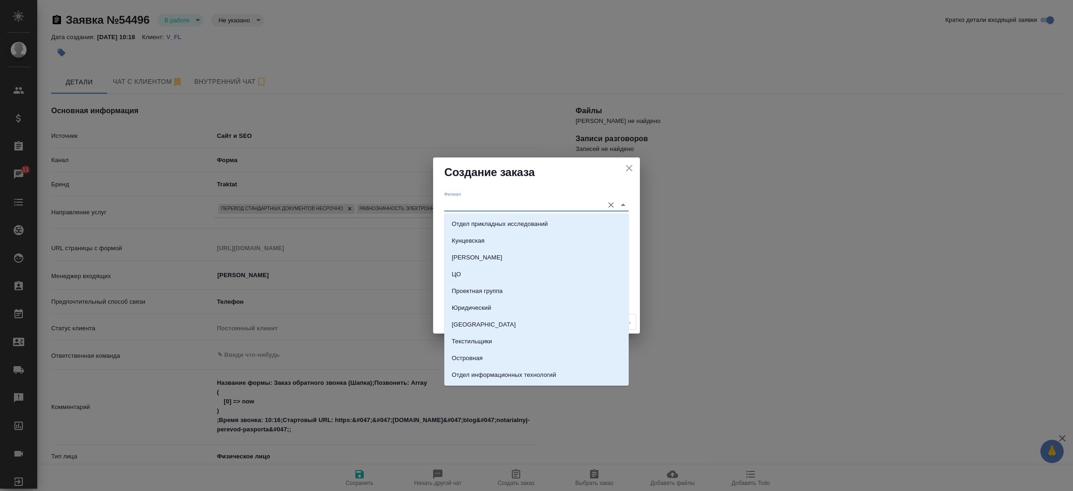
click at [514, 210] on input "Филиал" at bounding box center [521, 204] width 155 height 13
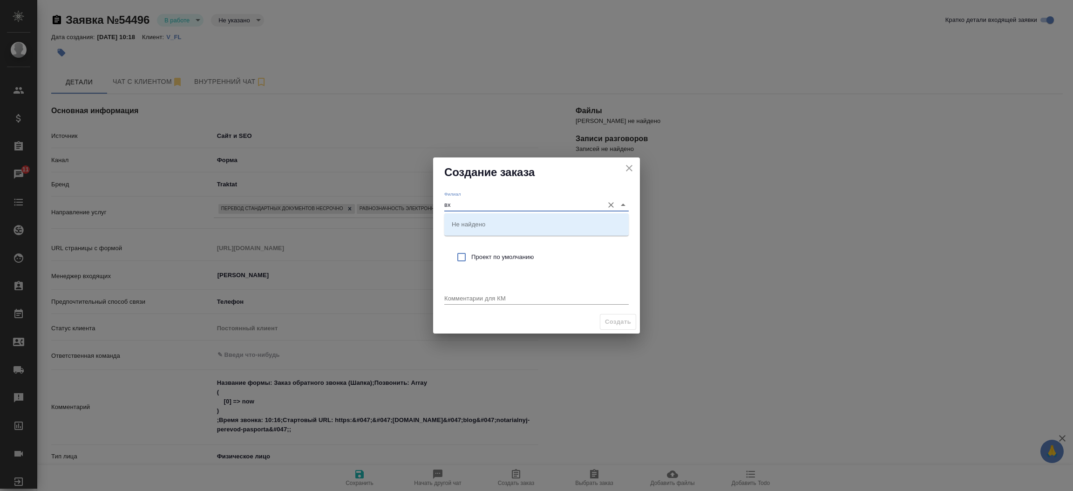
type input "в"
click at [506, 186] on div "Создание заказа" at bounding box center [536, 172] width 207 height 30
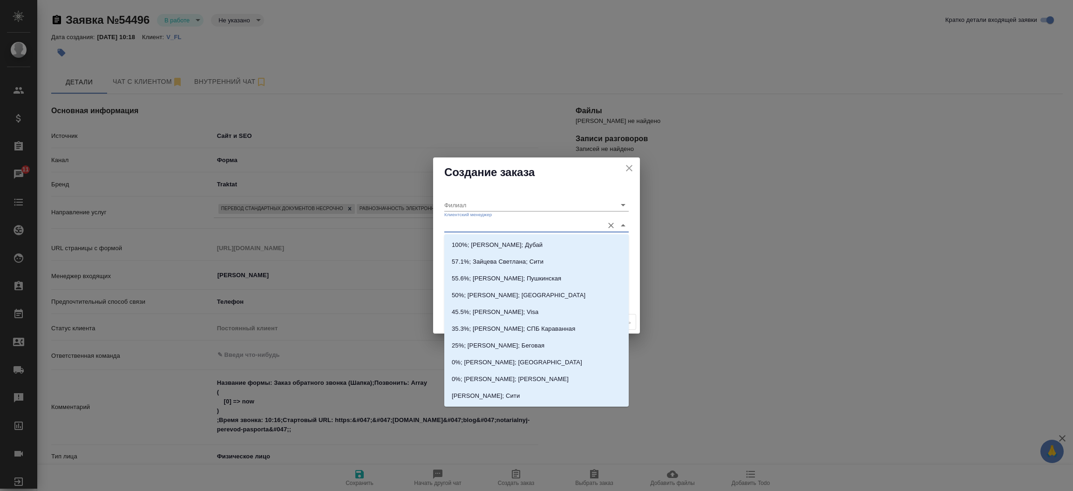
click at [497, 225] on input "Клиентский менеджер" at bounding box center [521, 225] width 155 height 13
type input "тим"
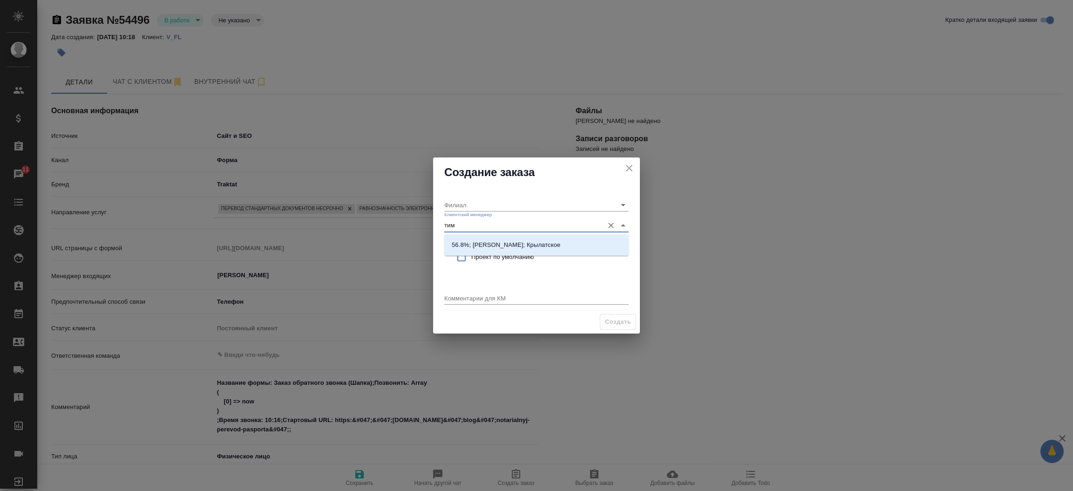
click at [498, 236] on div "56.8%; Касымов Тимур; Крылатское" at bounding box center [536, 244] width 184 height 21
click at [499, 245] on p "56.8%; Касымов Тимур; Крылатское" at bounding box center [506, 244] width 109 height 9
type input "Крылатское"
type input "56.8%; Касымов Тимур; Крылатское"
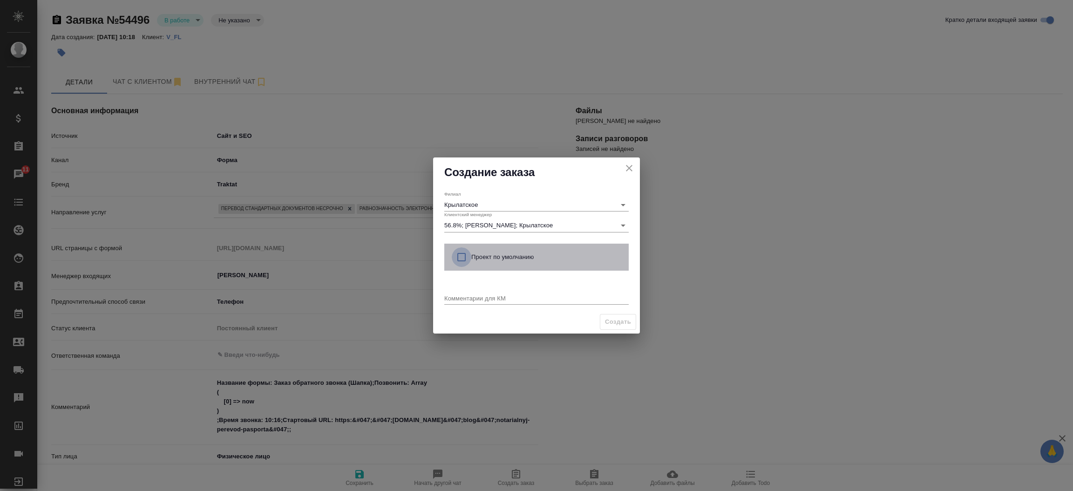
click at [462, 254] on input "checkbox" at bounding box center [462, 257] width 20 height 20
checkbox input "true"
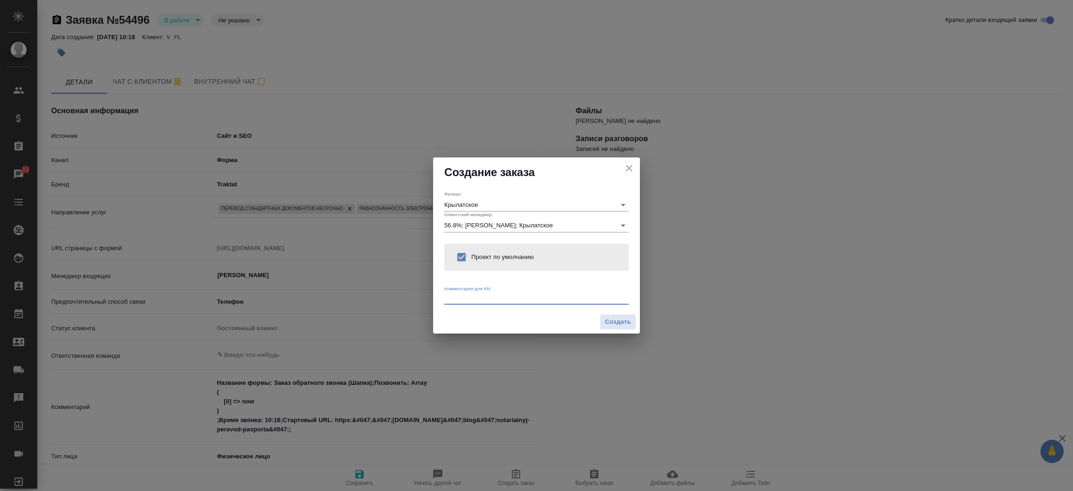
click at [459, 295] on textarea at bounding box center [536, 297] width 184 height 7
type textarea "от КВ:"
type textarea "x"
type textarea "от КВ: англ-русс и электронное нот заверение"
click at [625, 320] on span "Создать" at bounding box center [618, 322] width 26 height 11
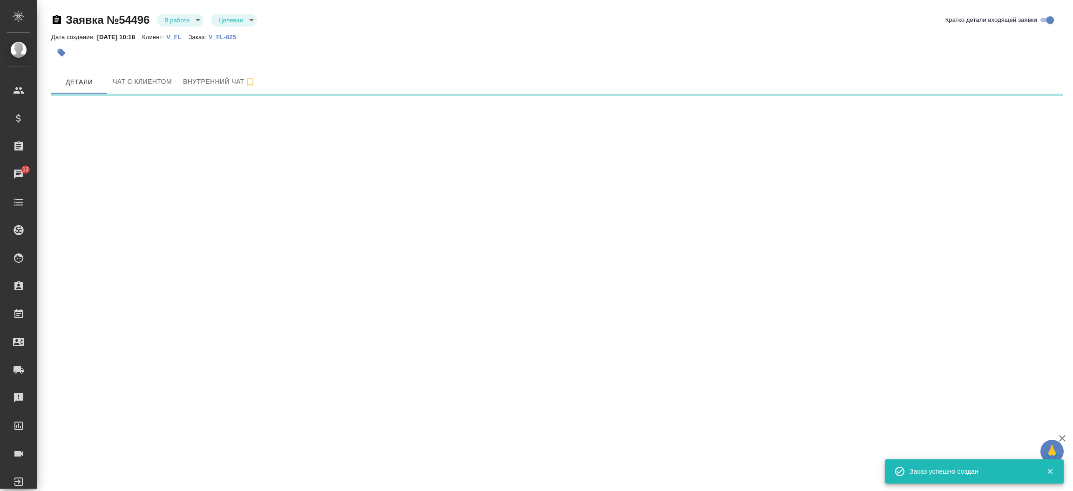
select select "RU"
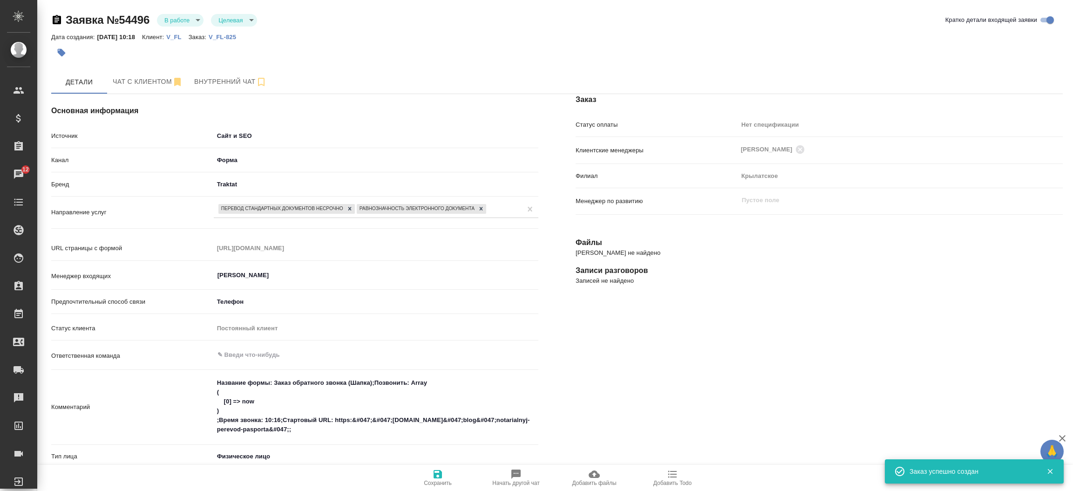
type textarea "x"
click at [149, 88] on button "Чат с клиентом" at bounding box center [147, 81] width 81 height 23
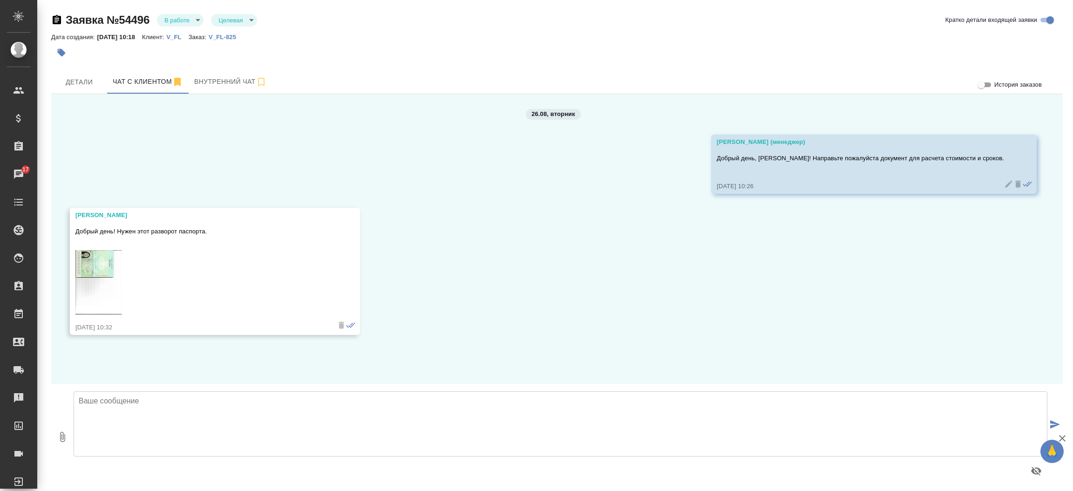
click at [114, 282] on img at bounding box center [98, 282] width 47 height 64
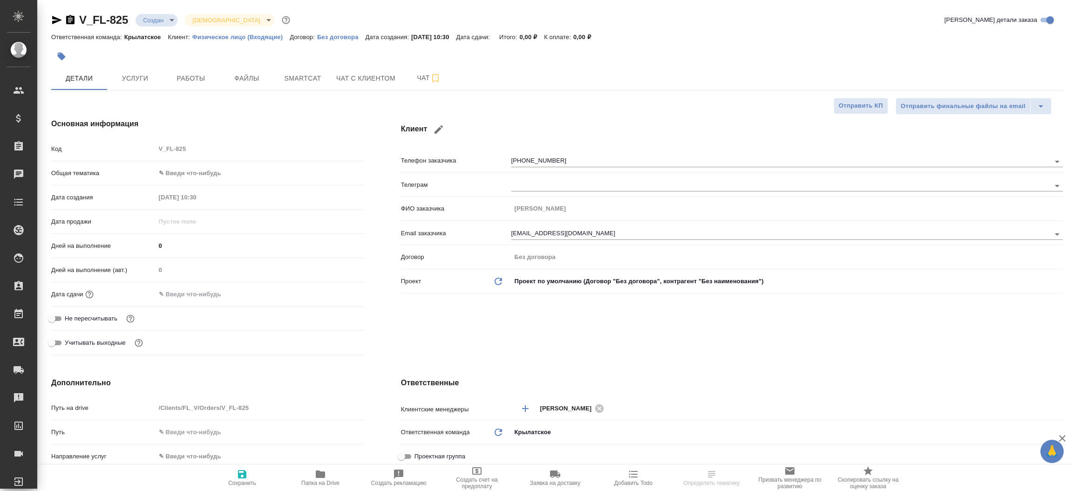
select select "RU"
type textarea "x"
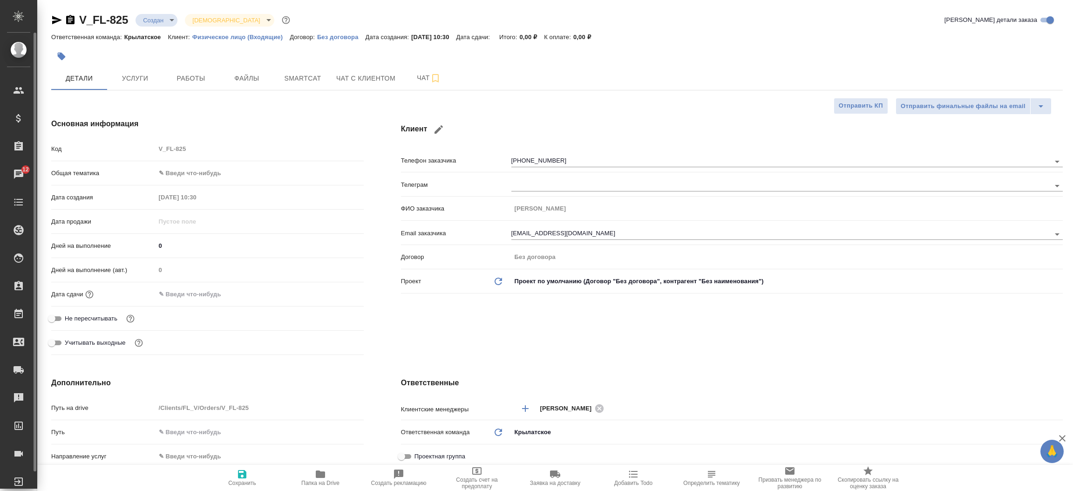
type textarea "x"
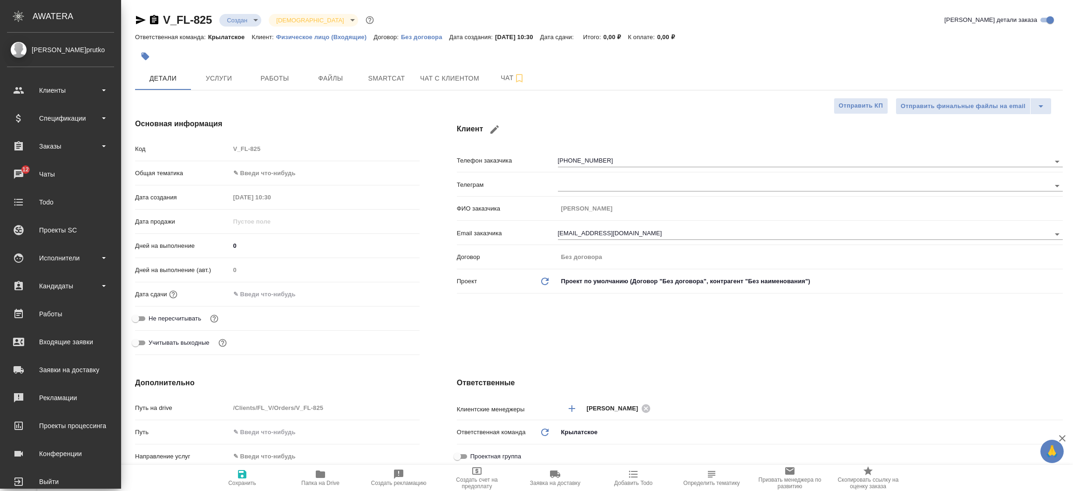
type textarea "x"
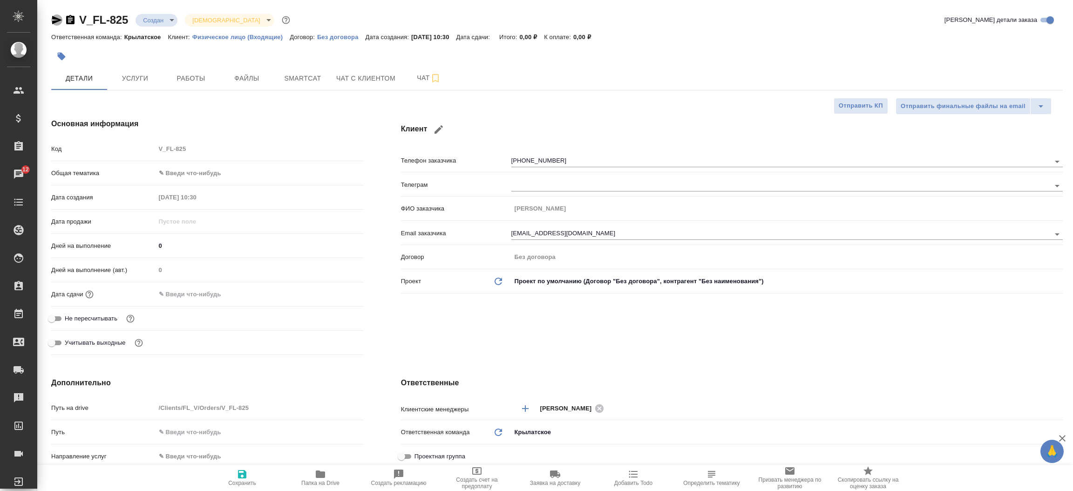
click at [58, 15] on icon "button" at bounding box center [56, 19] width 11 height 11
type textarea "x"
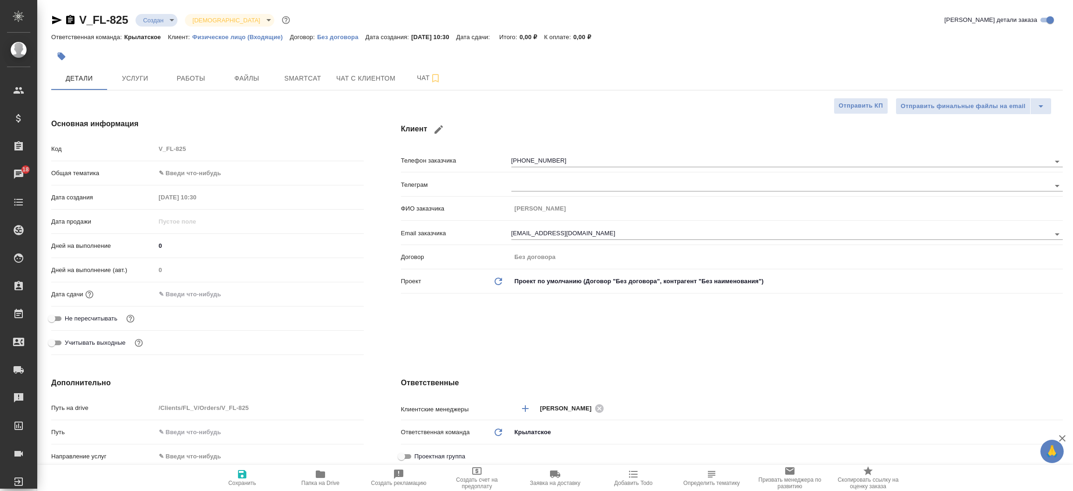
type textarea "x"
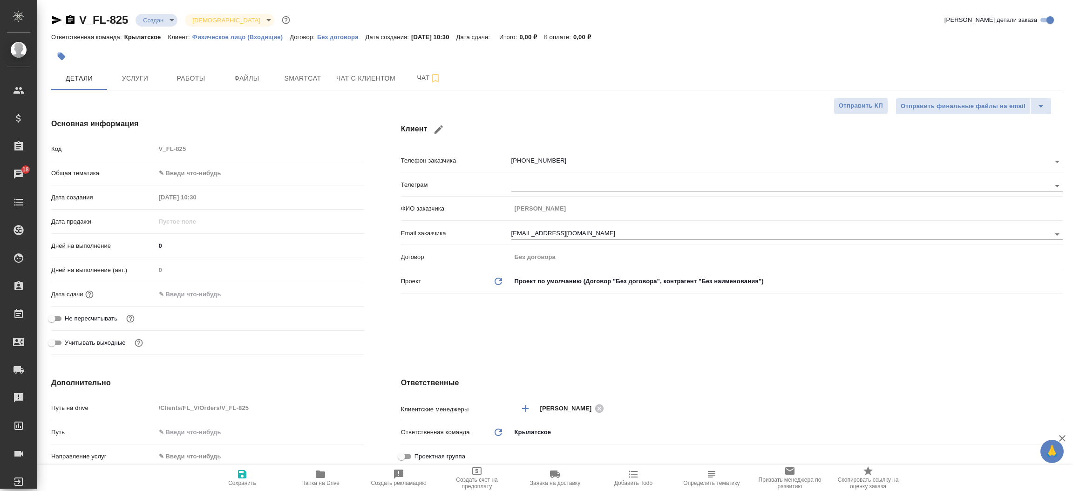
type textarea "x"
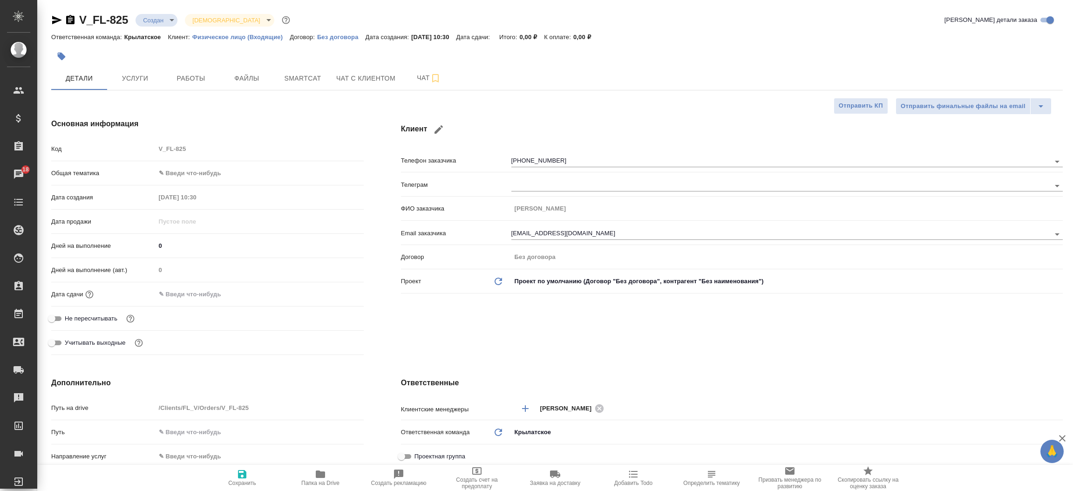
type textarea "x"
click at [245, 77] on span "Файлы" at bounding box center [246, 79] width 45 height 12
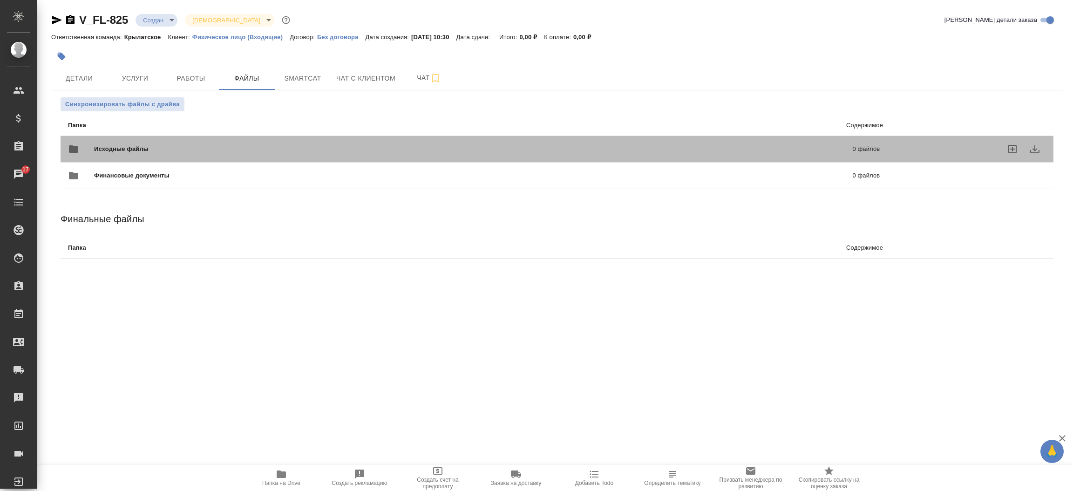
click at [153, 142] on div "Исходные файлы 0 файлов" at bounding box center [474, 149] width 812 height 22
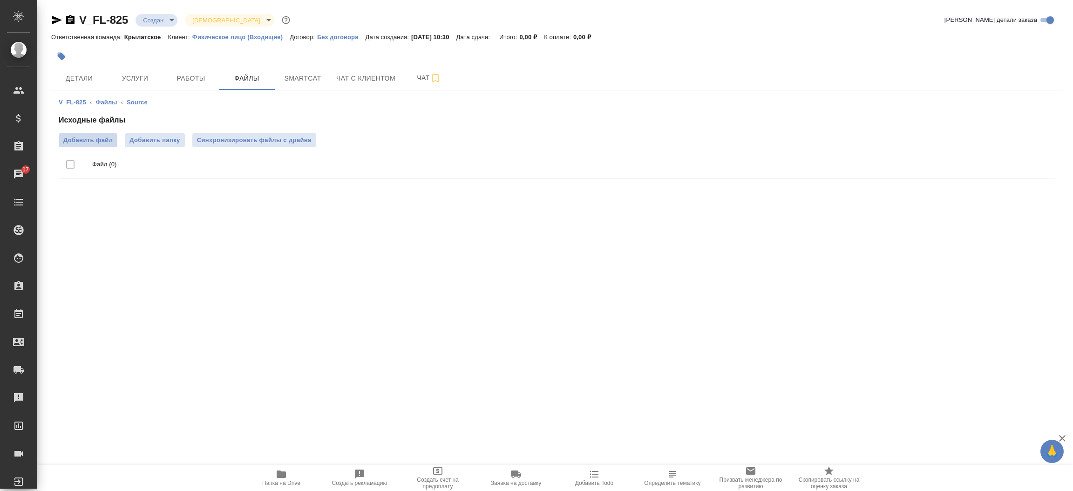
click at [83, 136] on span "Добавить файл" at bounding box center [87, 140] width 49 height 9
click at [0, 0] on input "Добавить файл" at bounding box center [0, 0] width 0 height 0
click at [71, 81] on span "Детали" at bounding box center [79, 79] width 45 height 12
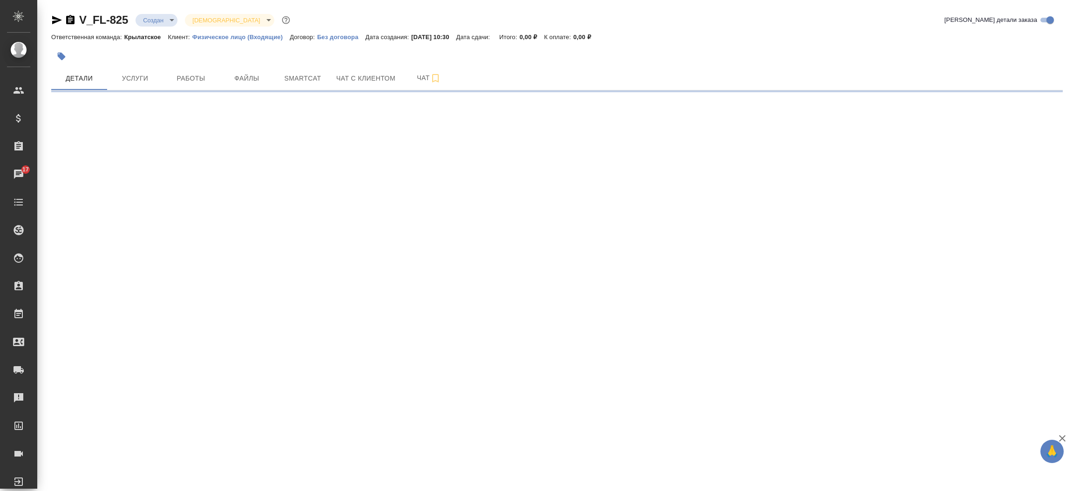
select select "RU"
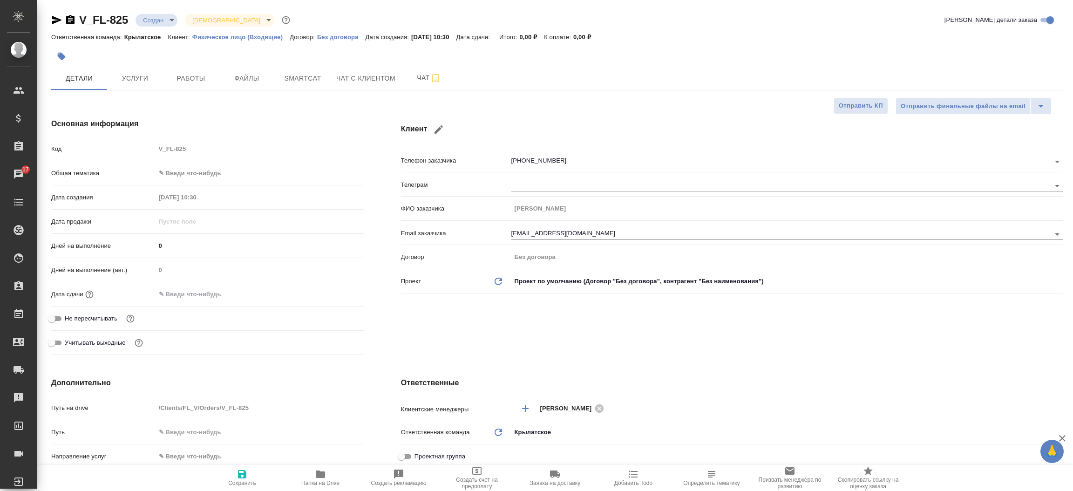
type textarea "x"
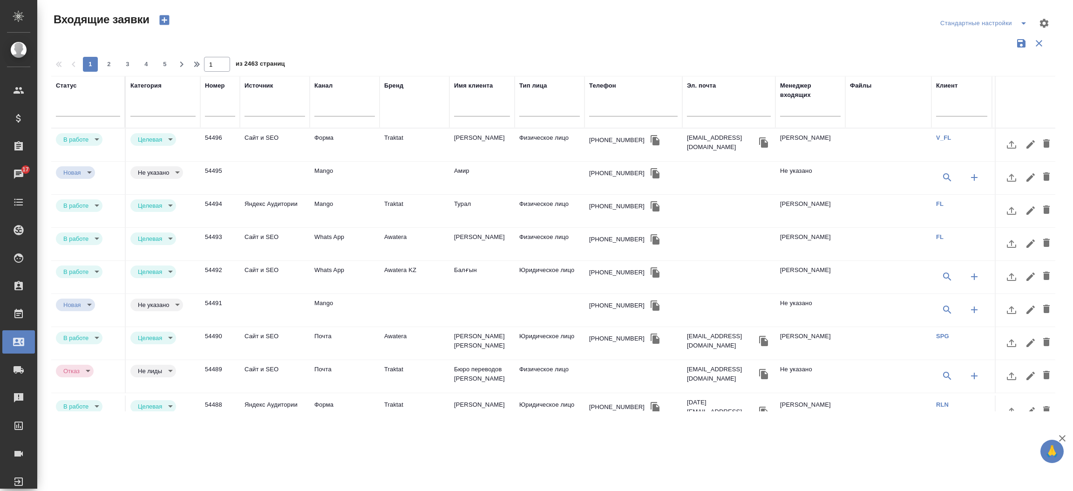
select select "RU"
